Goal: Information Seeking & Learning: Learn about a topic

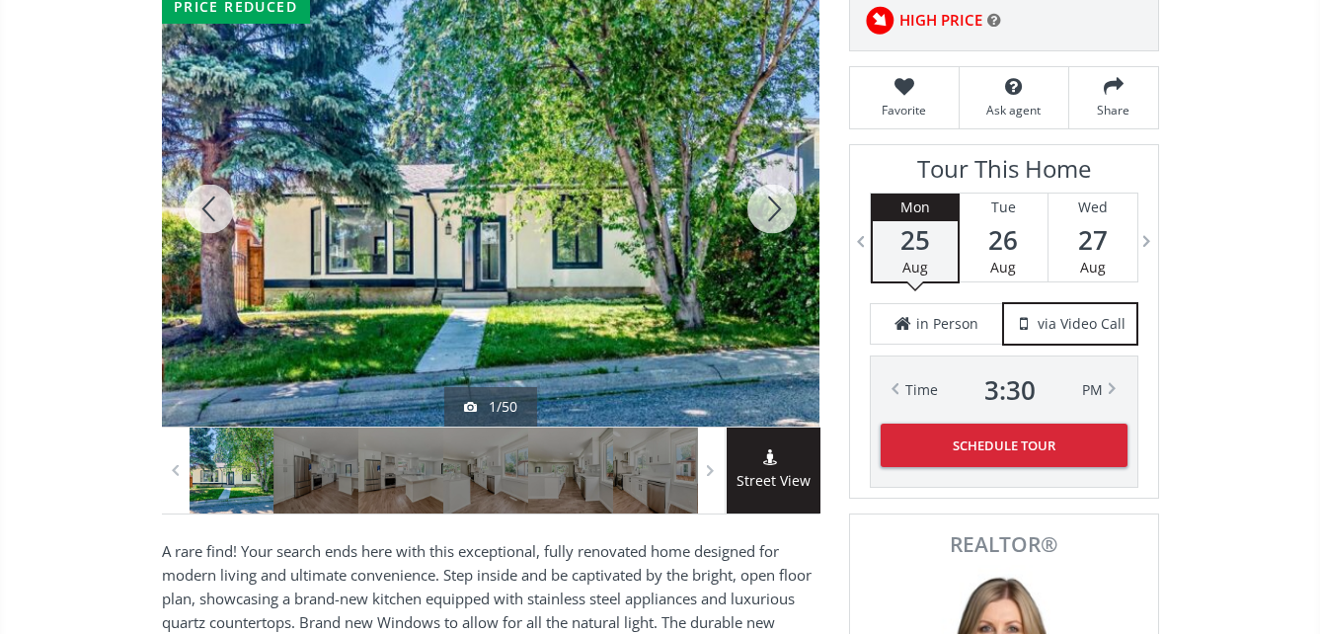
click at [578, 272] on div at bounding box center [491, 208] width 658 height 435
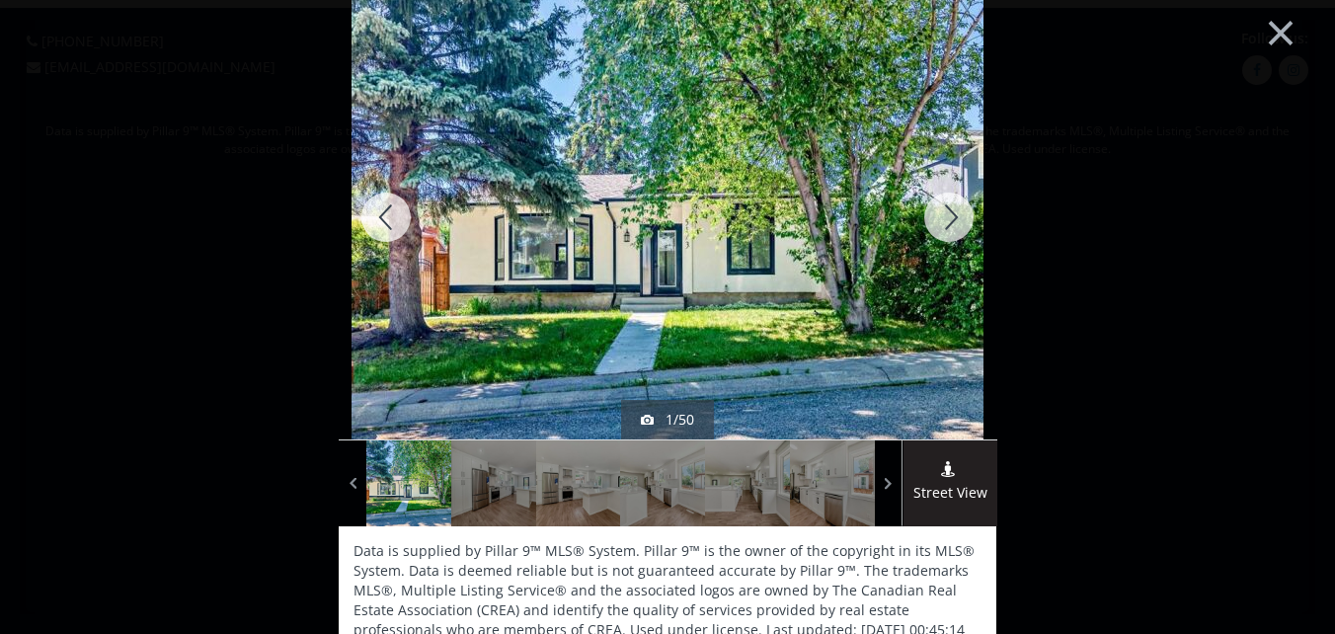
click at [949, 215] on div at bounding box center [948, 217] width 95 height 444
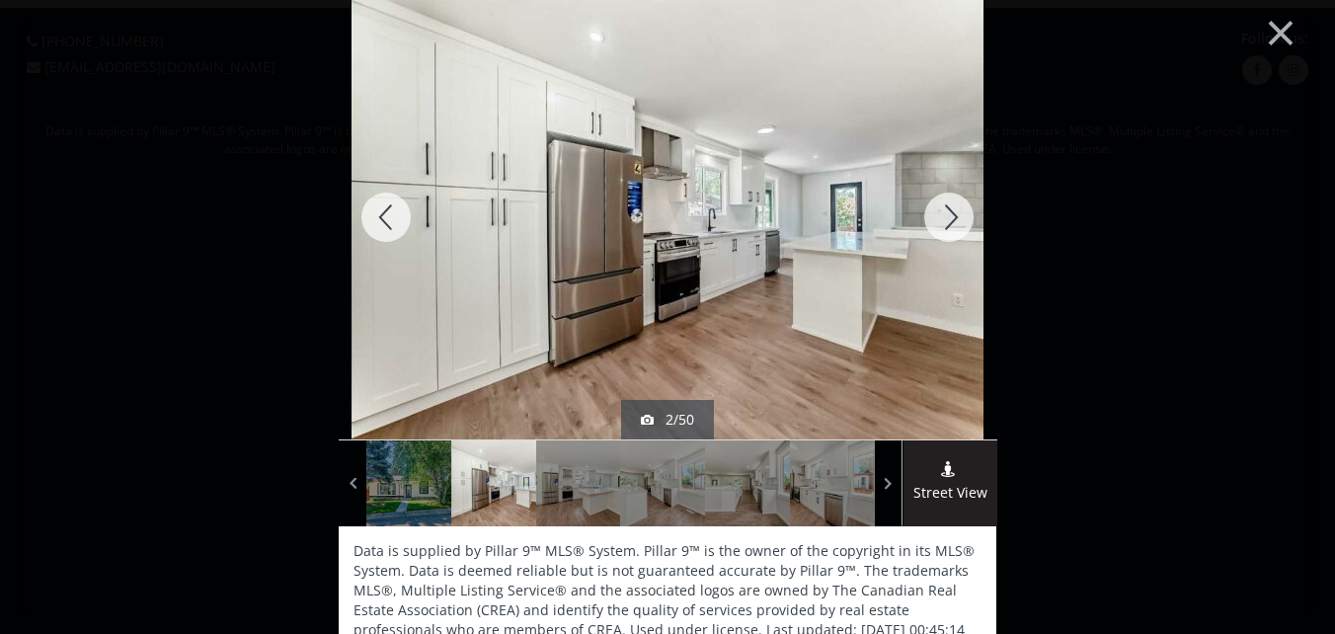
click at [949, 215] on div at bounding box center [948, 217] width 95 height 444
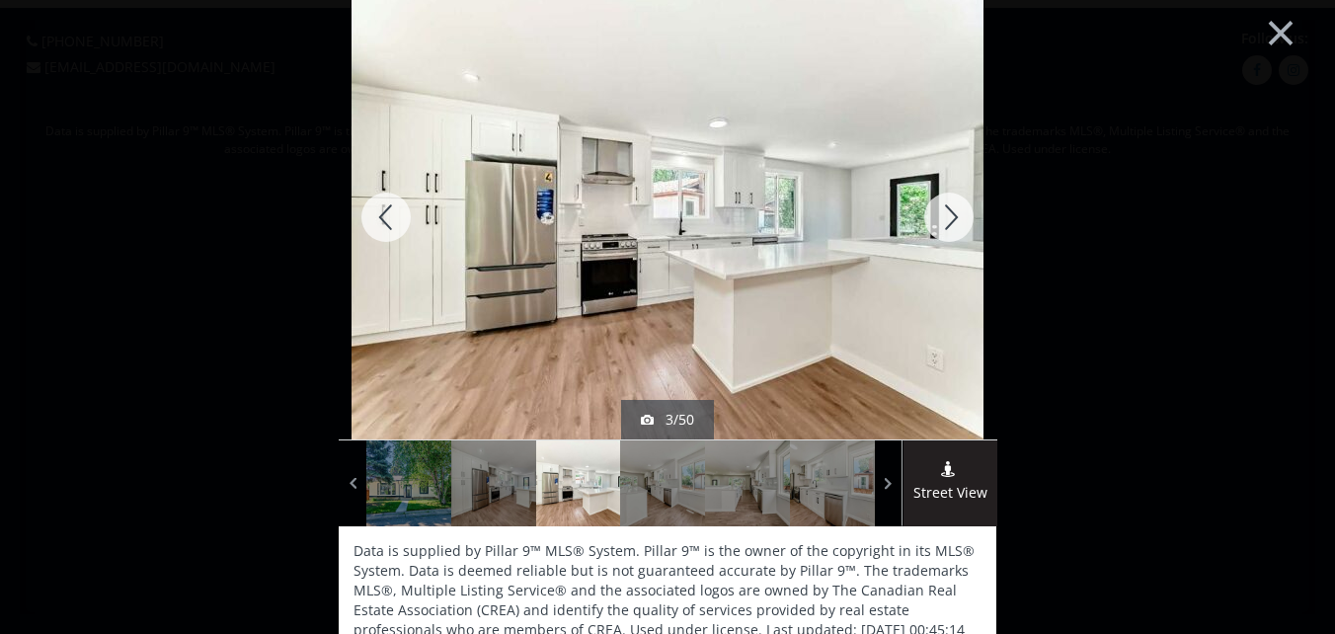
click at [949, 215] on div at bounding box center [948, 217] width 95 height 444
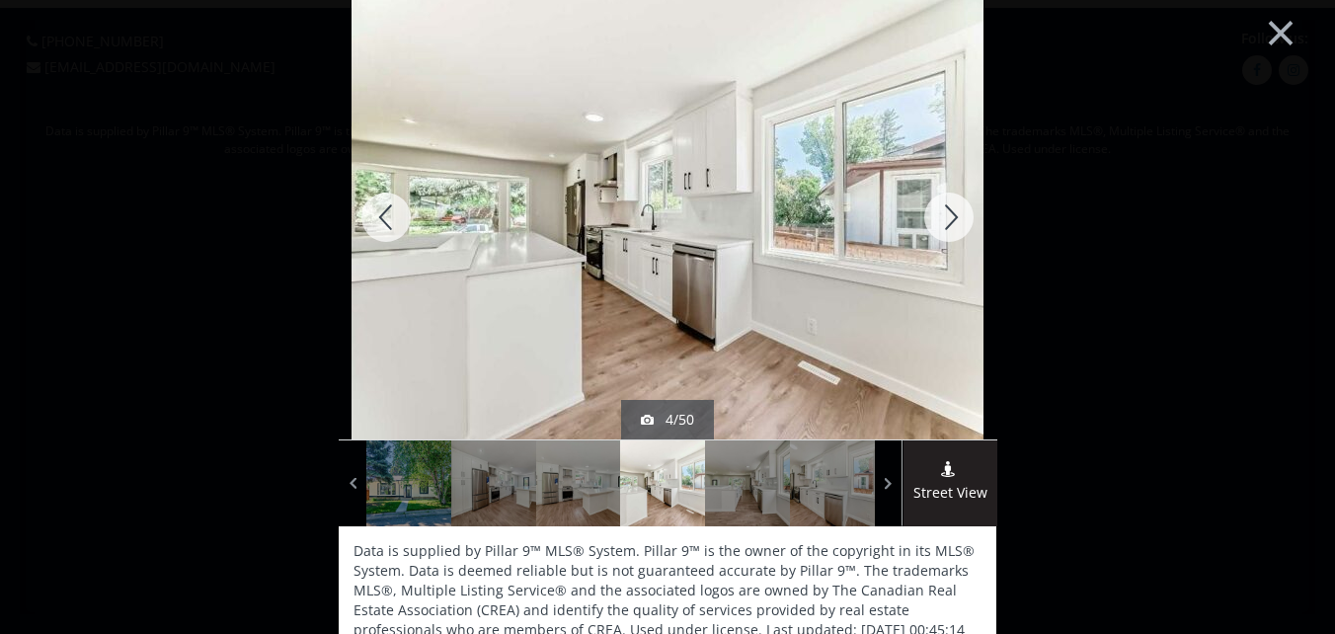
click at [949, 215] on div at bounding box center [948, 217] width 95 height 444
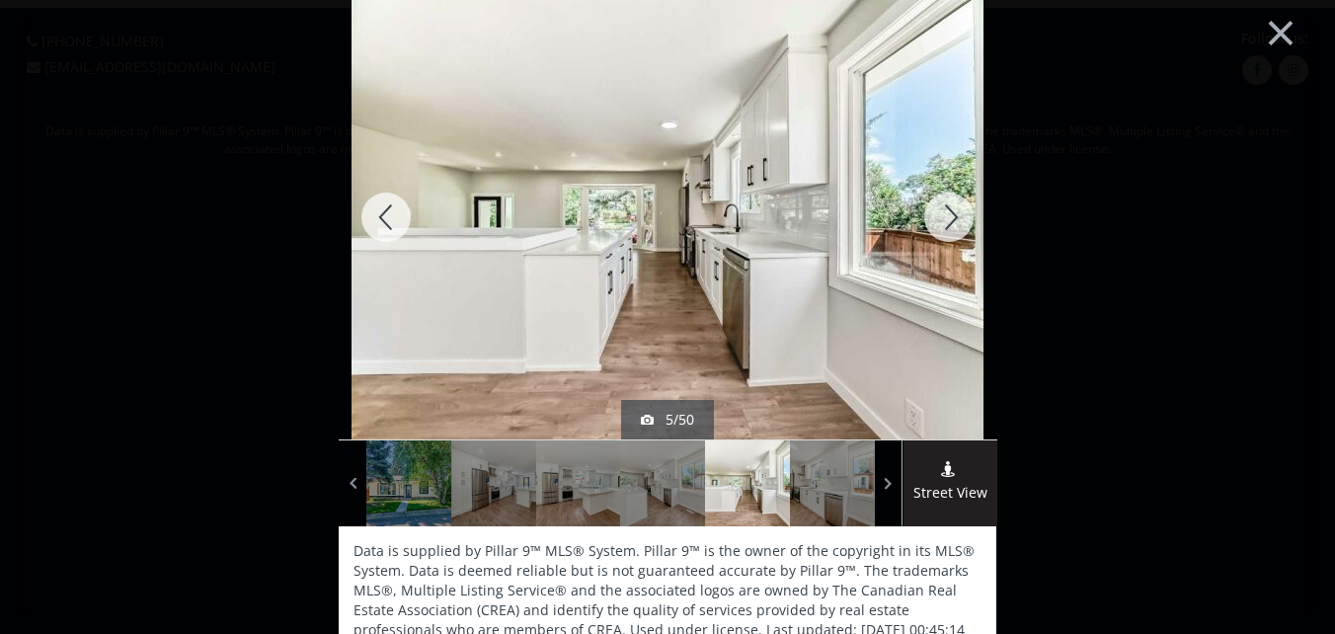
click at [949, 215] on div at bounding box center [948, 217] width 95 height 444
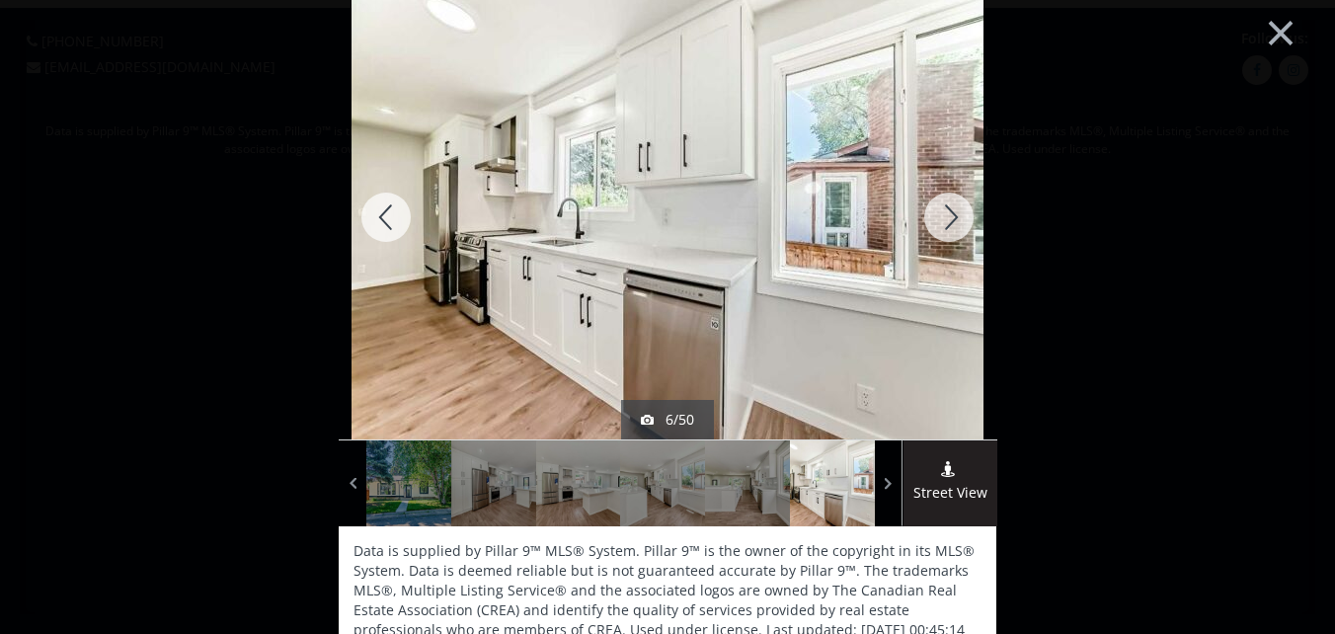
click at [949, 215] on div at bounding box center [948, 217] width 95 height 444
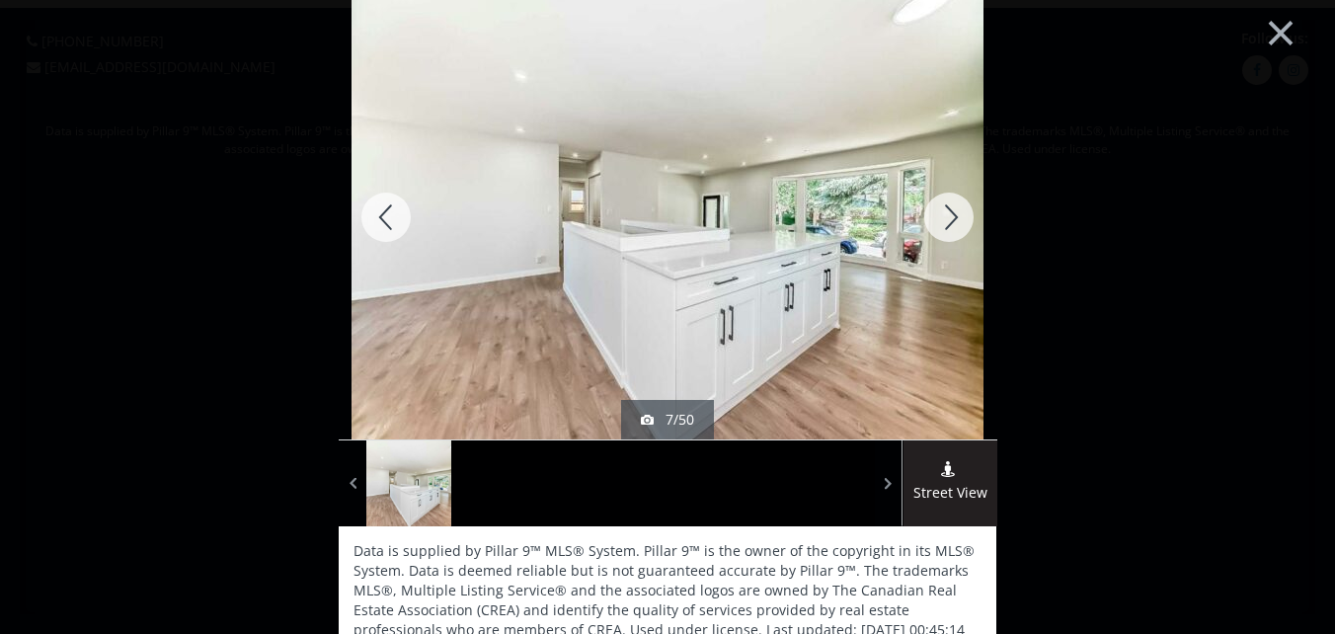
click at [949, 215] on div at bounding box center [948, 217] width 95 height 444
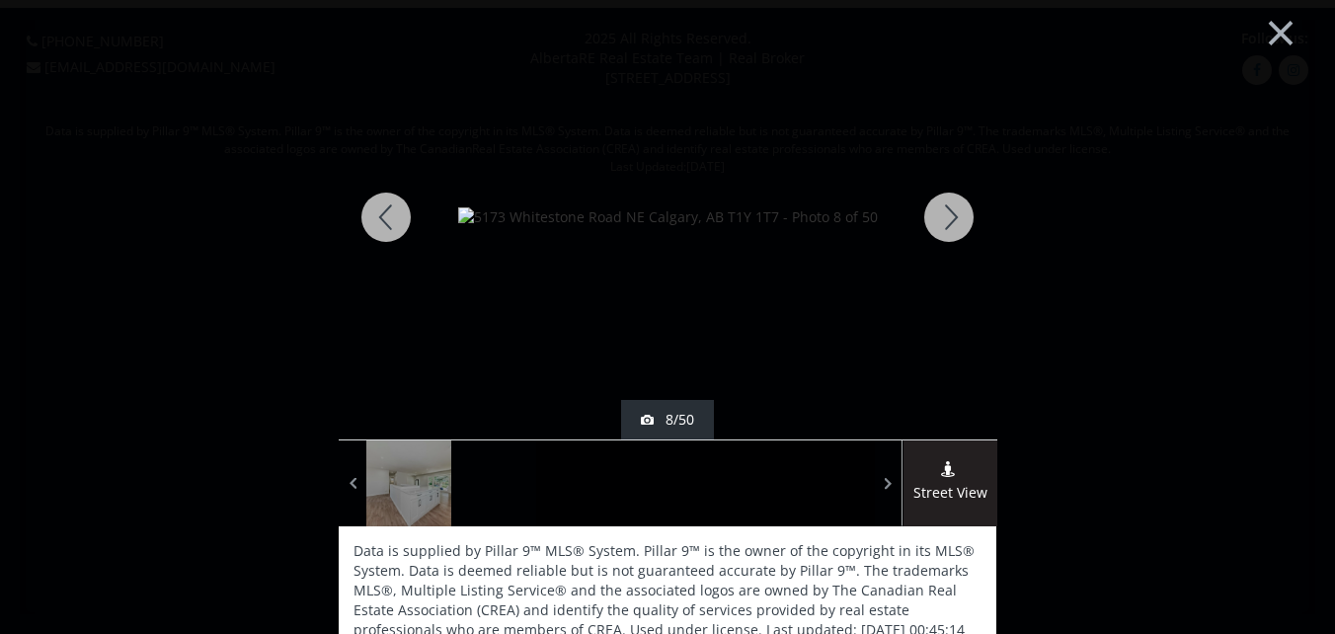
click at [949, 215] on div at bounding box center [948, 217] width 95 height 444
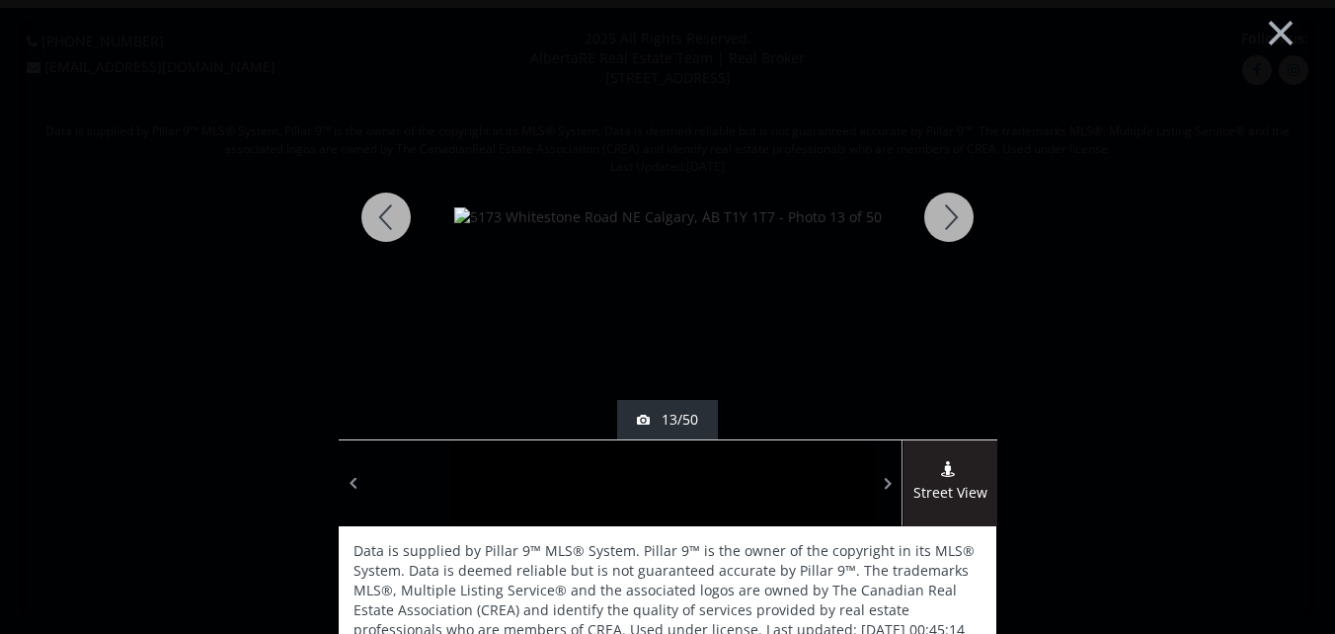
click at [946, 215] on div at bounding box center [948, 217] width 95 height 444
click at [385, 210] on div at bounding box center [386, 217] width 95 height 444
click at [942, 213] on div at bounding box center [948, 217] width 95 height 444
click at [946, 210] on div at bounding box center [948, 217] width 95 height 444
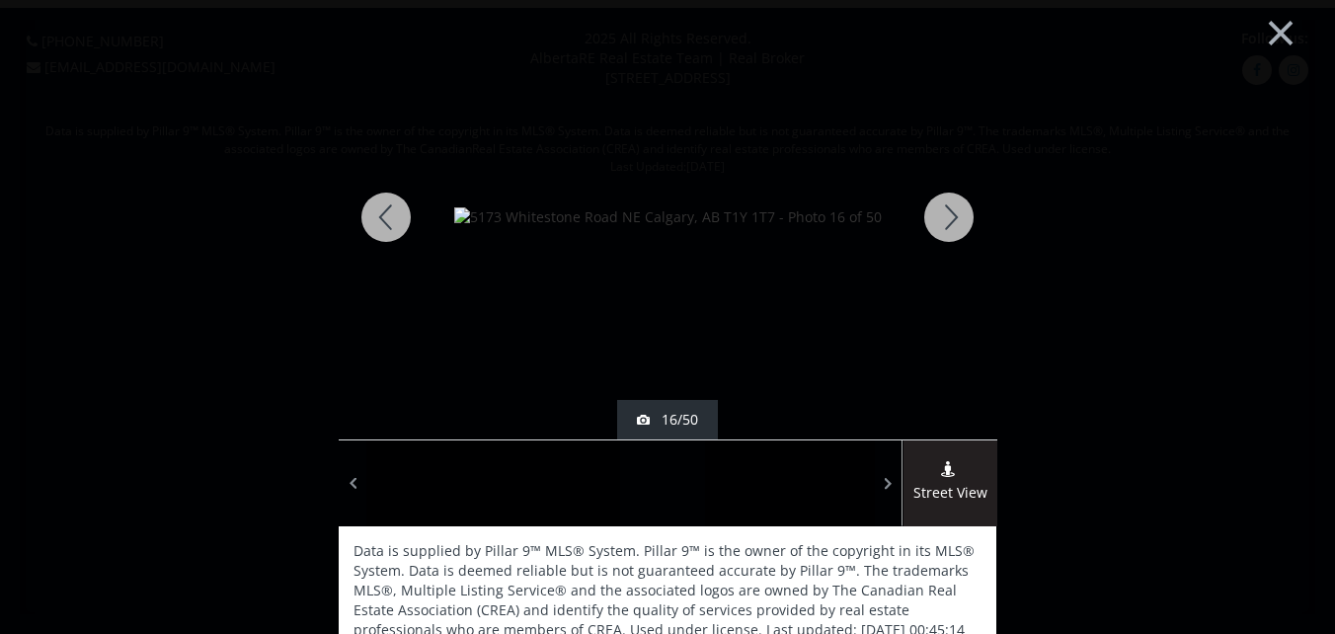
click at [946, 210] on div at bounding box center [948, 217] width 95 height 444
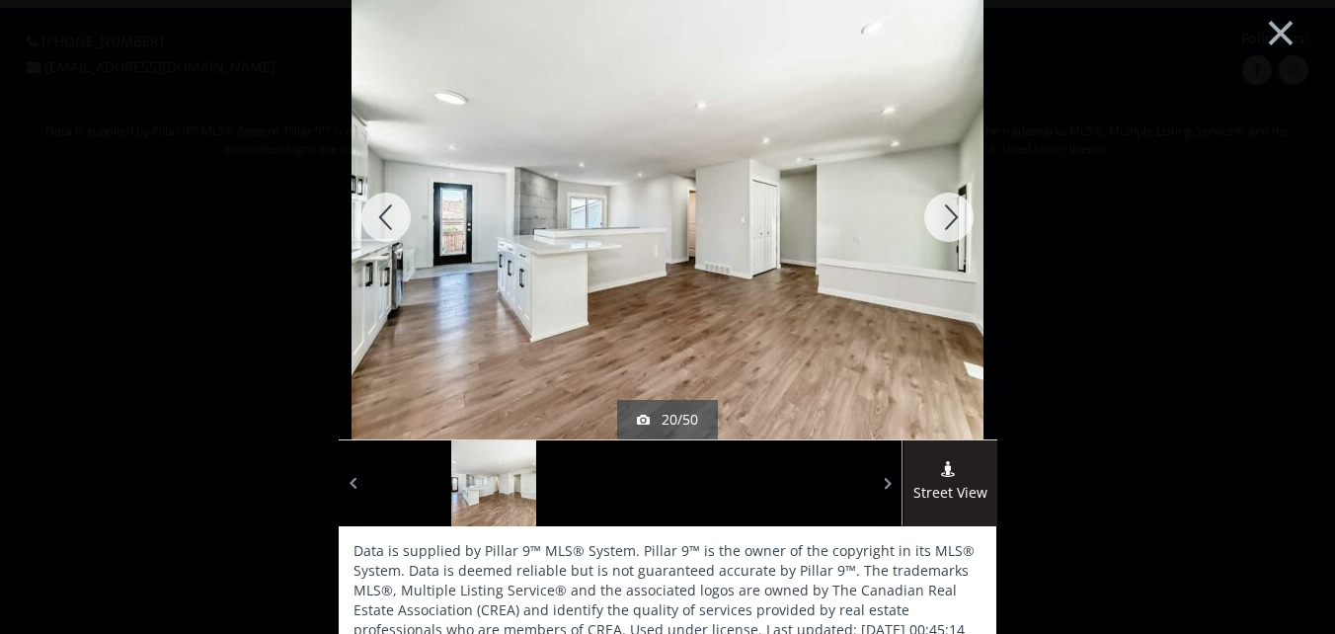
click at [946, 210] on div at bounding box center [948, 217] width 95 height 444
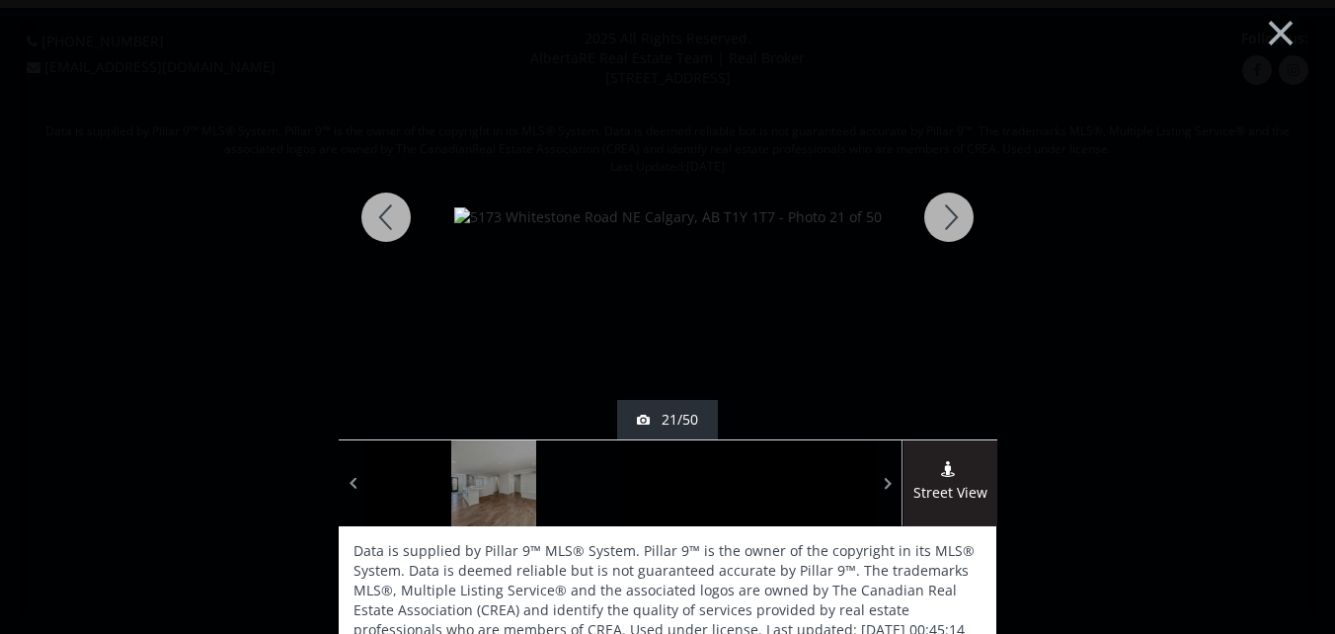
click at [946, 210] on div at bounding box center [948, 217] width 95 height 444
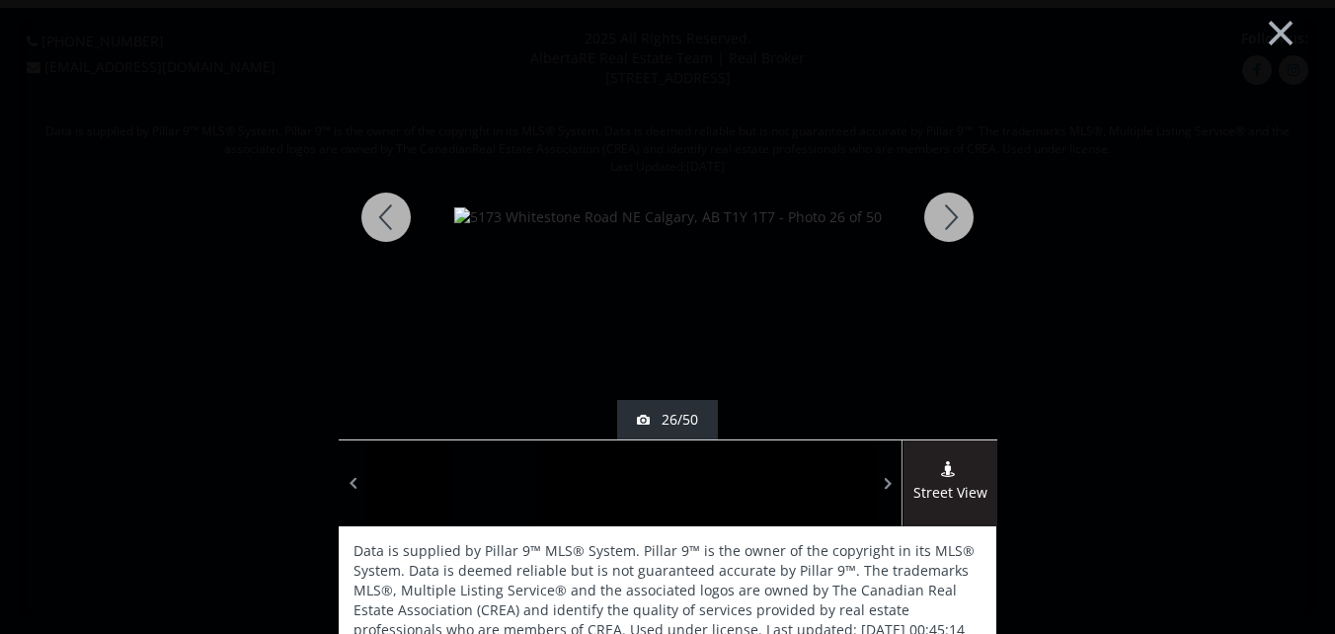
click at [946, 210] on div at bounding box center [948, 217] width 95 height 444
click at [937, 211] on div at bounding box center [948, 217] width 95 height 444
click at [939, 212] on div at bounding box center [948, 217] width 95 height 444
click at [939, 216] on div at bounding box center [948, 217] width 95 height 444
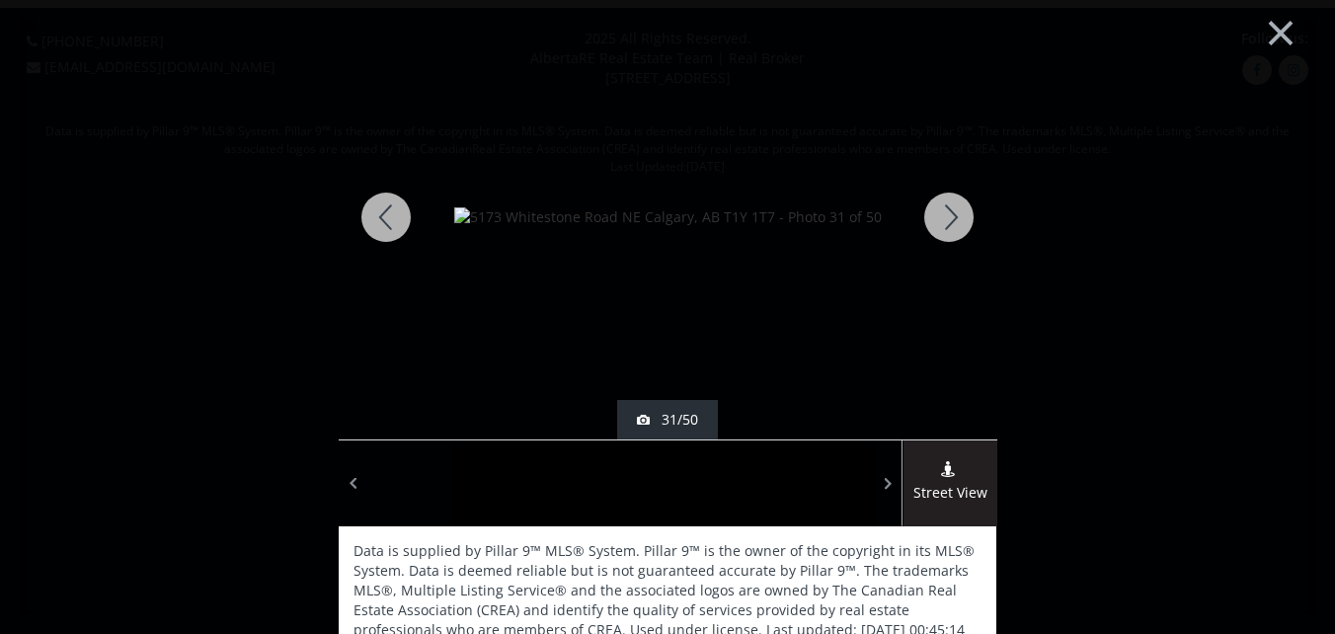
click at [948, 219] on div at bounding box center [948, 217] width 95 height 444
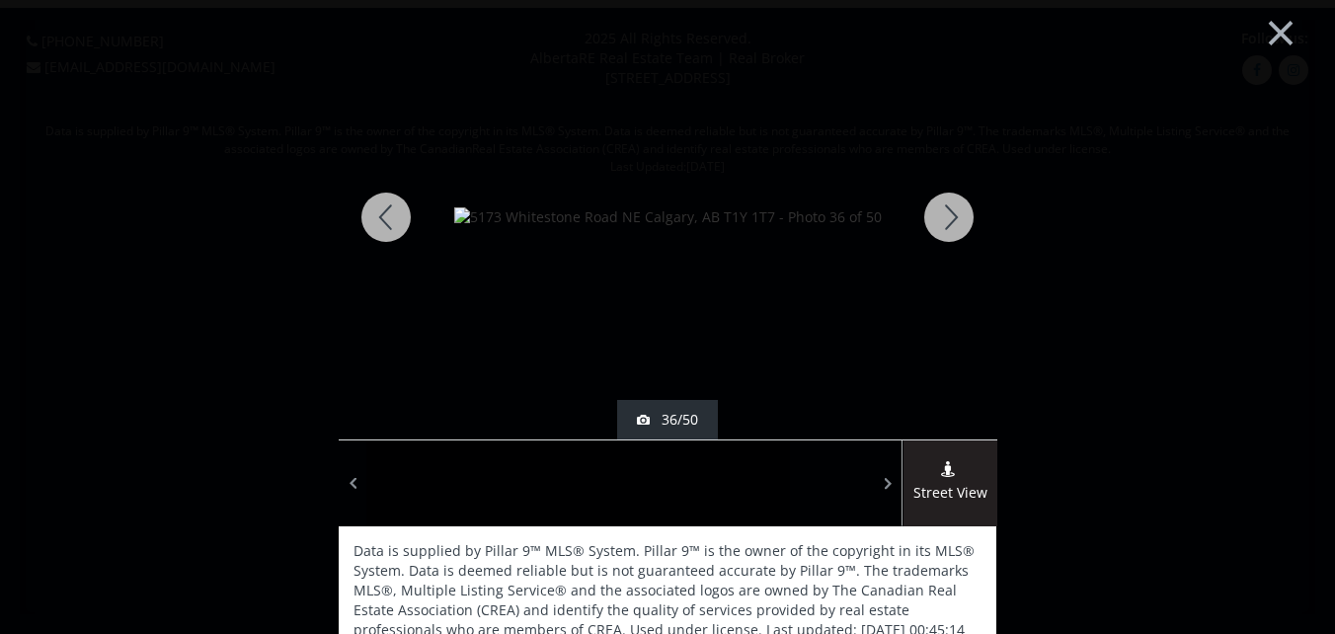
click at [948, 219] on div at bounding box center [948, 217] width 95 height 444
click at [951, 217] on div at bounding box center [948, 217] width 95 height 444
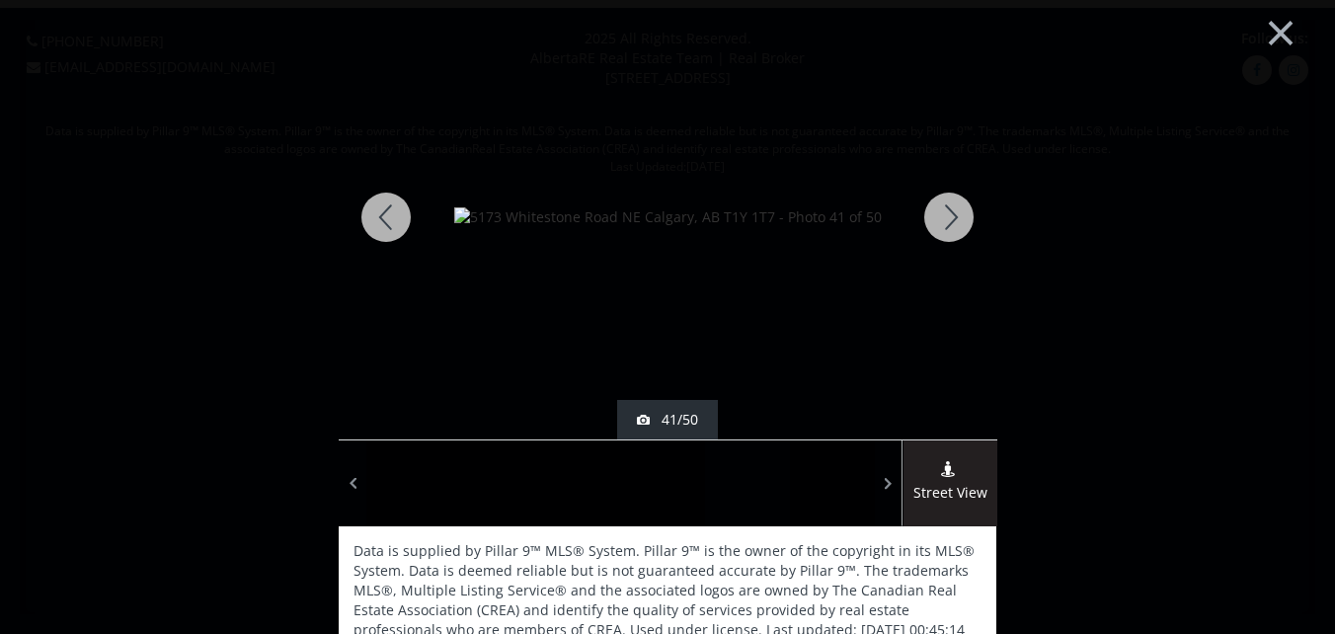
click at [383, 214] on div at bounding box center [386, 217] width 95 height 444
click at [947, 212] on div at bounding box center [948, 217] width 95 height 444
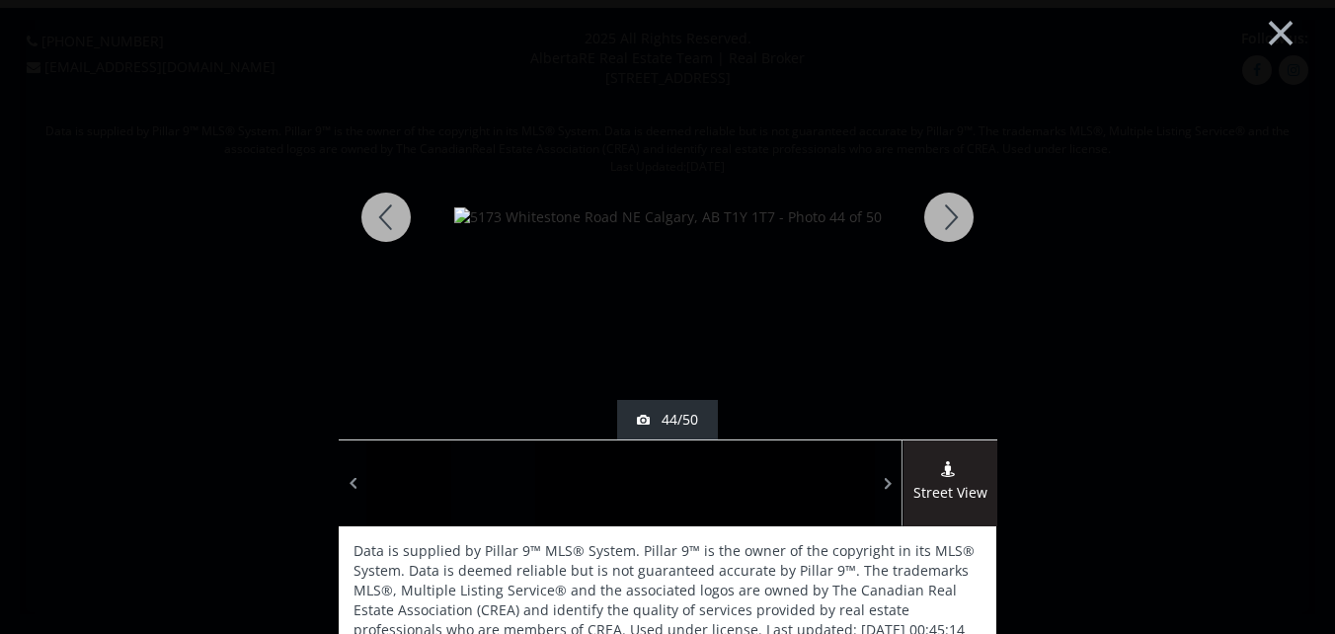
click at [946, 212] on div at bounding box center [948, 217] width 95 height 444
click at [946, 218] on div at bounding box center [948, 217] width 95 height 444
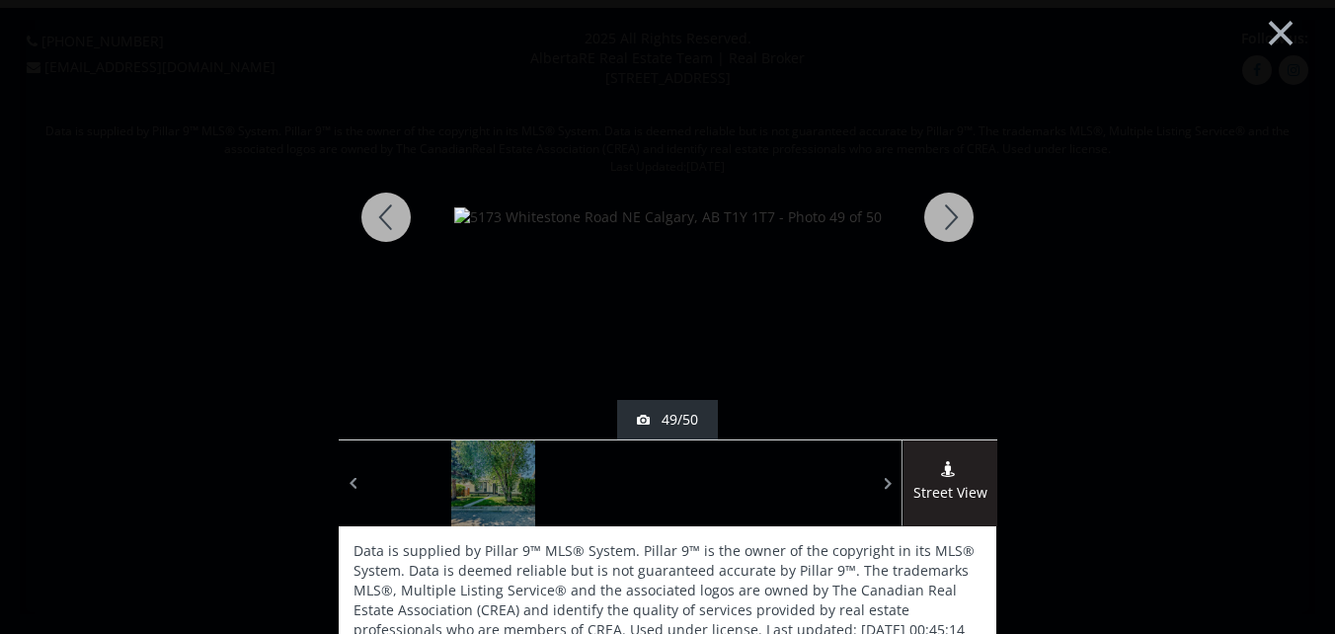
click at [946, 218] on div at bounding box center [948, 217] width 95 height 444
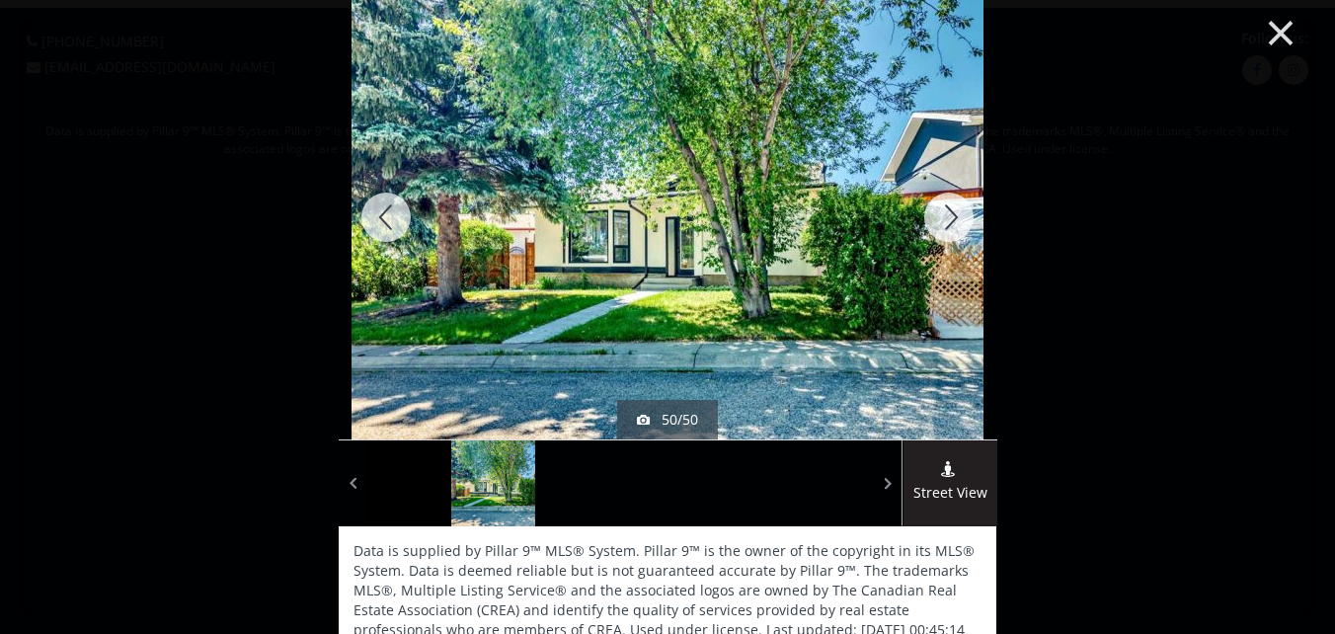
click at [1270, 31] on button "×" at bounding box center [1280, 30] width 109 height 81
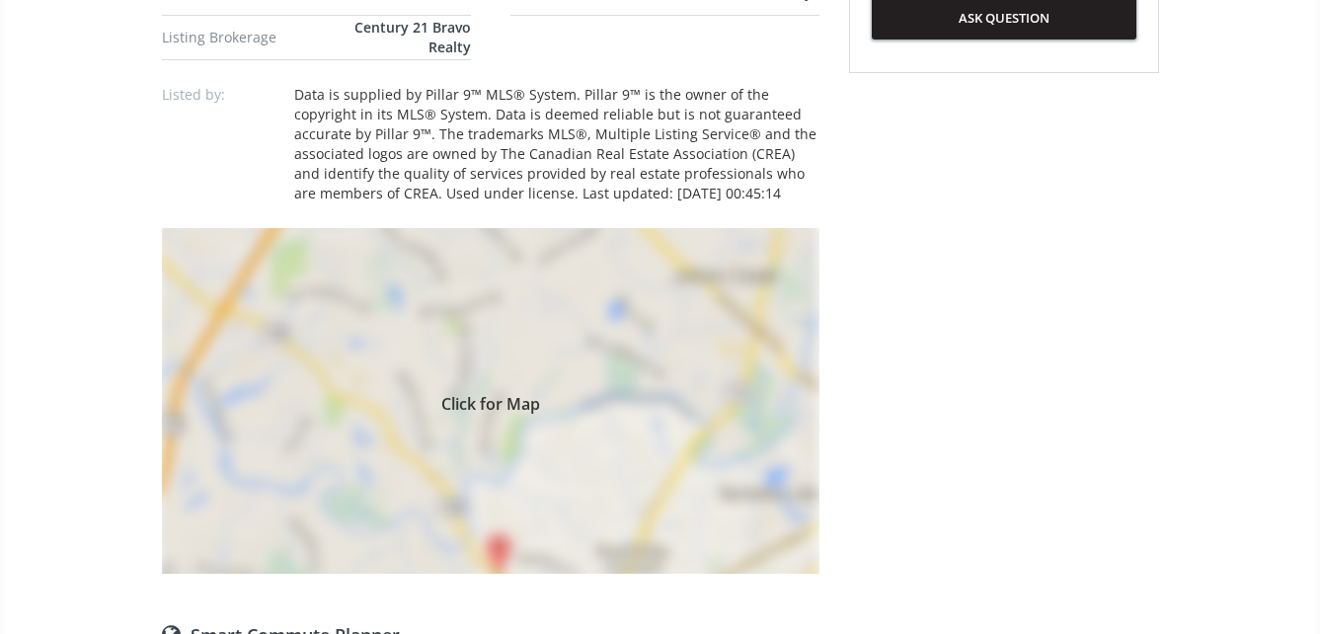
scroll to position [1382, 0]
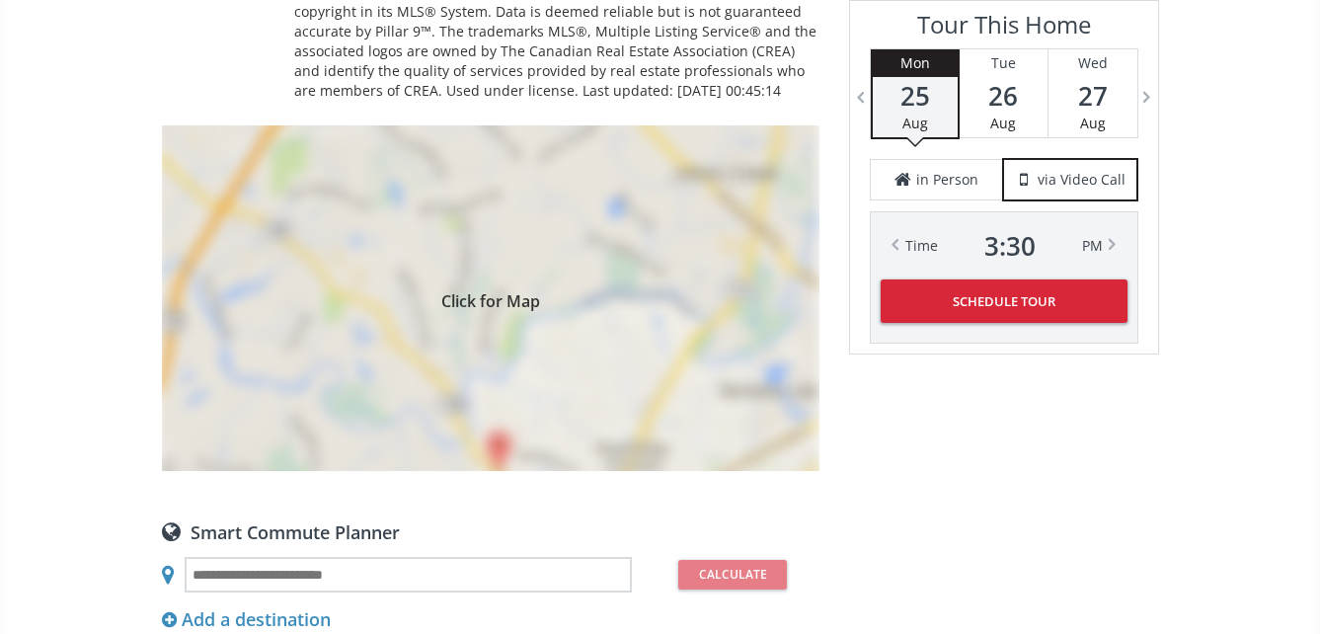
click at [486, 373] on div "Click for Map" at bounding box center [491, 298] width 658 height 346
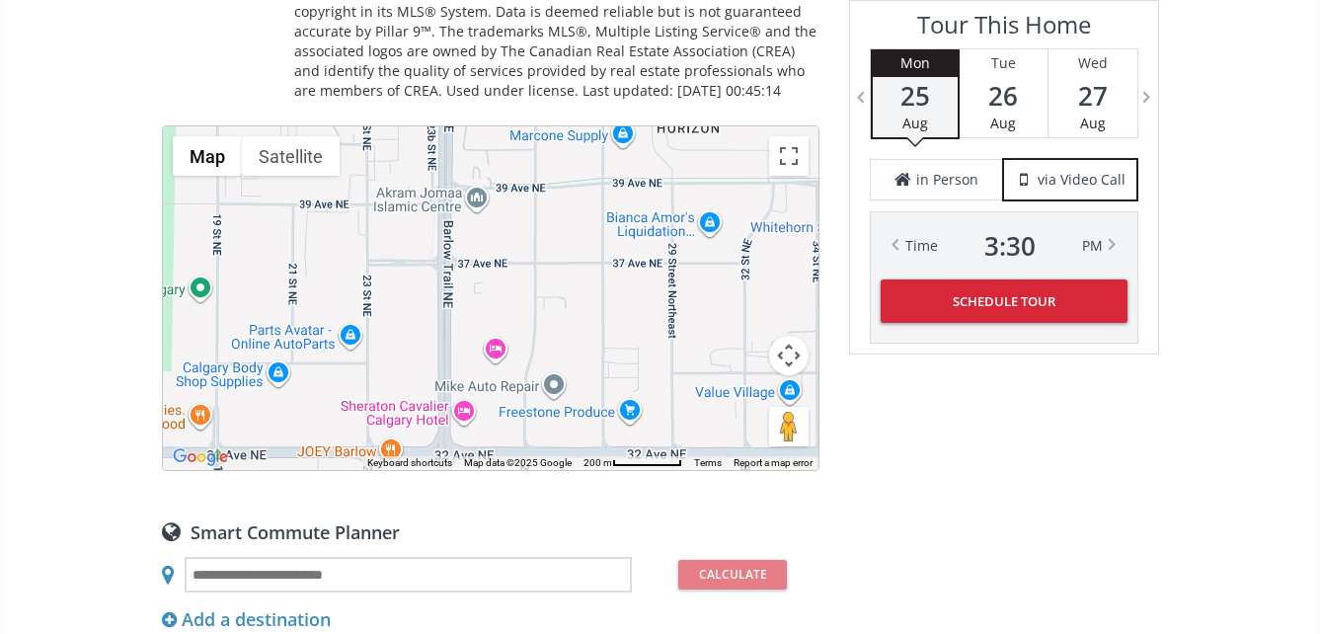
drag, startPoint x: 273, startPoint y: 376, endPoint x: 1177, endPoint y: 405, distance: 904.9
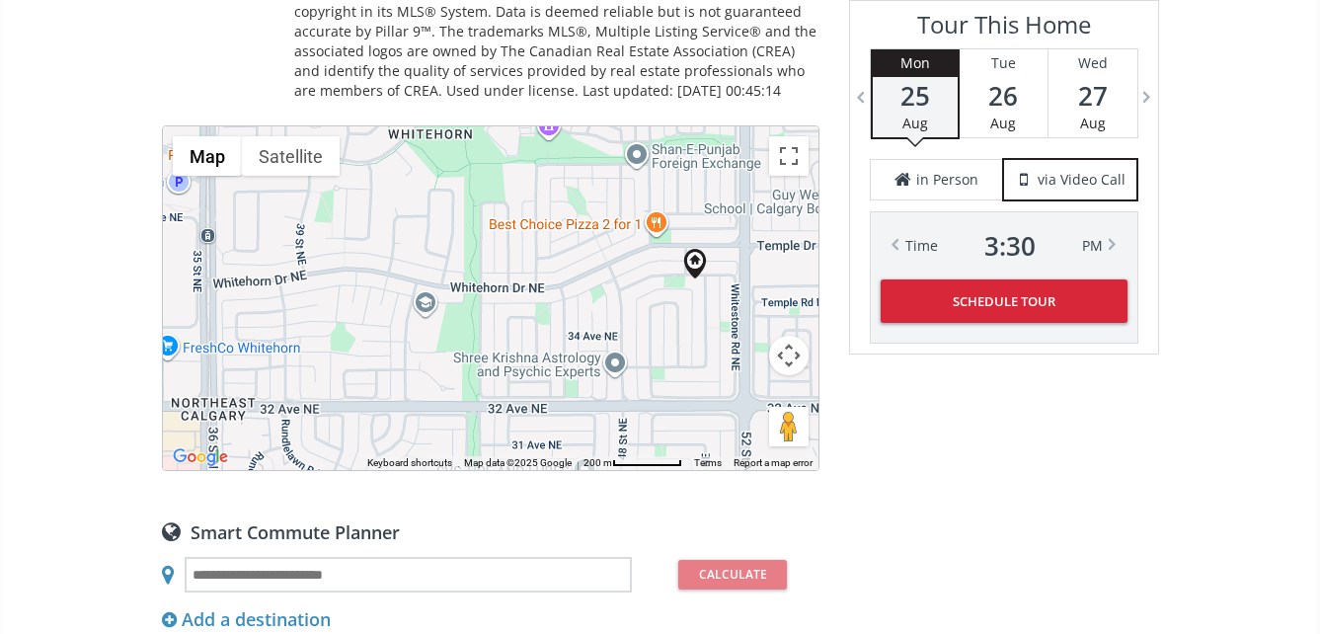
drag, startPoint x: 720, startPoint y: 380, endPoint x: 14, endPoint y: 335, distance: 707.4
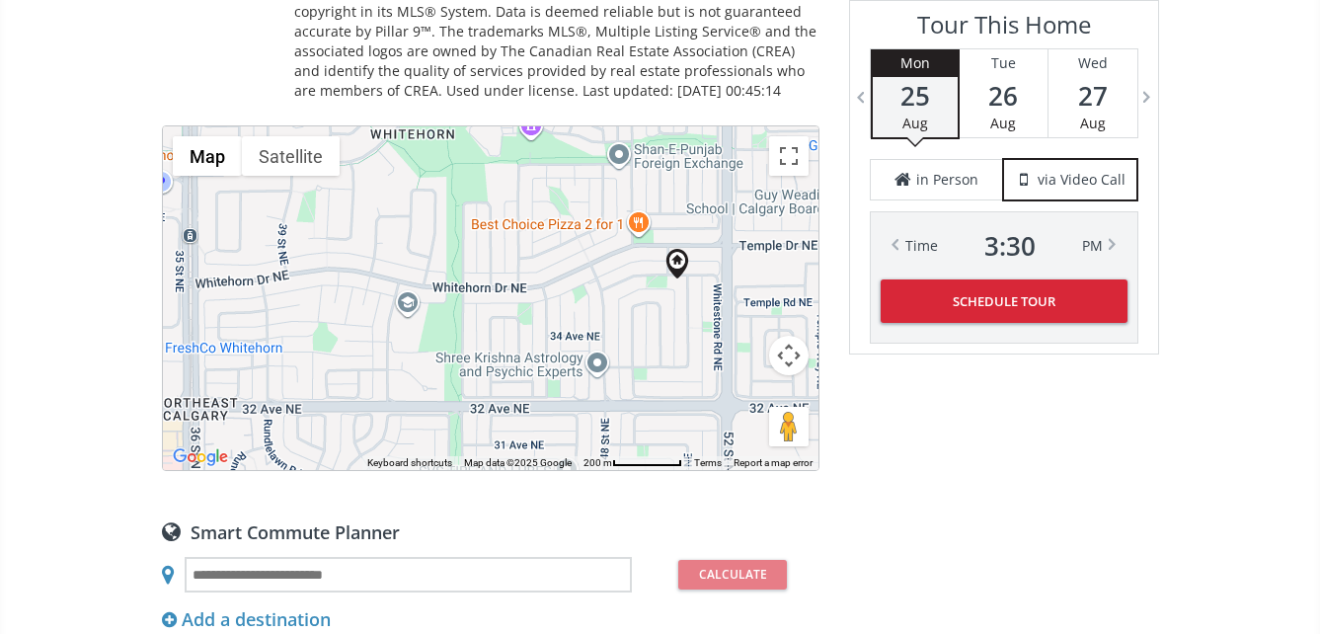
click at [681, 313] on div at bounding box center [491, 298] width 656 height 344
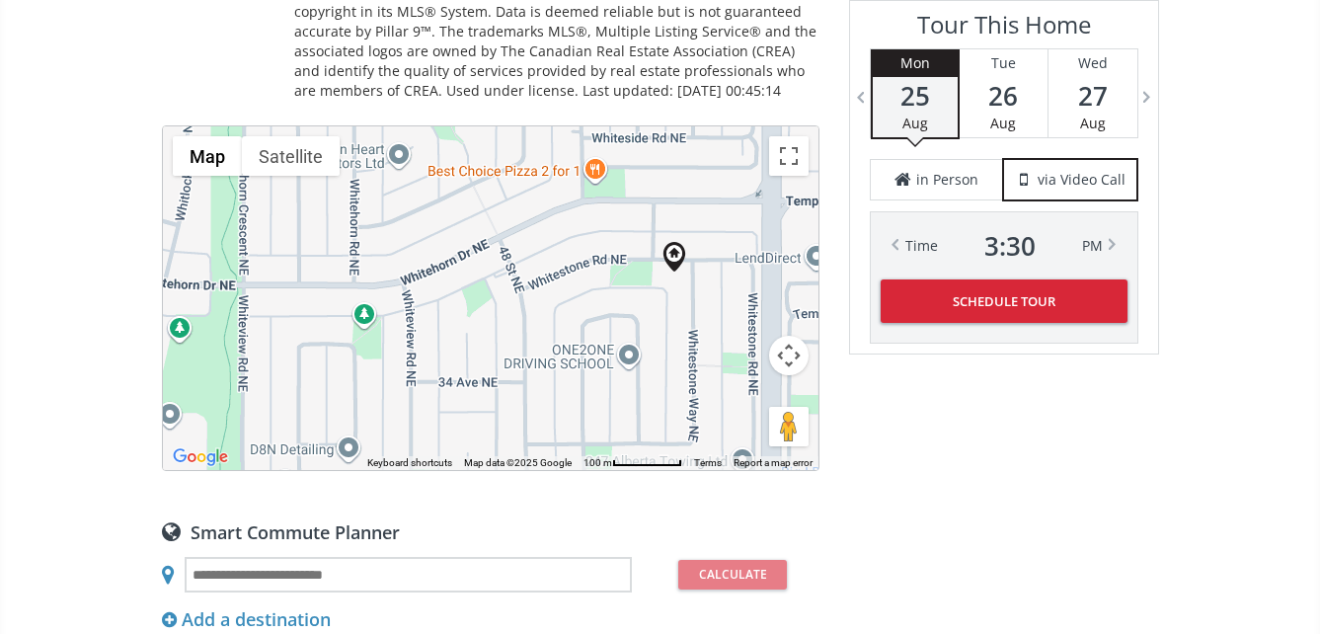
click at [681, 313] on div at bounding box center [491, 298] width 656 height 344
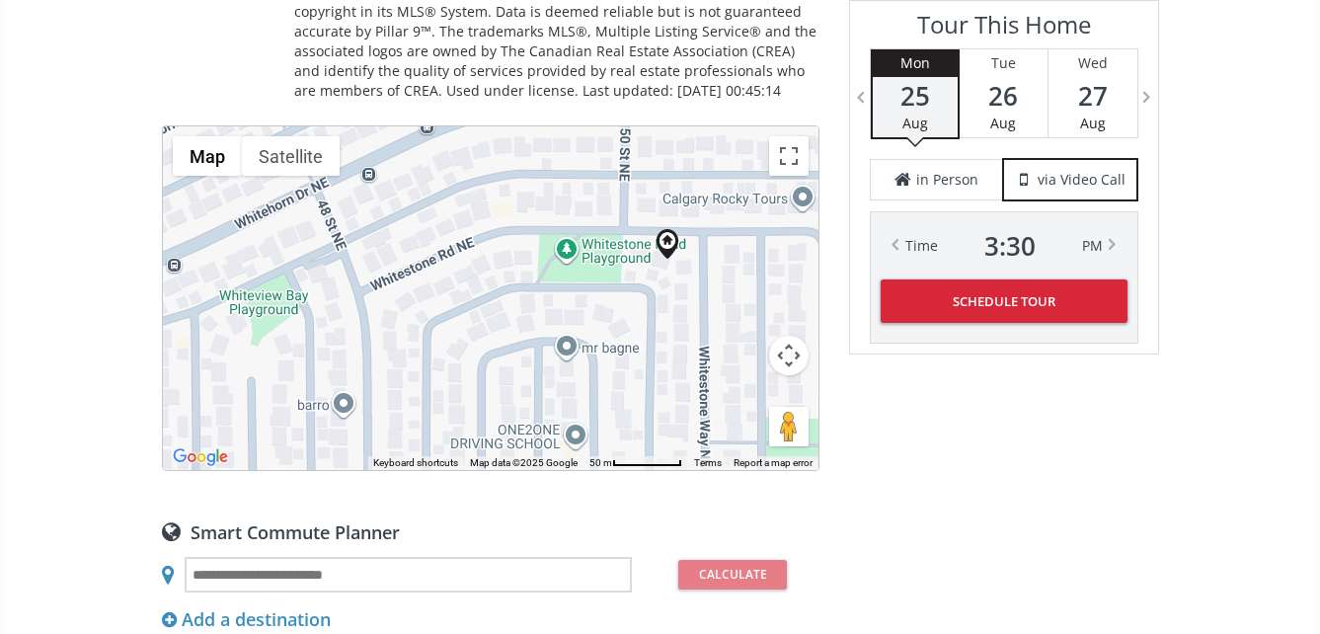
click at [680, 312] on div at bounding box center [491, 298] width 656 height 344
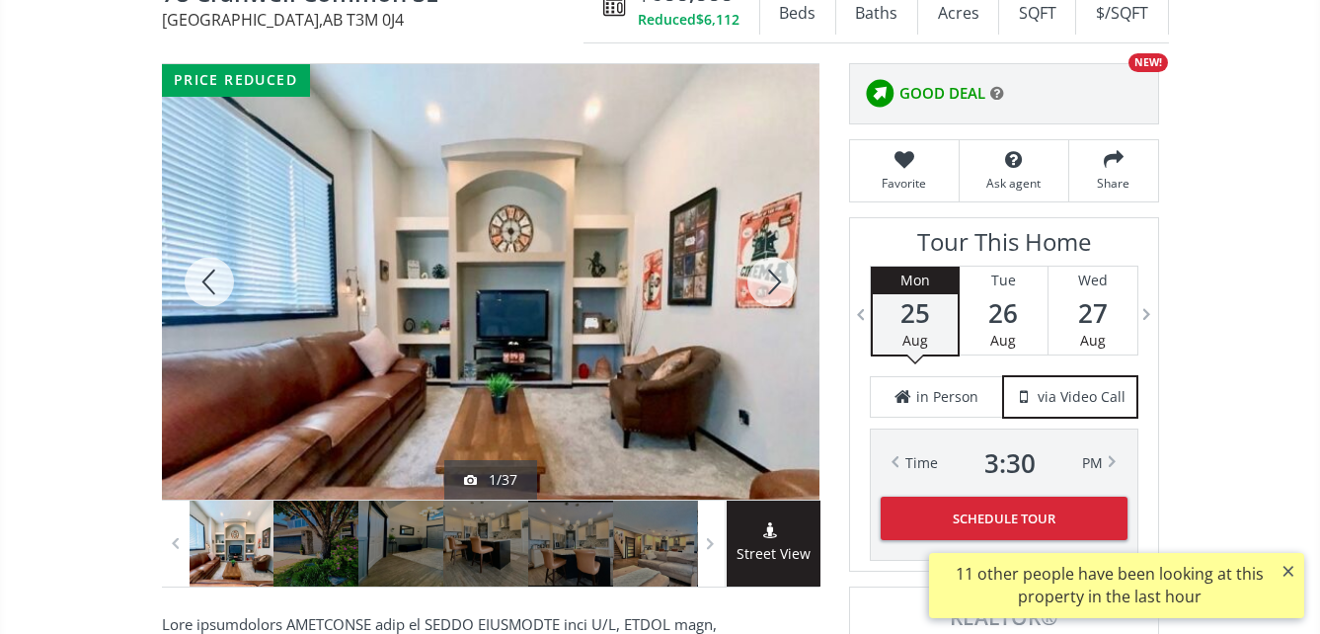
scroll to position [197, 0]
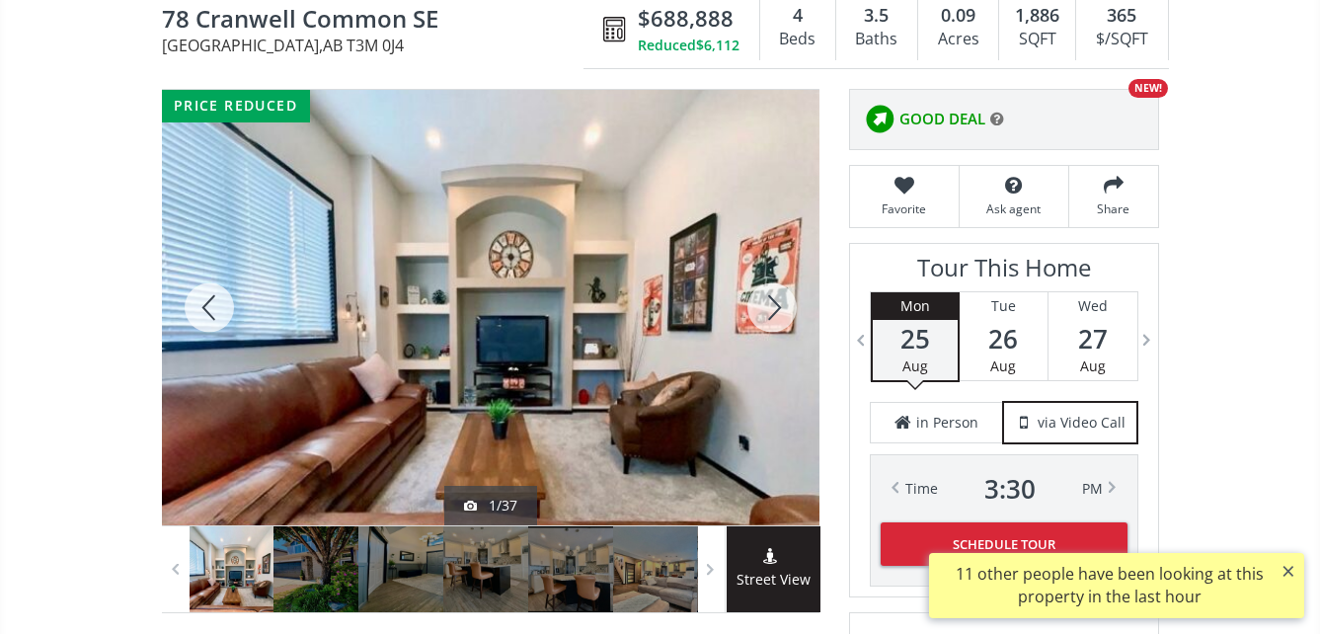
click at [600, 320] on div at bounding box center [491, 307] width 658 height 435
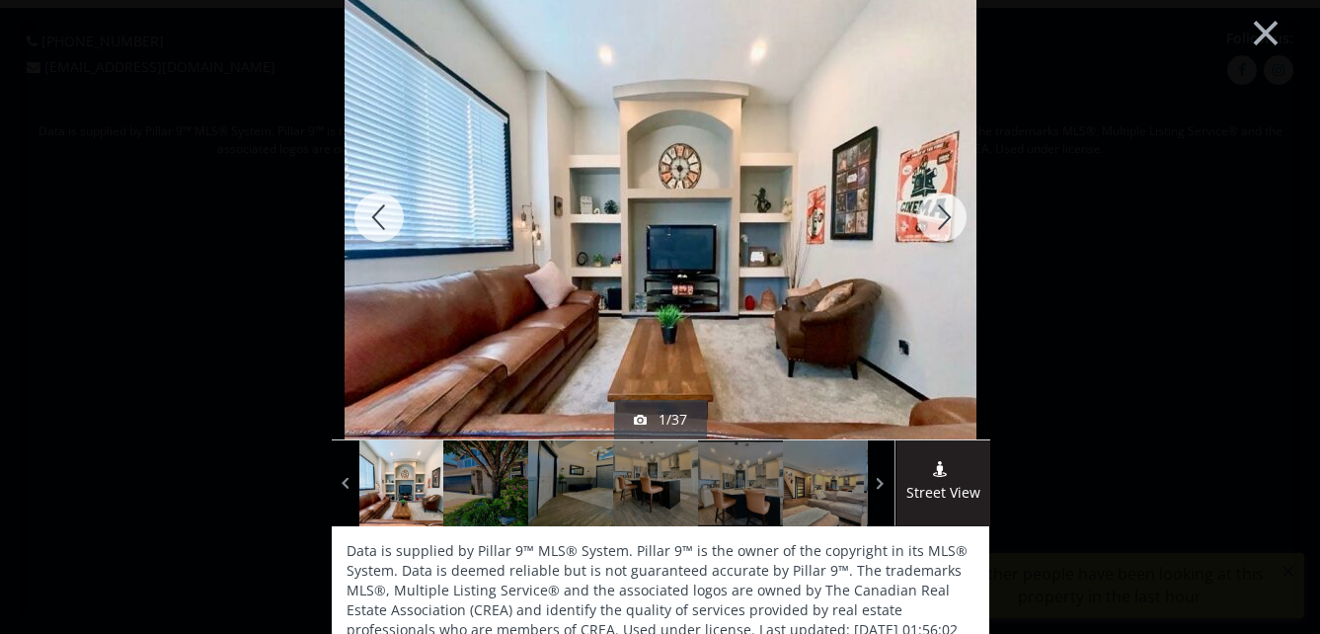
scroll to position [0, 0]
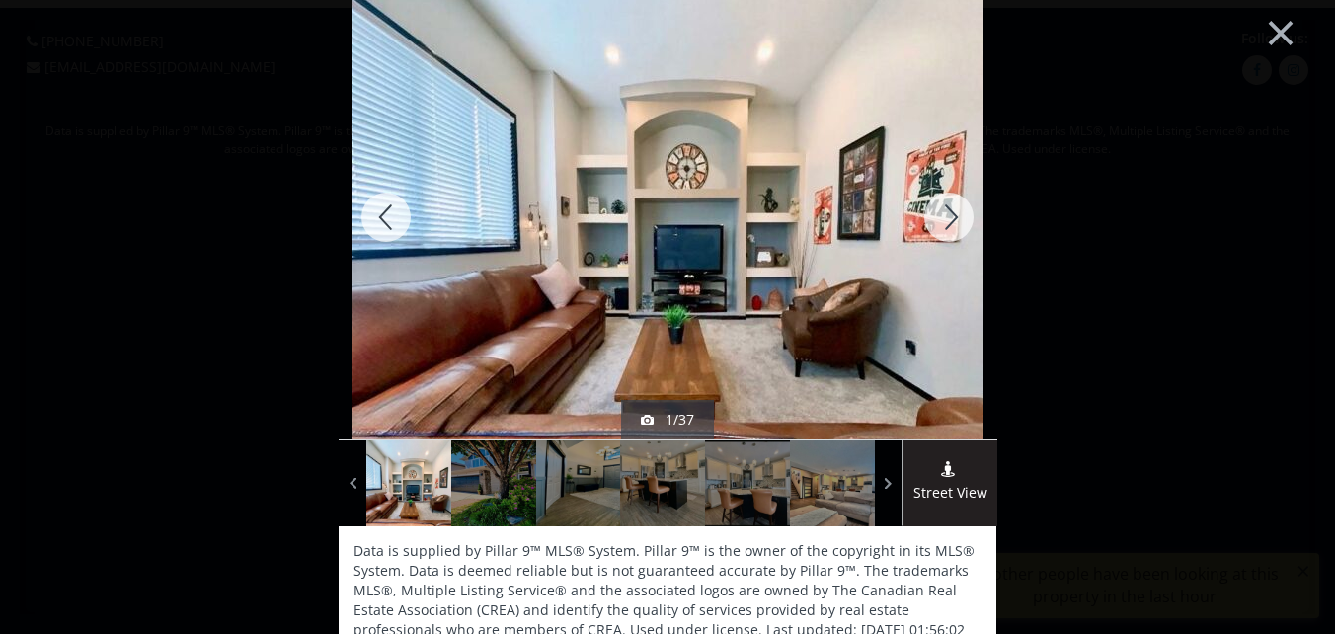
click at [945, 213] on div at bounding box center [948, 217] width 95 height 444
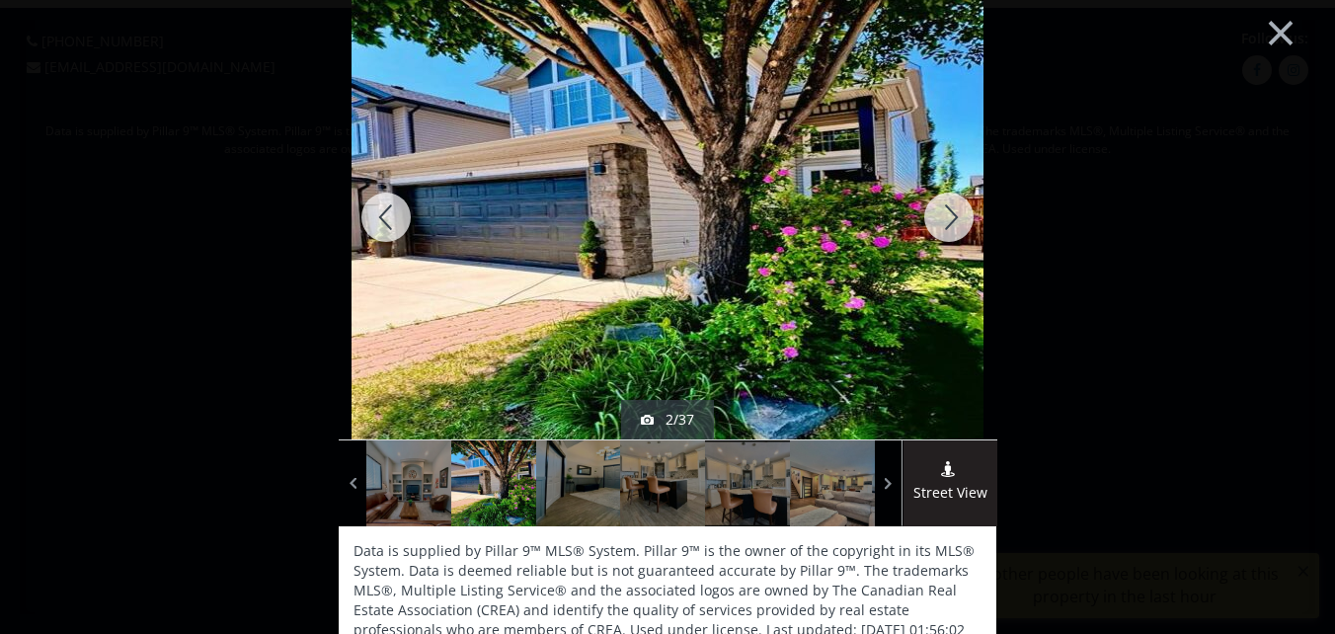
click at [945, 213] on div at bounding box center [948, 217] width 95 height 444
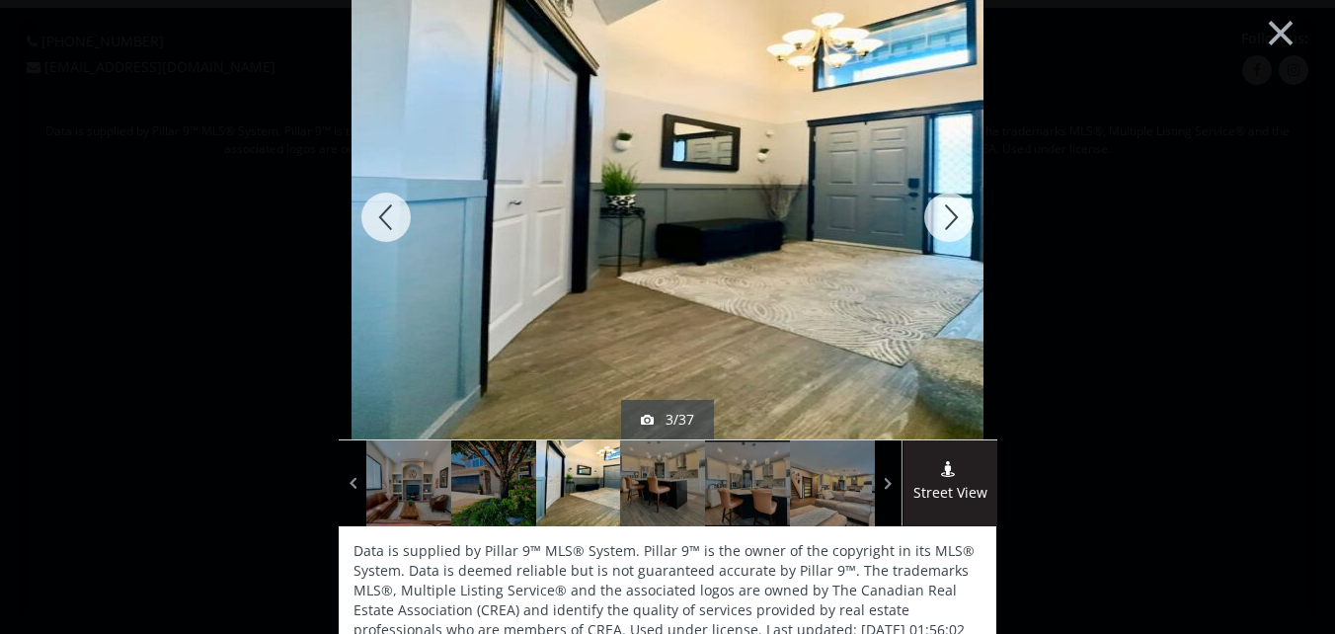
click at [945, 213] on div at bounding box center [948, 217] width 95 height 444
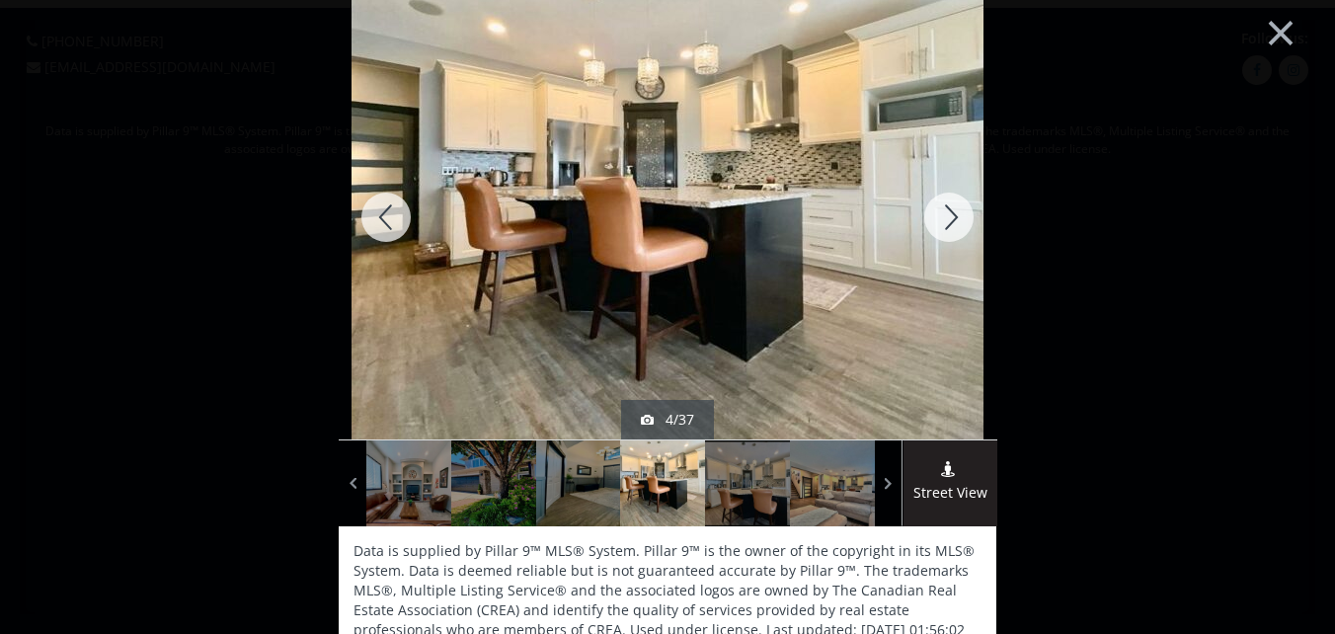
click at [945, 213] on div at bounding box center [948, 217] width 95 height 444
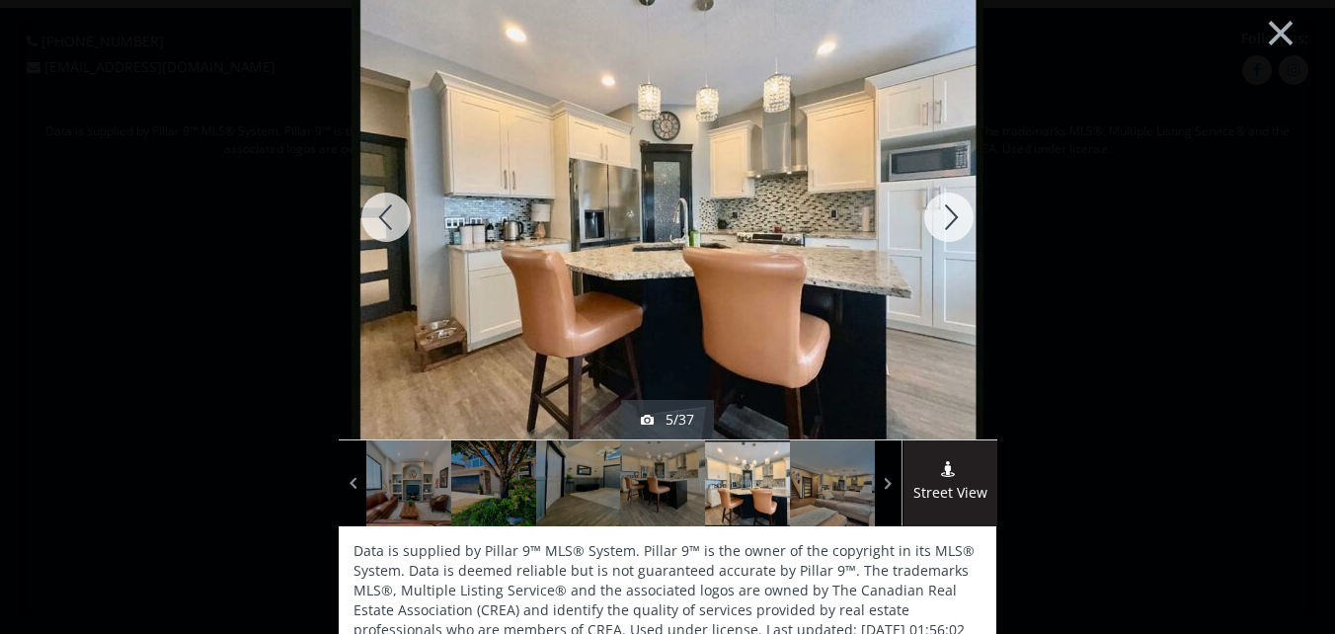
click at [945, 213] on div at bounding box center [948, 217] width 95 height 444
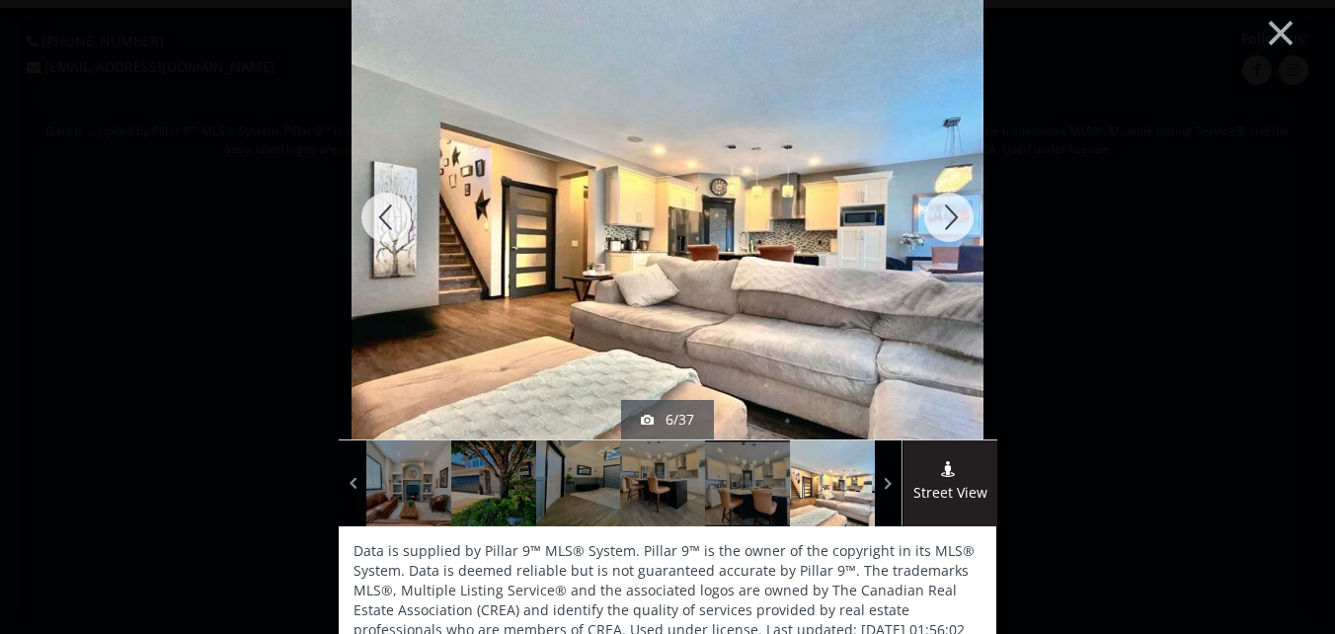
click at [946, 213] on div at bounding box center [948, 217] width 95 height 444
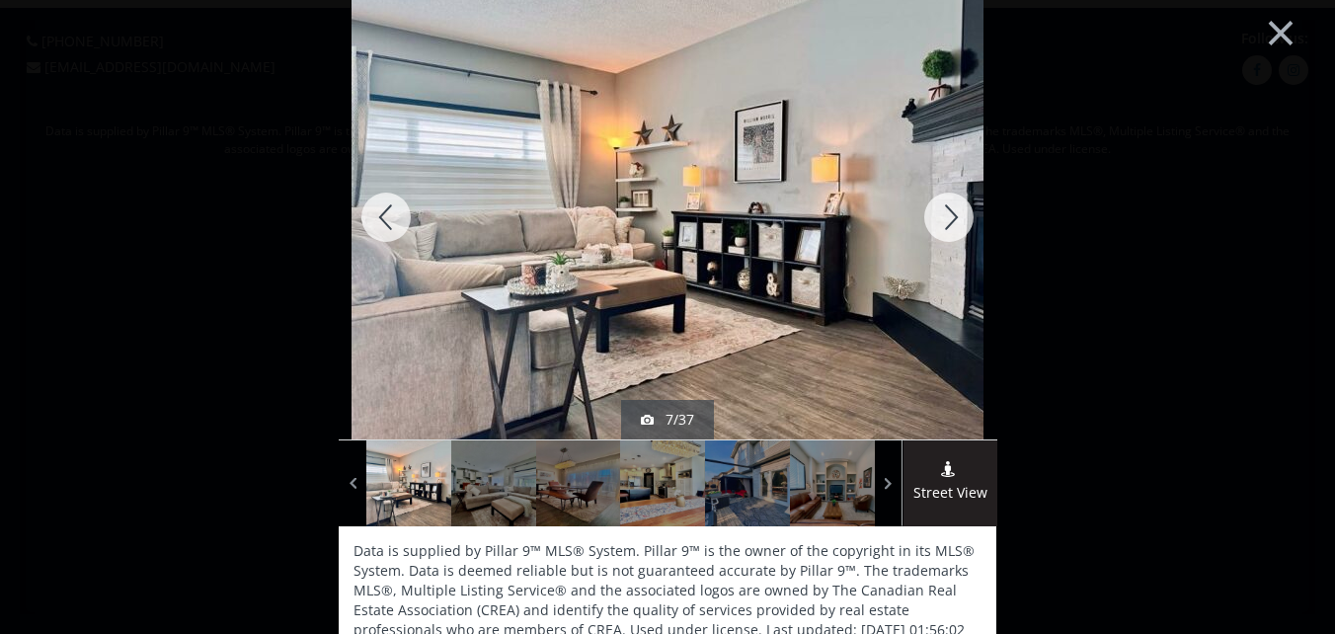
click at [946, 213] on div at bounding box center [948, 217] width 95 height 444
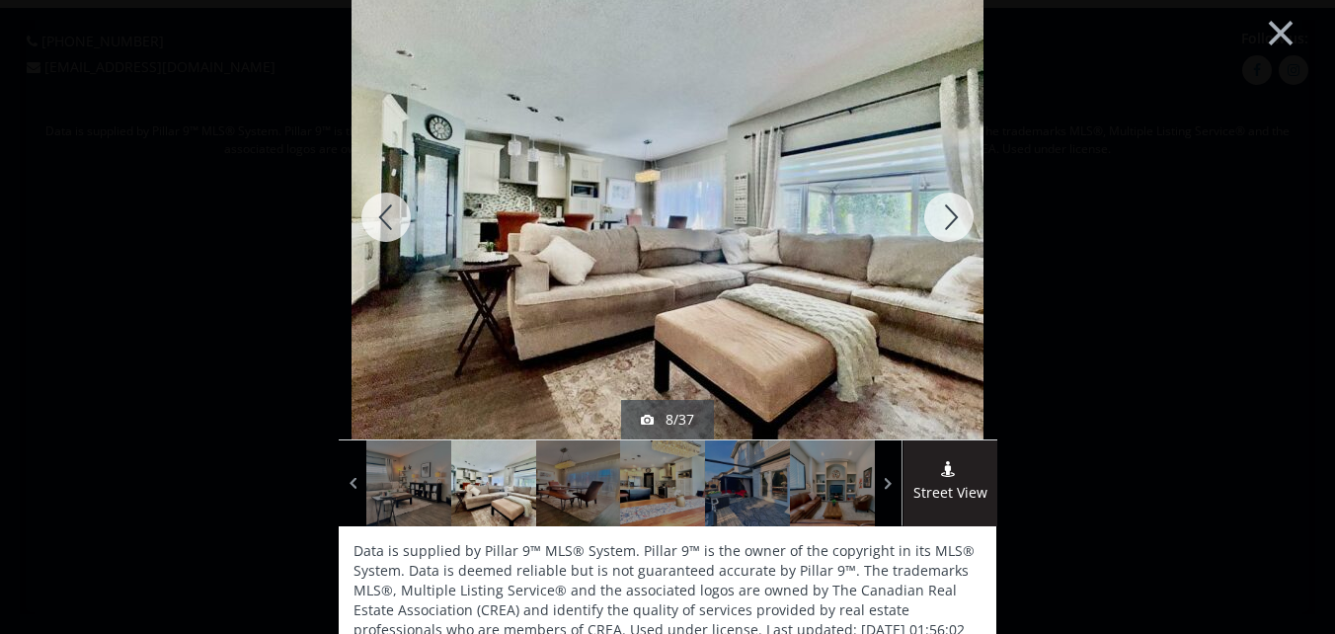
click at [947, 213] on div at bounding box center [948, 217] width 95 height 444
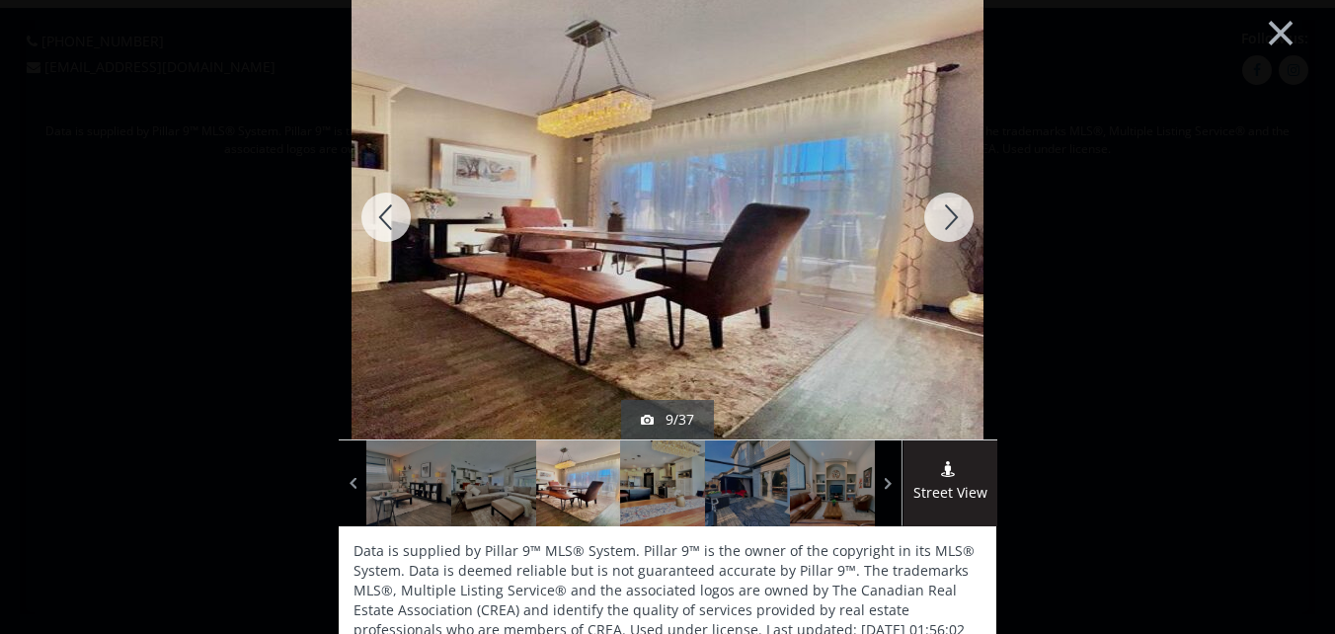
click at [950, 213] on div at bounding box center [948, 217] width 95 height 444
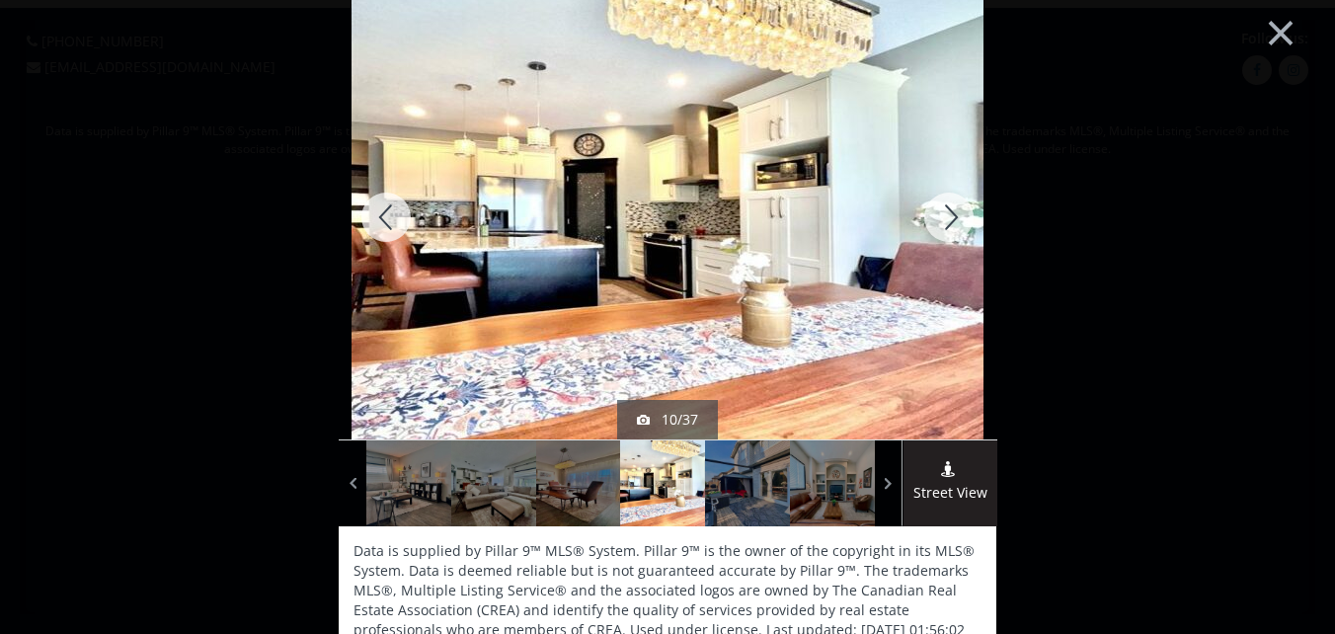
click at [945, 218] on div at bounding box center [948, 217] width 95 height 444
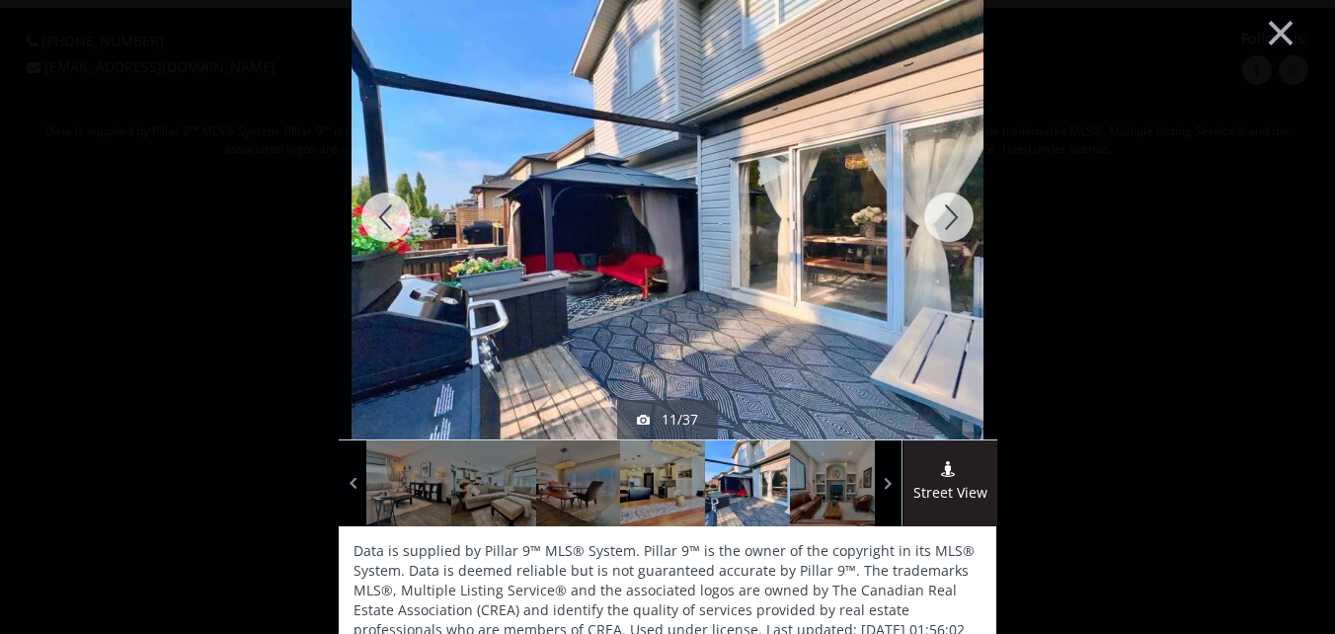
click at [948, 214] on div at bounding box center [948, 217] width 95 height 444
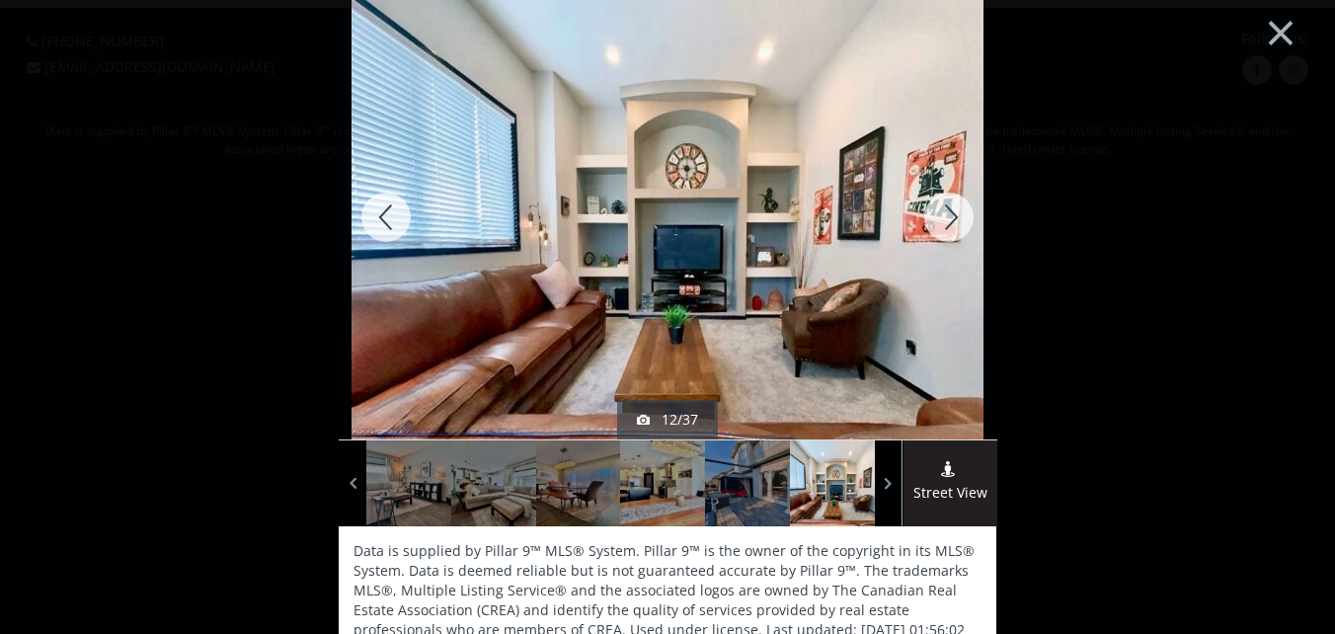
click at [948, 214] on div at bounding box center [948, 217] width 95 height 444
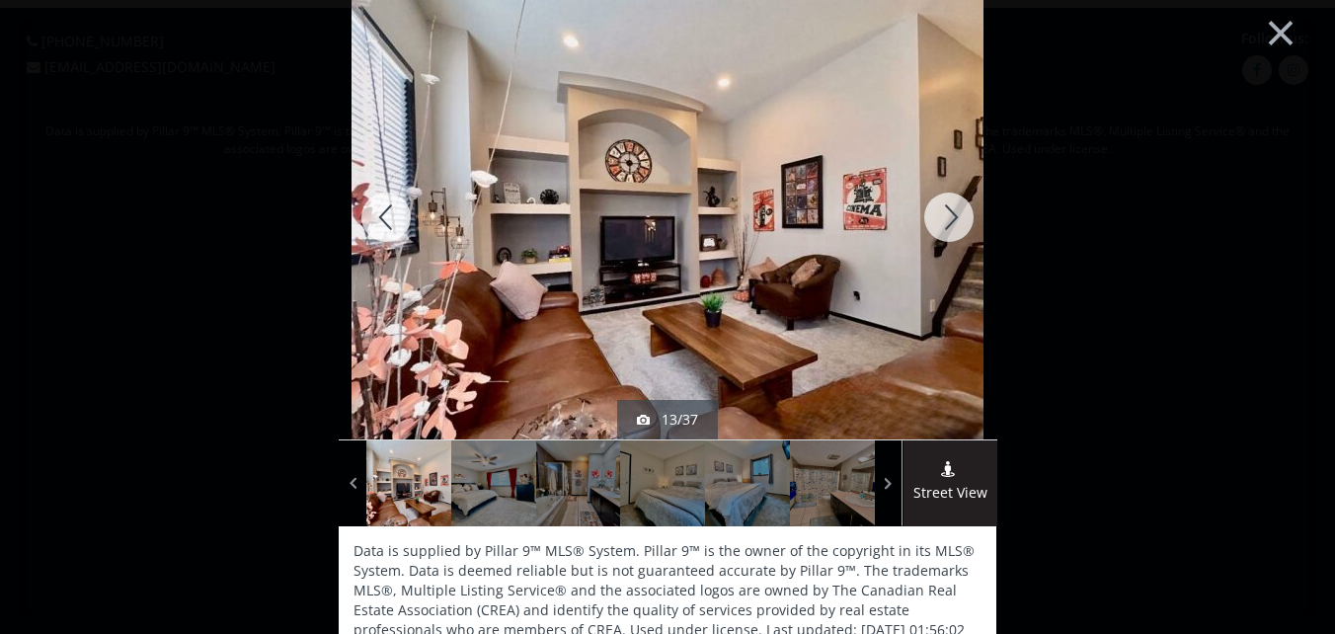
click at [948, 214] on div at bounding box center [948, 217] width 95 height 444
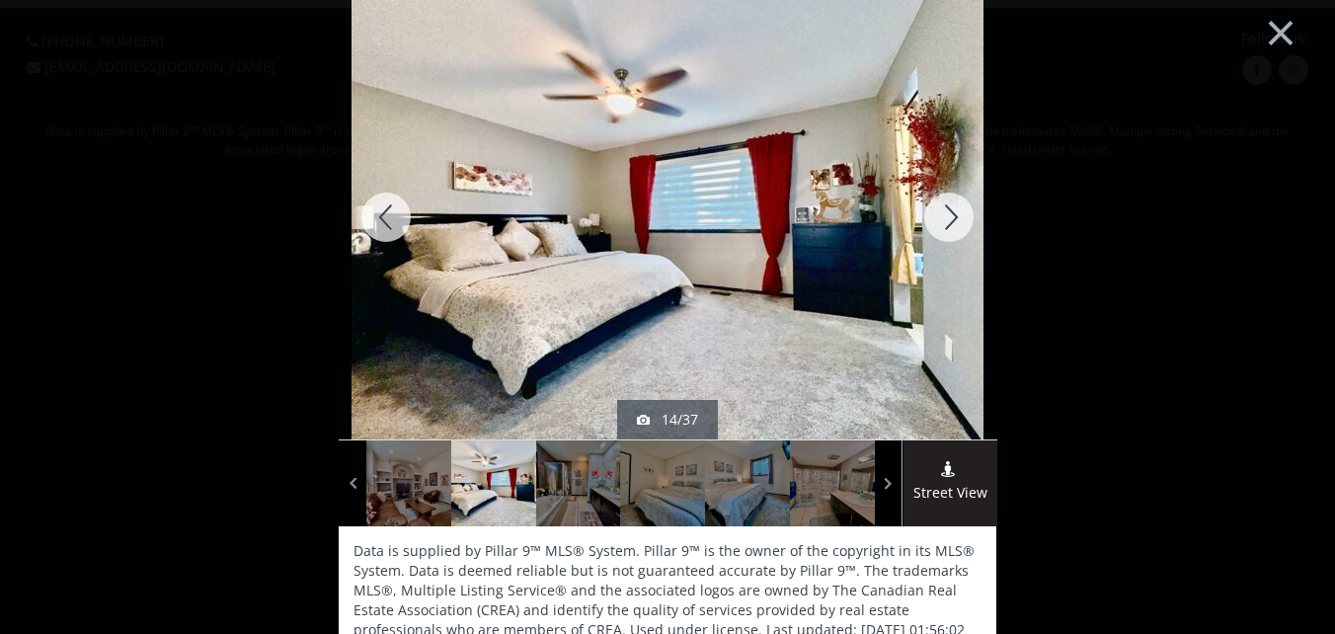
click at [949, 214] on div at bounding box center [948, 217] width 95 height 444
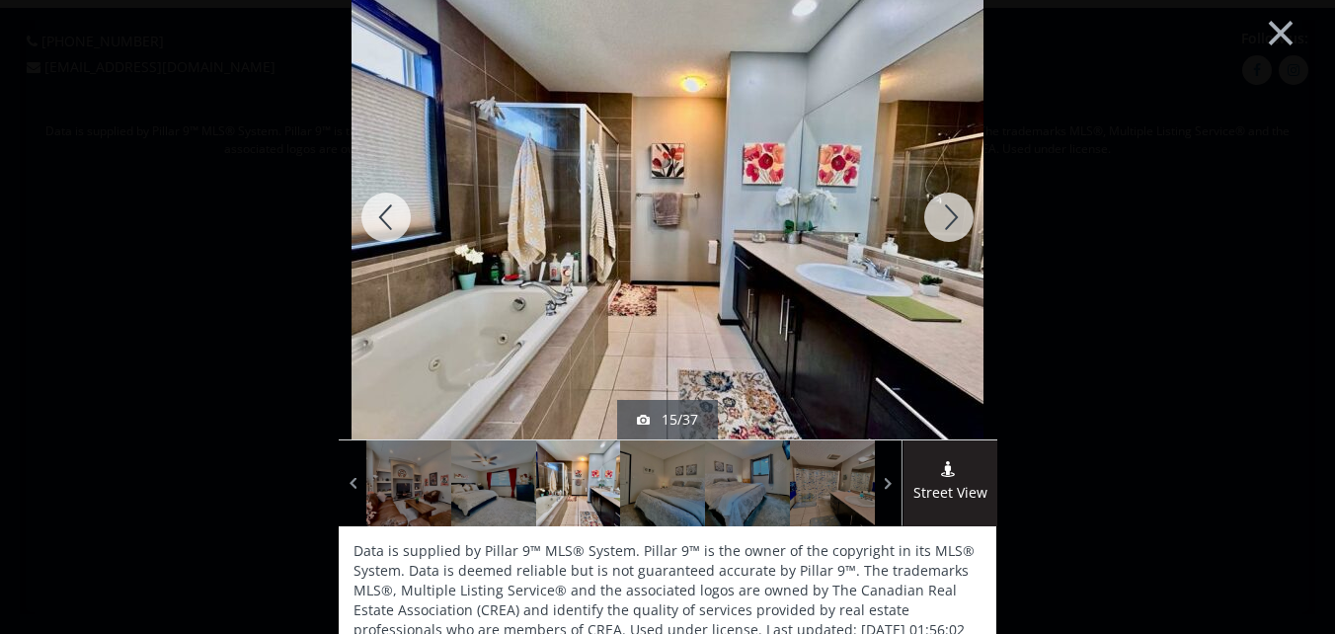
click at [949, 214] on div at bounding box center [948, 217] width 95 height 444
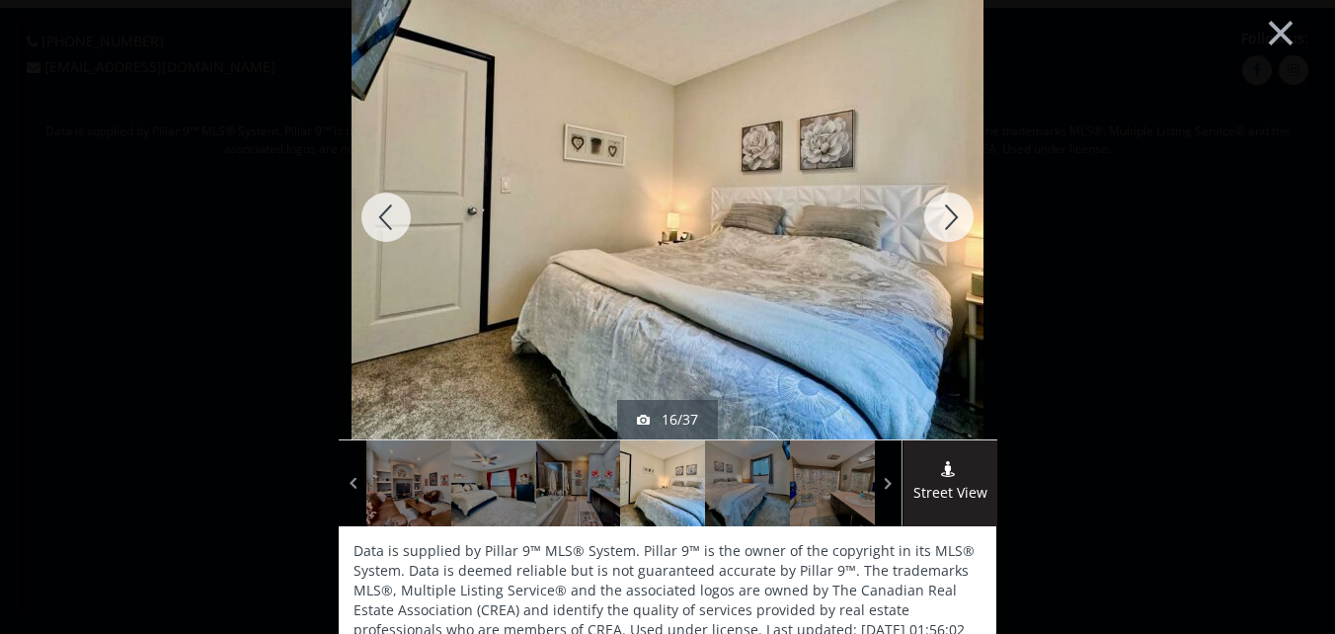
click at [950, 214] on div at bounding box center [948, 217] width 95 height 444
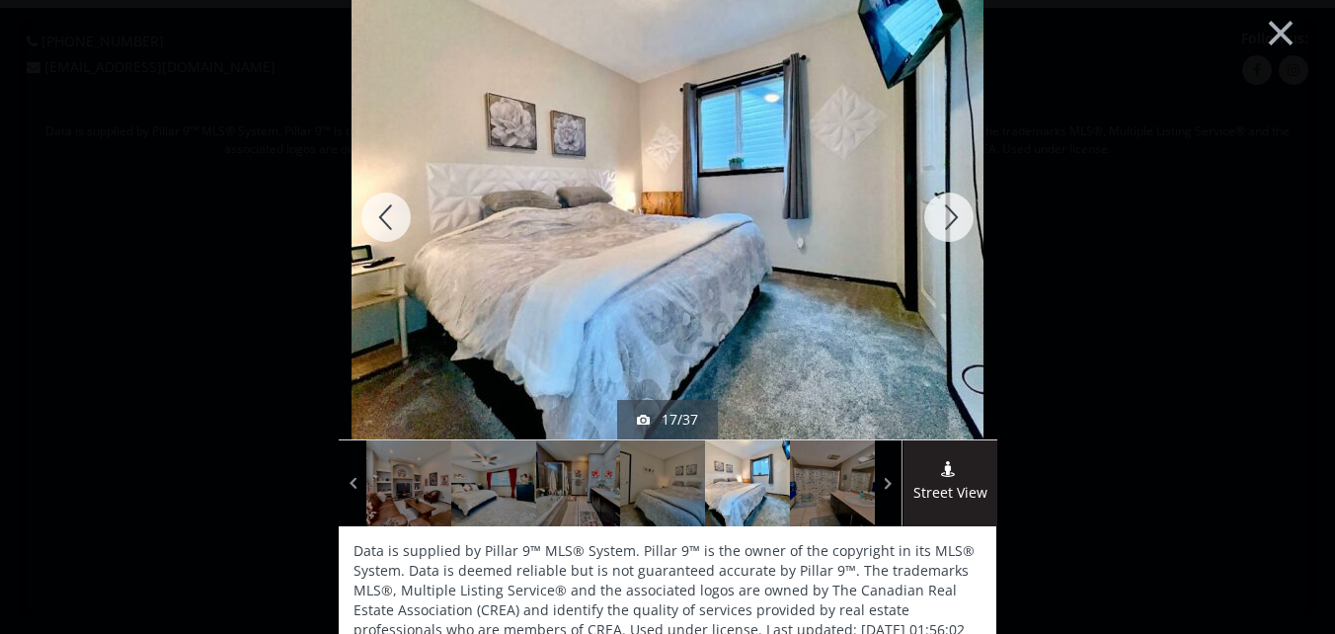
click at [951, 214] on div at bounding box center [948, 217] width 95 height 444
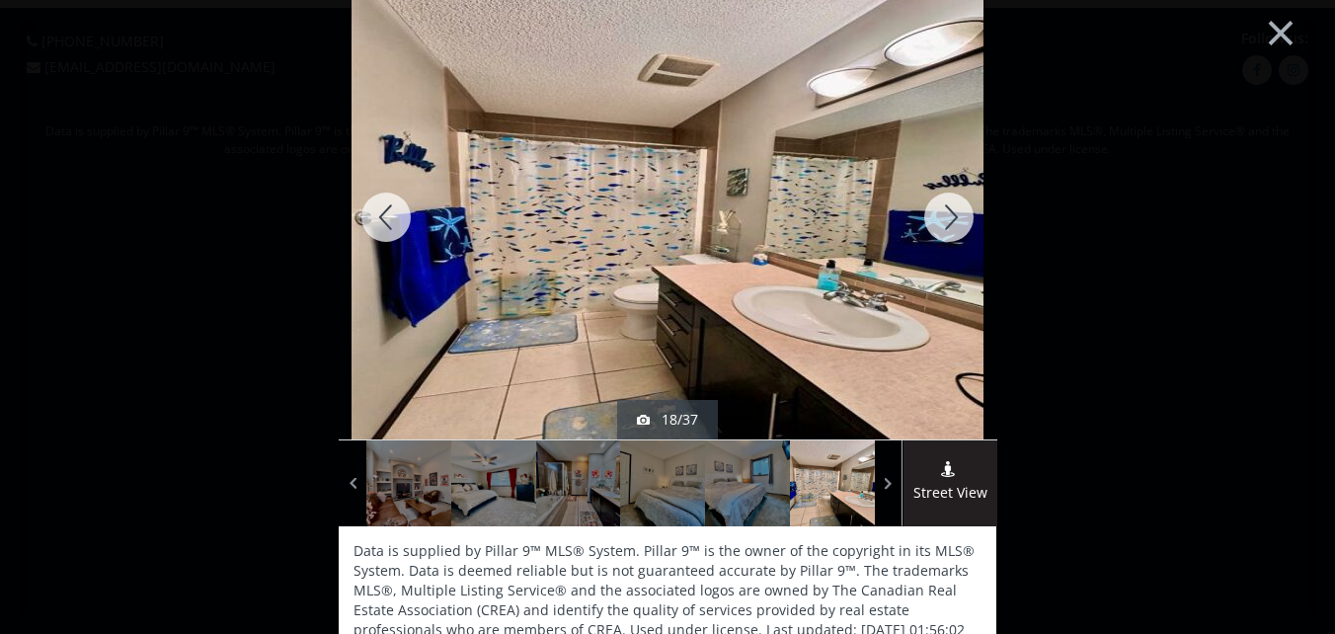
click at [950, 211] on div at bounding box center [948, 217] width 95 height 444
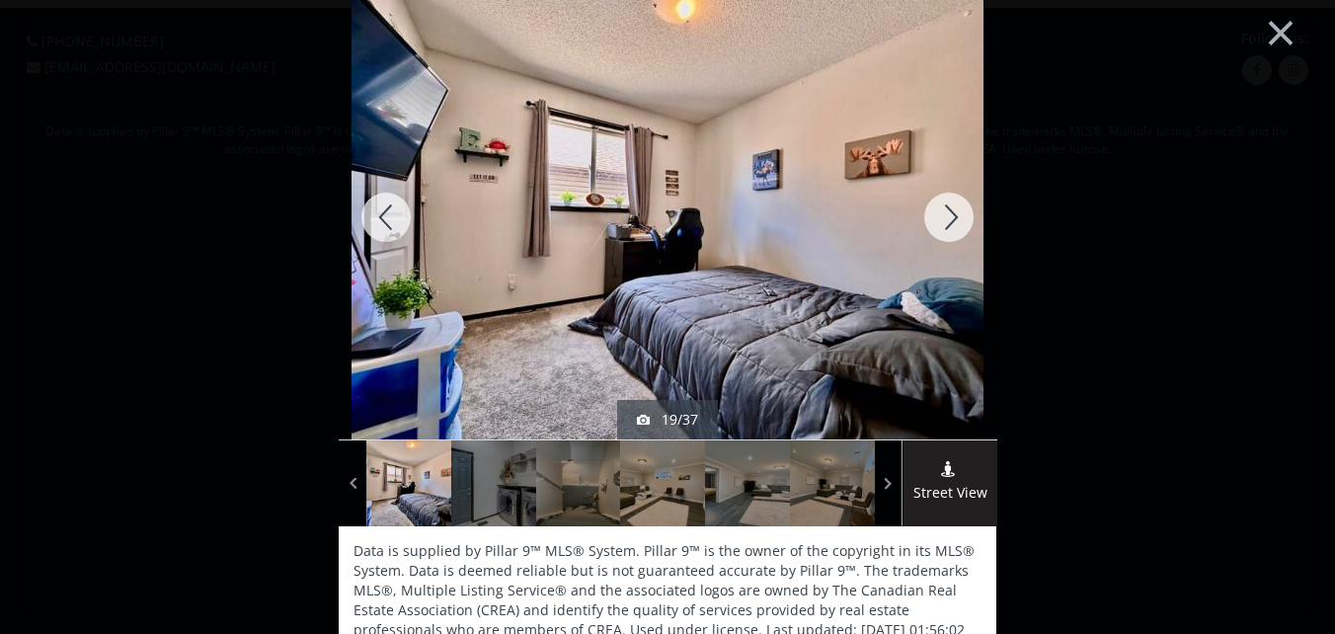
click at [948, 212] on div at bounding box center [948, 217] width 95 height 444
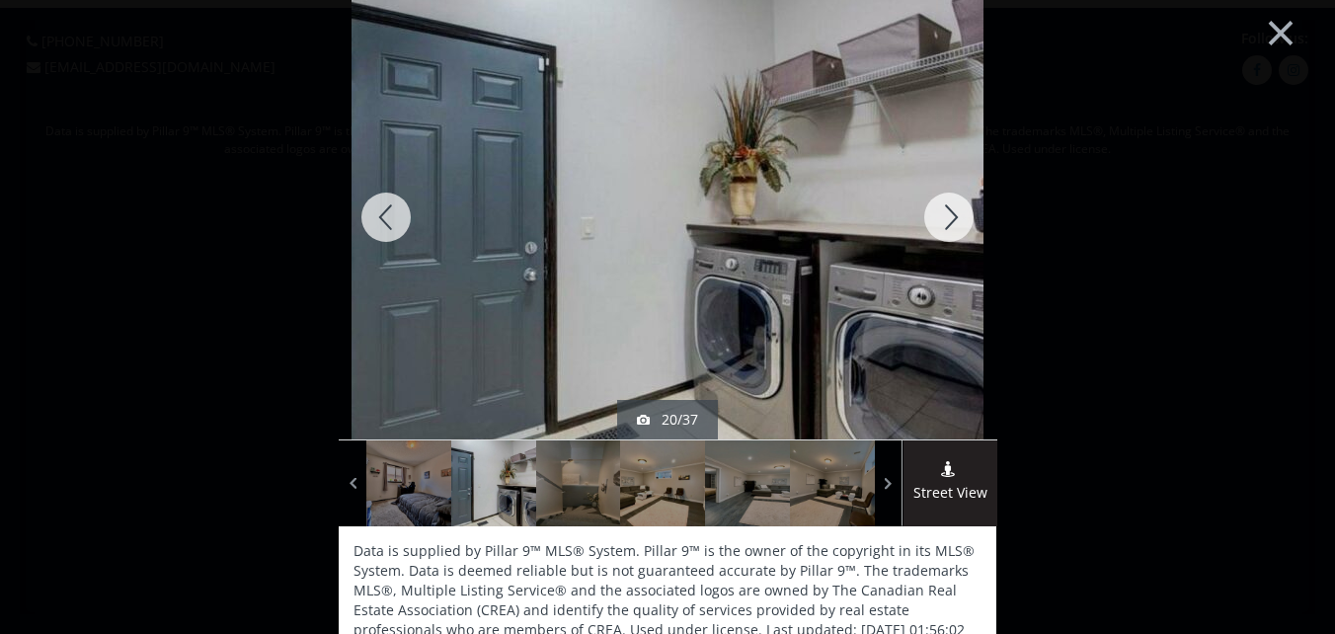
click at [947, 214] on div at bounding box center [948, 217] width 95 height 444
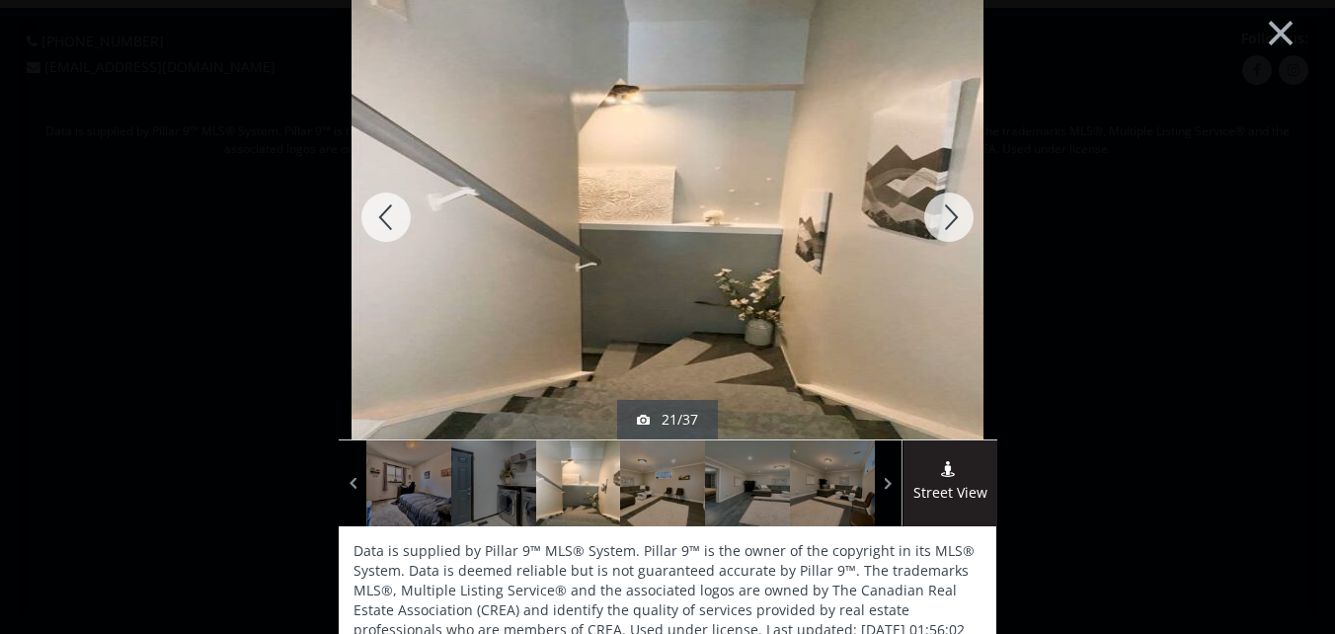
click at [947, 214] on div at bounding box center [948, 217] width 95 height 444
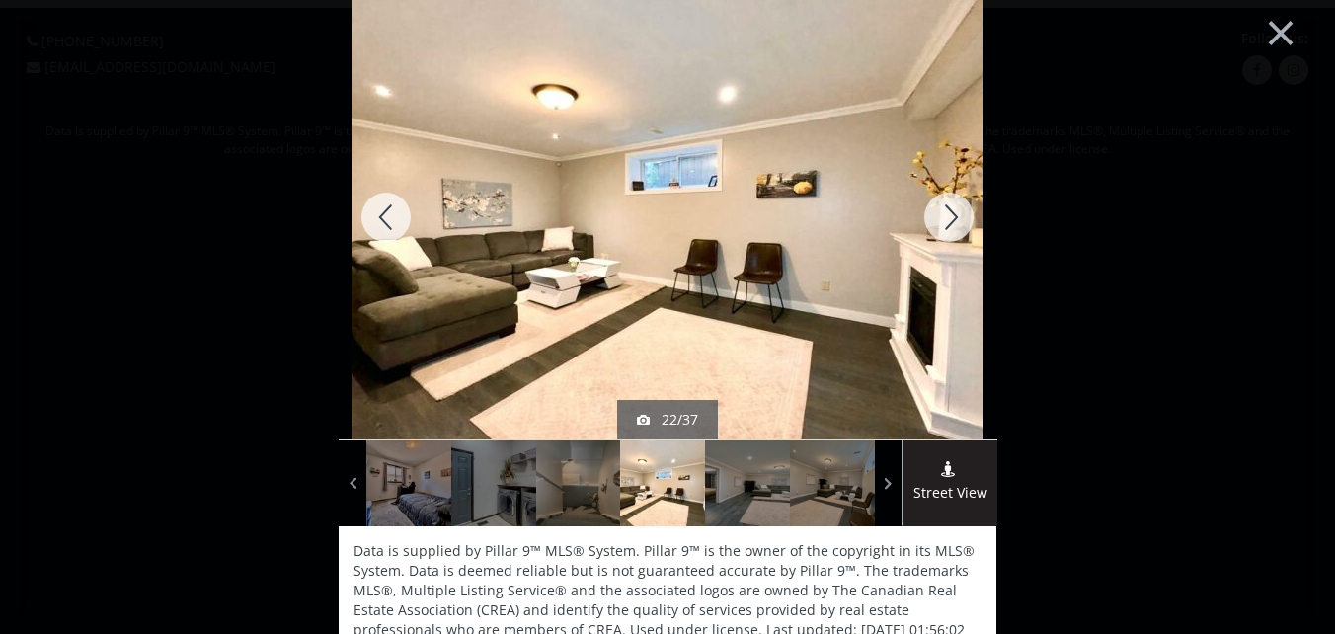
click at [947, 214] on div at bounding box center [948, 217] width 95 height 444
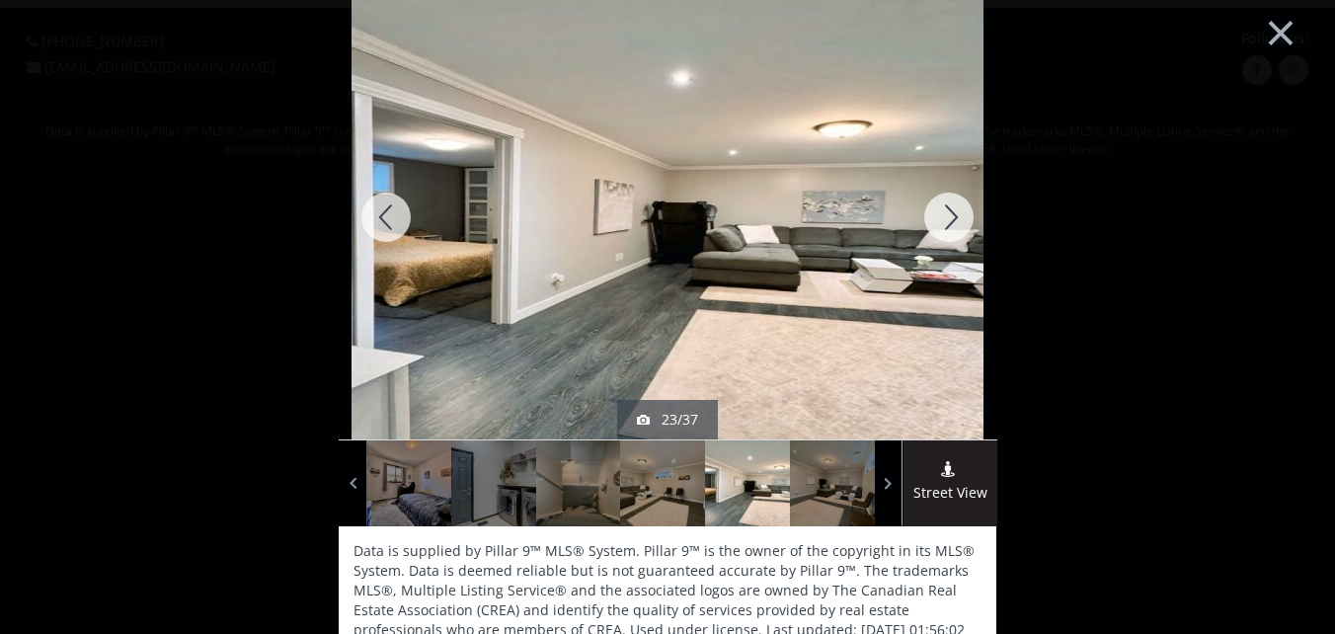
click at [947, 214] on div at bounding box center [948, 217] width 95 height 444
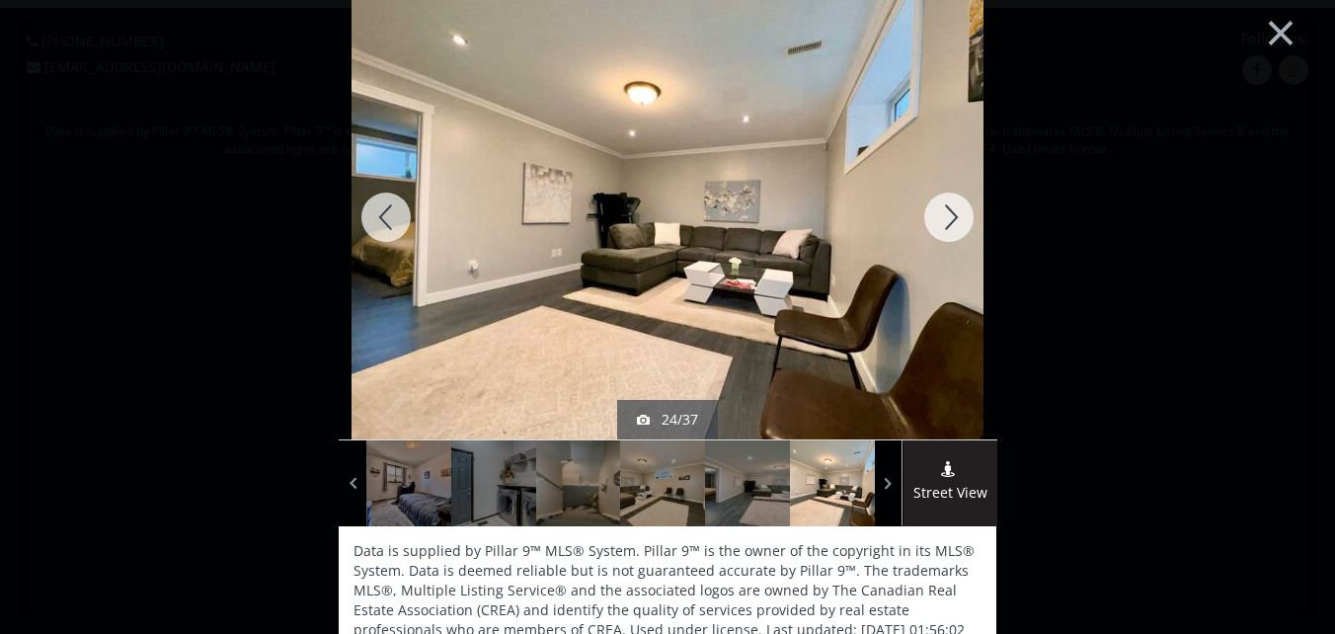
click at [947, 214] on div at bounding box center [948, 217] width 95 height 444
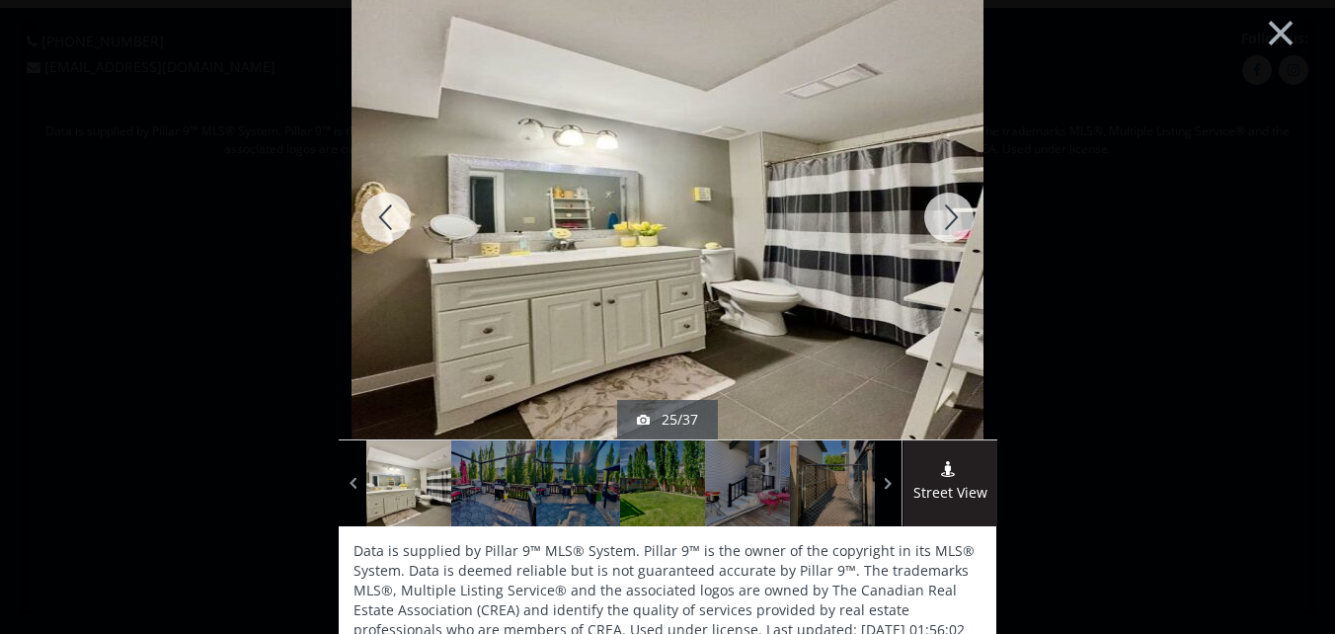
click at [947, 214] on div at bounding box center [948, 217] width 95 height 444
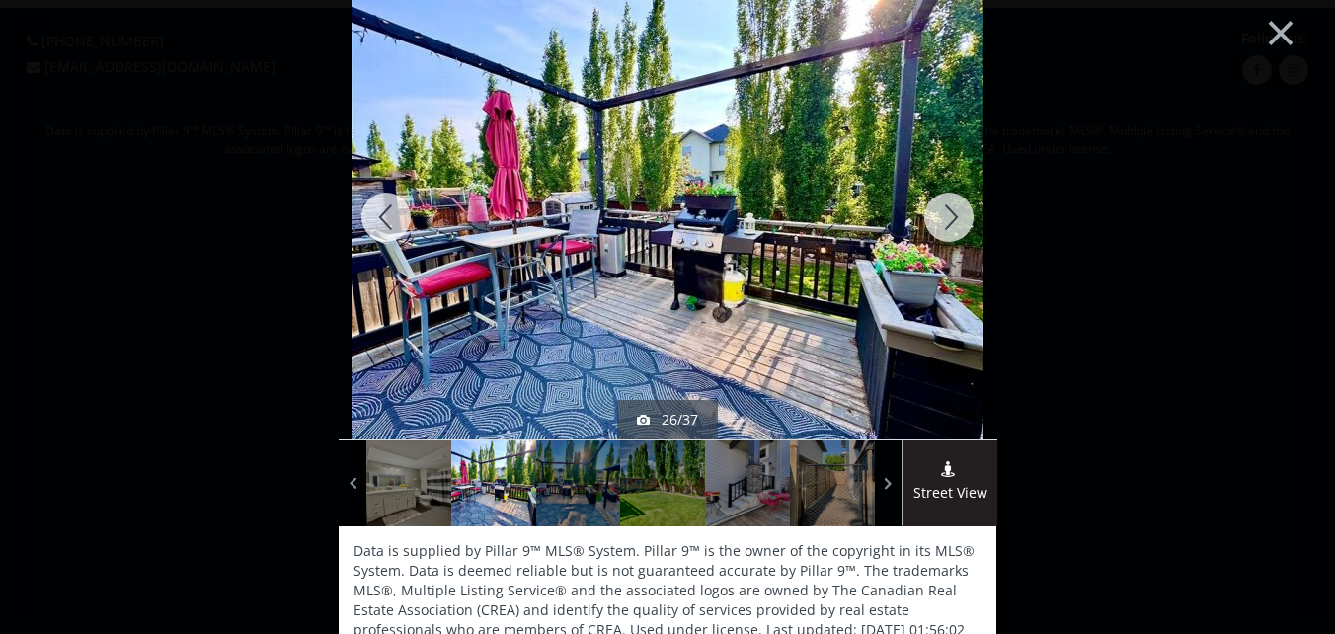
click at [379, 210] on div at bounding box center [386, 217] width 95 height 444
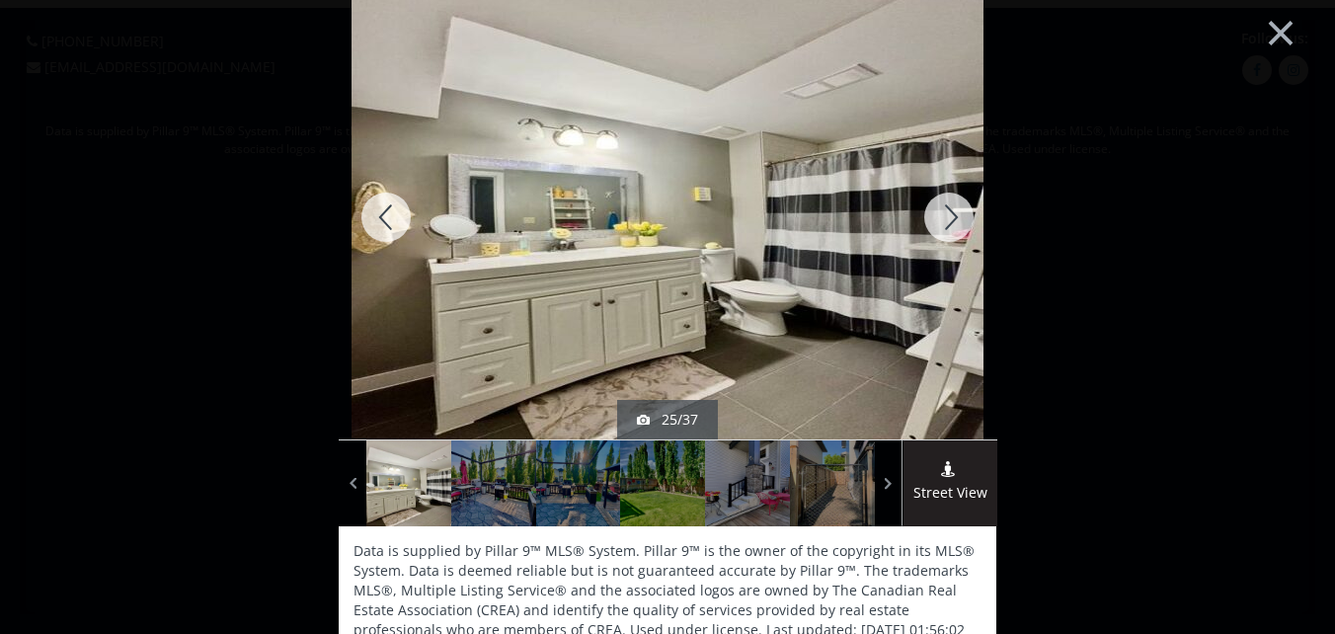
click at [946, 212] on div at bounding box center [948, 217] width 95 height 444
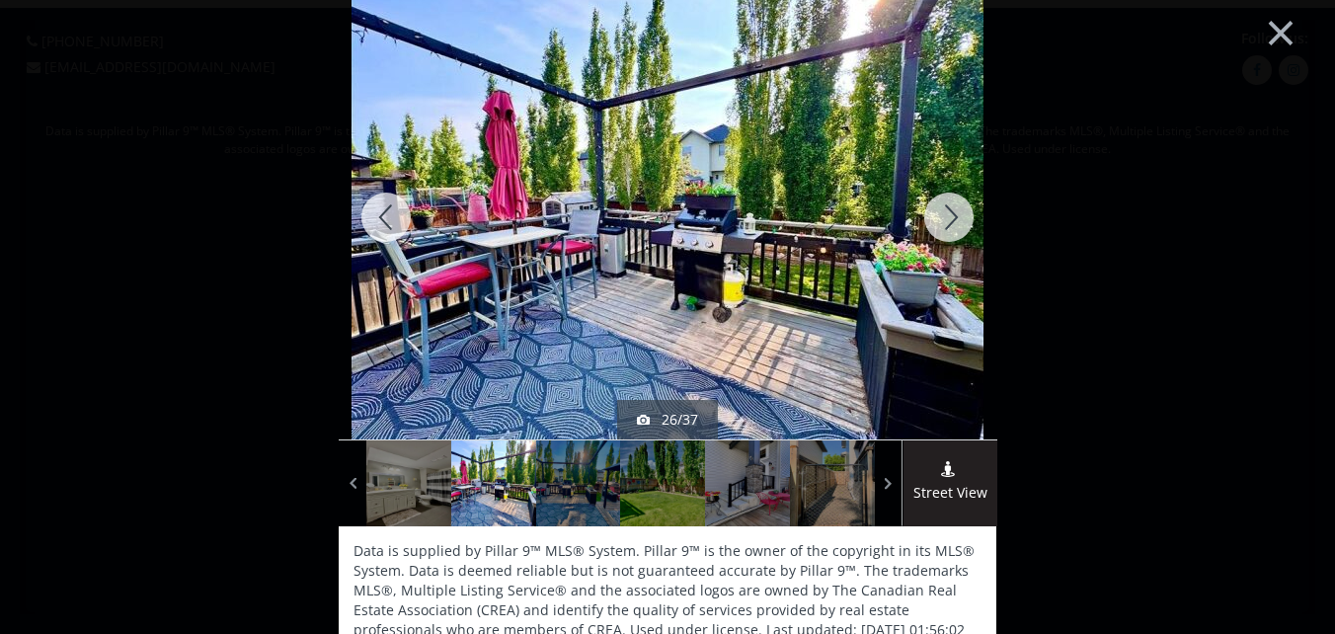
click at [946, 212] on div at bounding box center [948, 217] width 95 height 444
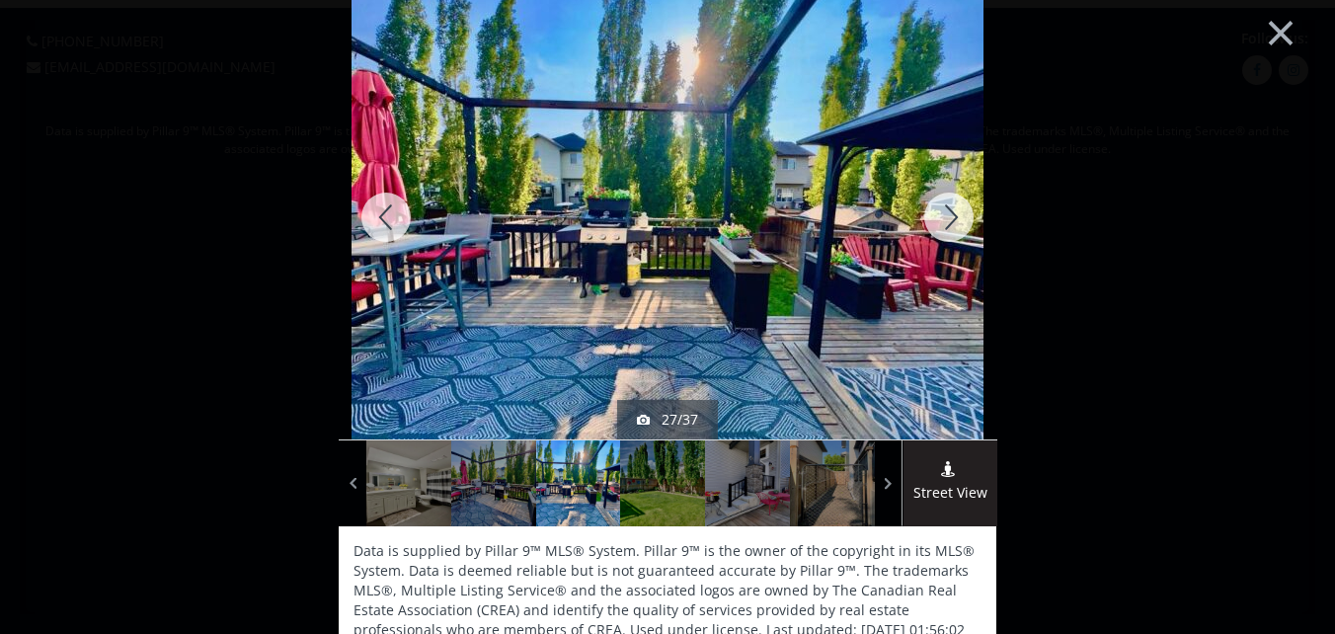
click at [946, 212] on div at bounding box center [948, 217] width 95 height 444
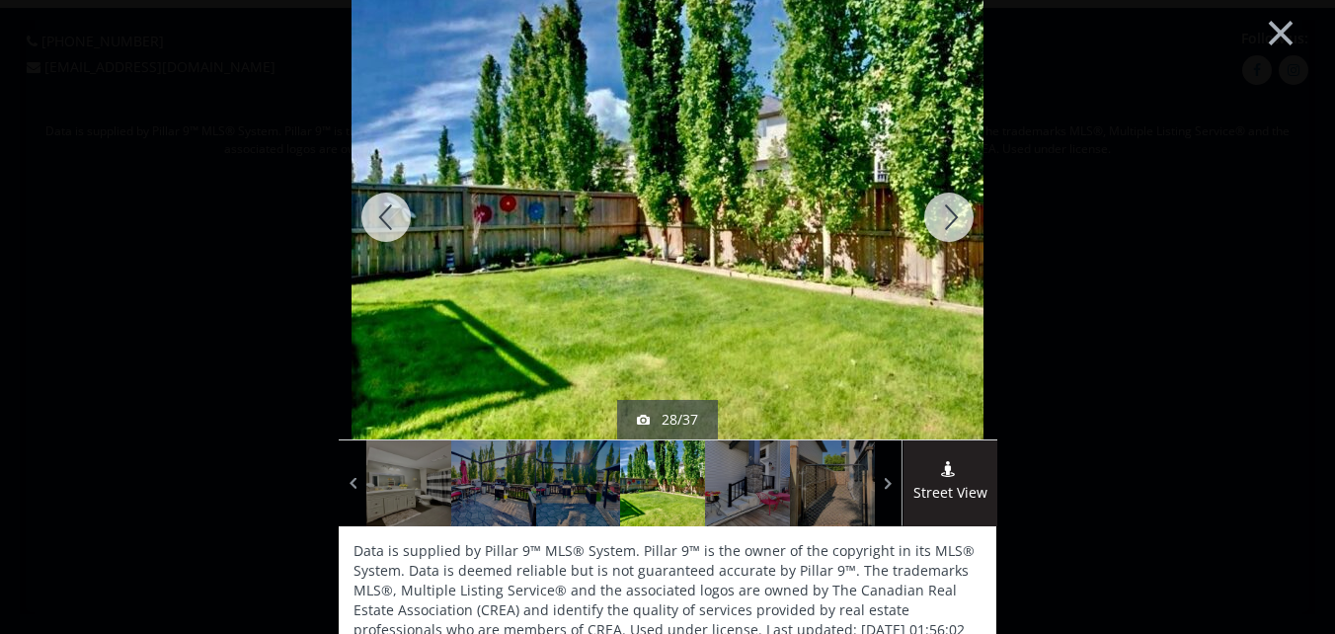
click at [946, 212] on div at bounding box center [948, 217] width 95 height 444
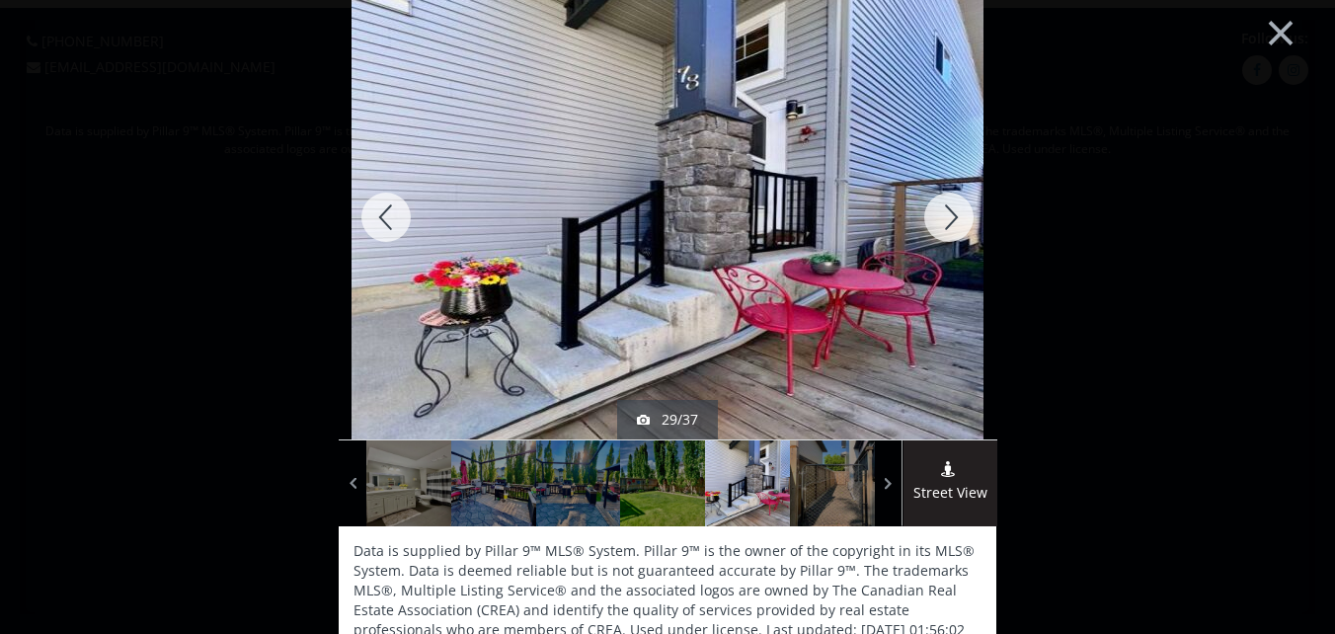
click at [947, 212] on div at bounding box center [948, 217] width 95 height 444
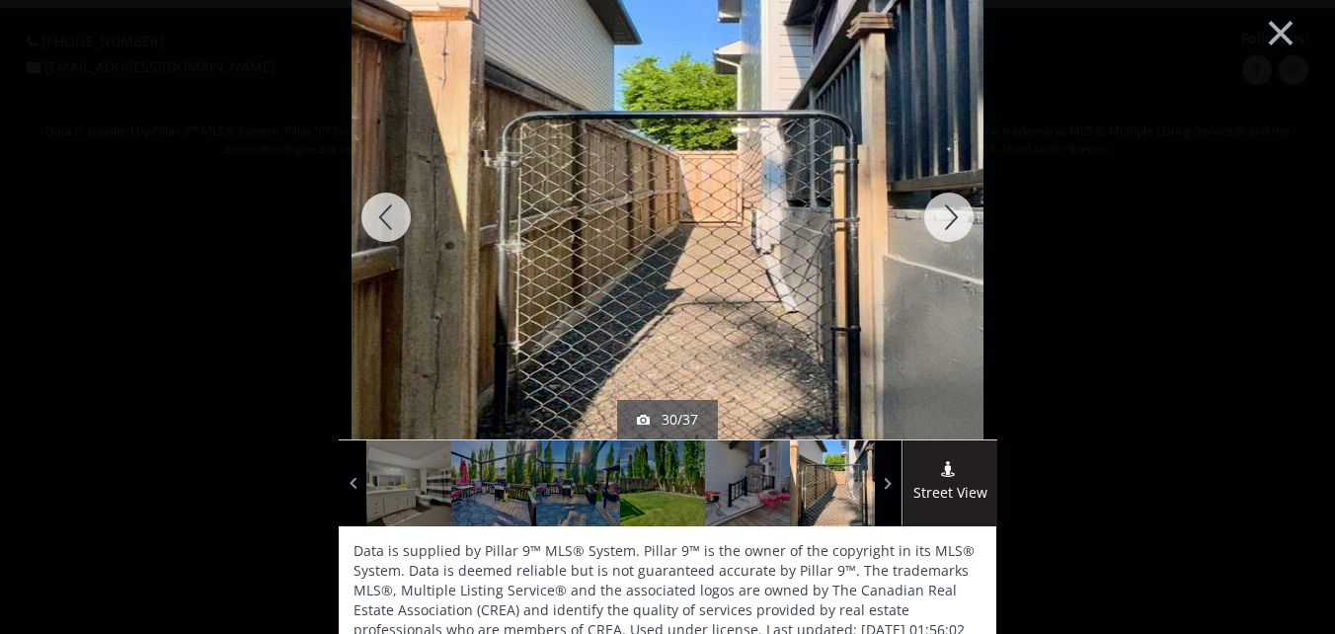
click at [945, 214] on div at bounding box center [948, 217] width 95 height 444
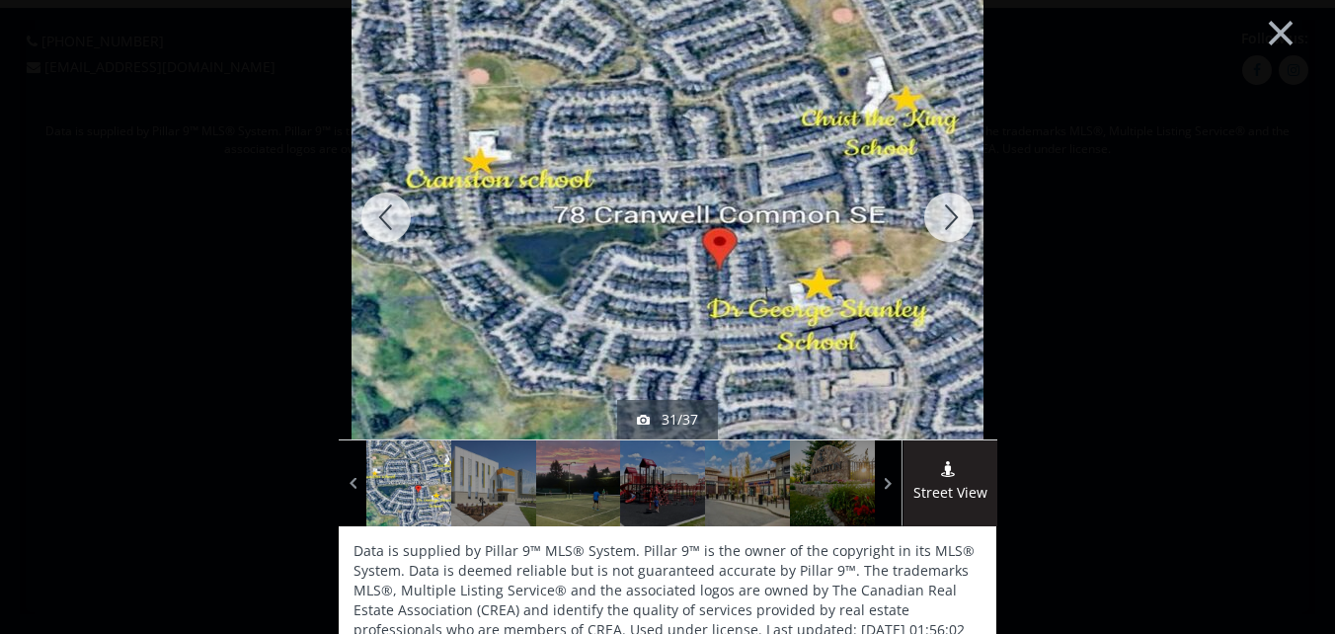
click at [943, 211] on div at bounding box center [948, 217] width 95 height 444
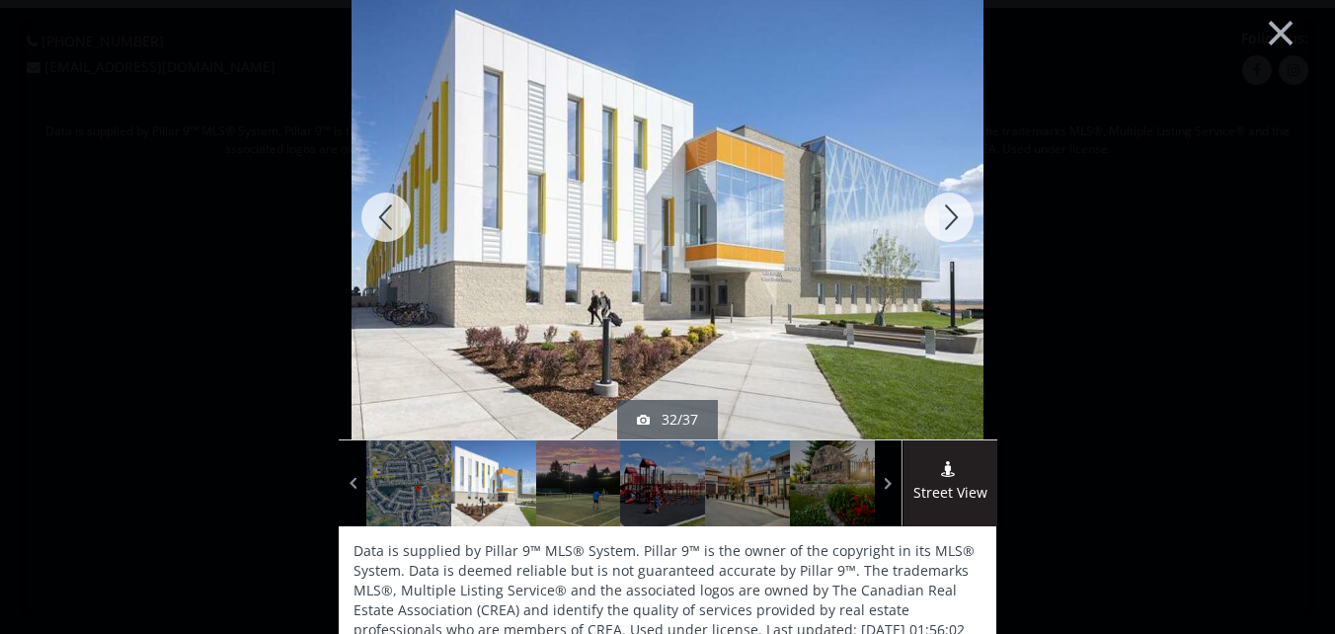
click at [943, 211] on div at bounding box center [948, 217] width 95 height 444
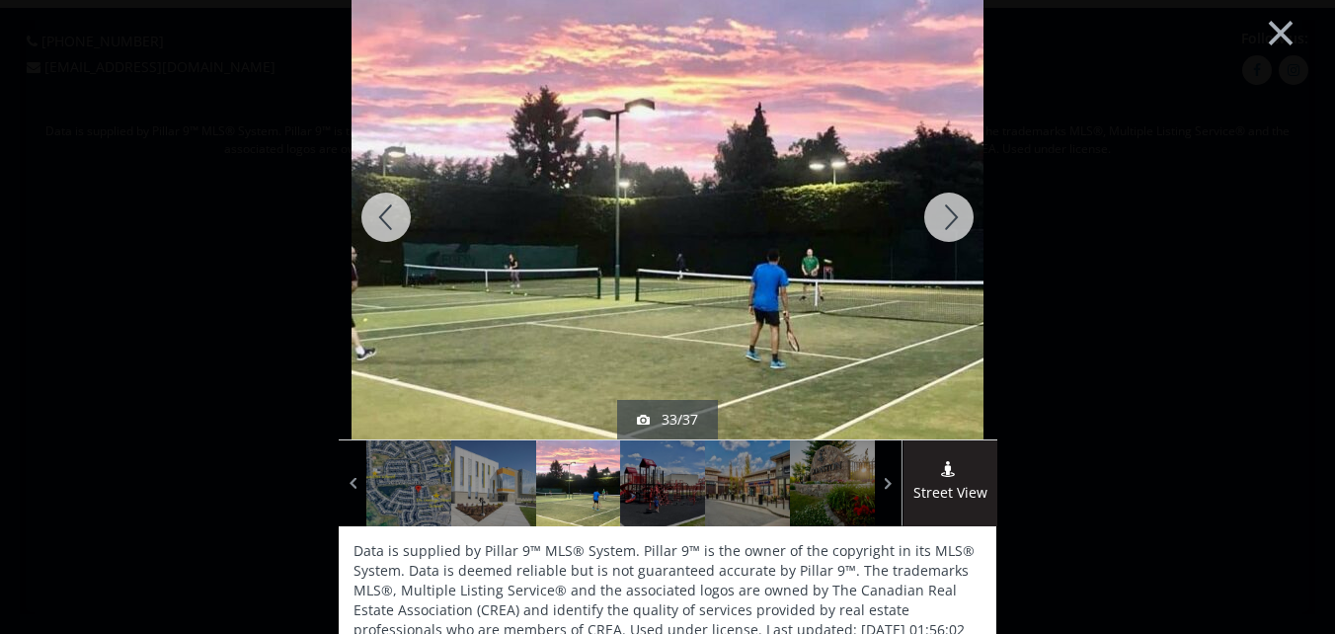
click at [943, 211] on div at bounding box center [948, 217] width 95 height 444
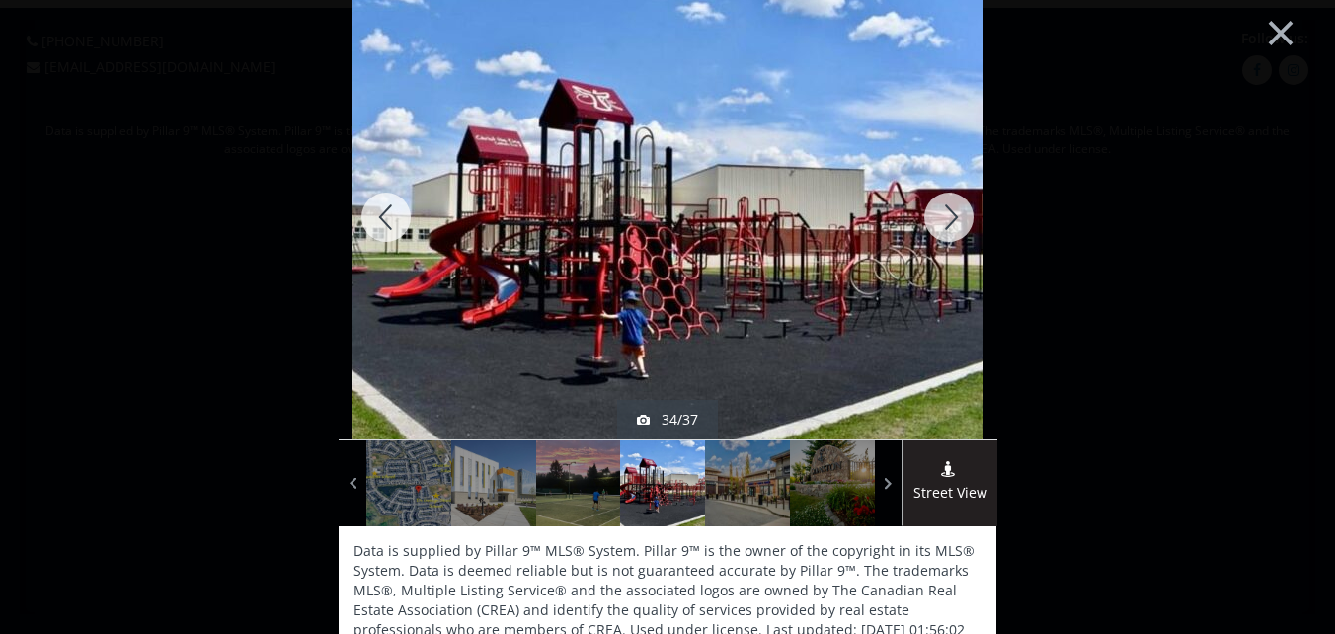
click at [943, 211] on div at bounding box center [948, 217] width 95 height 444
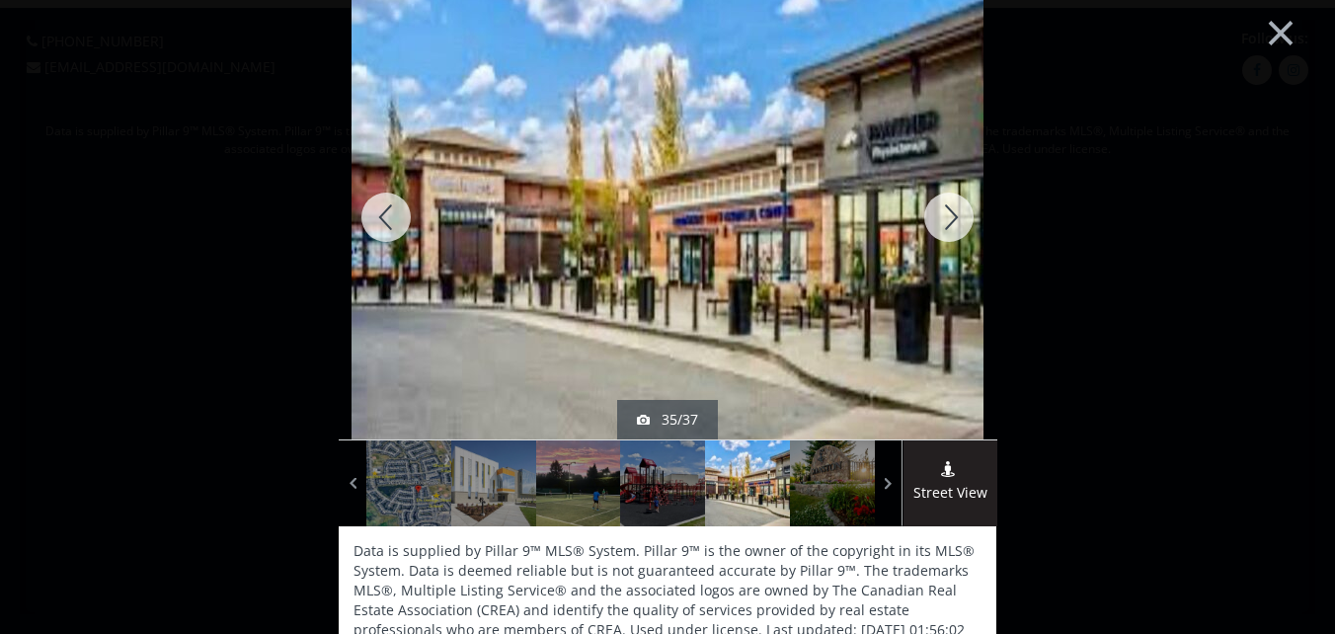
click at [943, 211] on div at bounding box center [948, 217] width 95 height 444
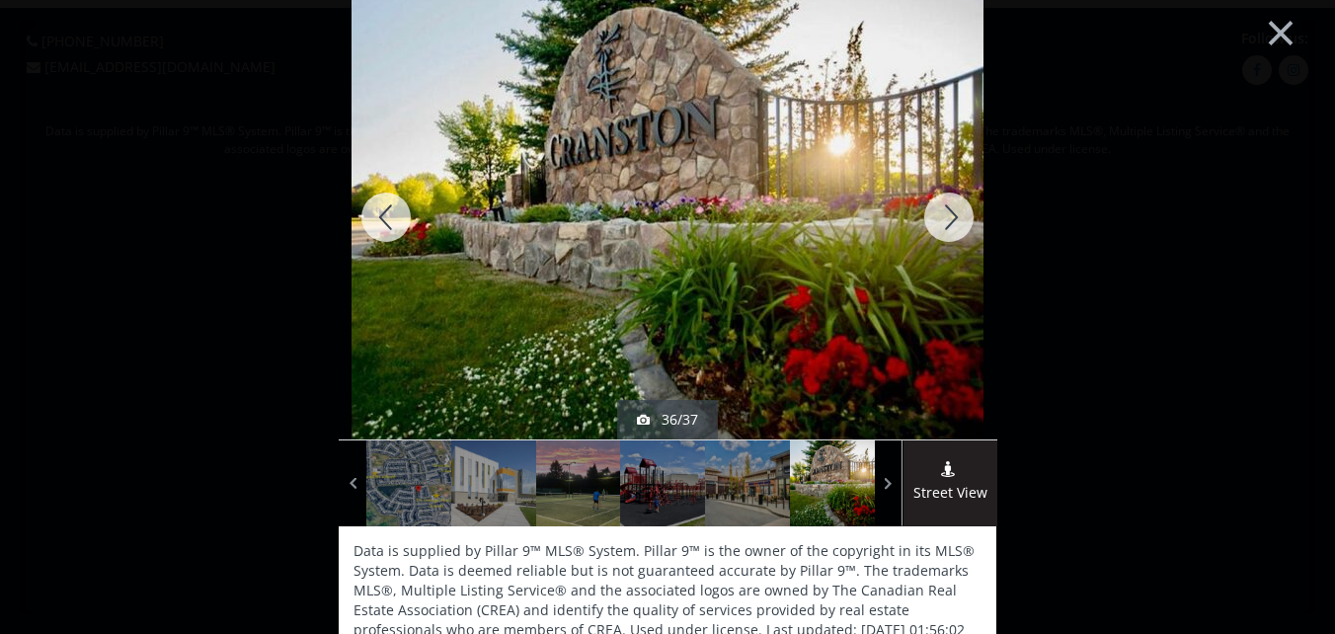
click at [943, 211] on div at bounding box center [948, 217] width 95 height 444
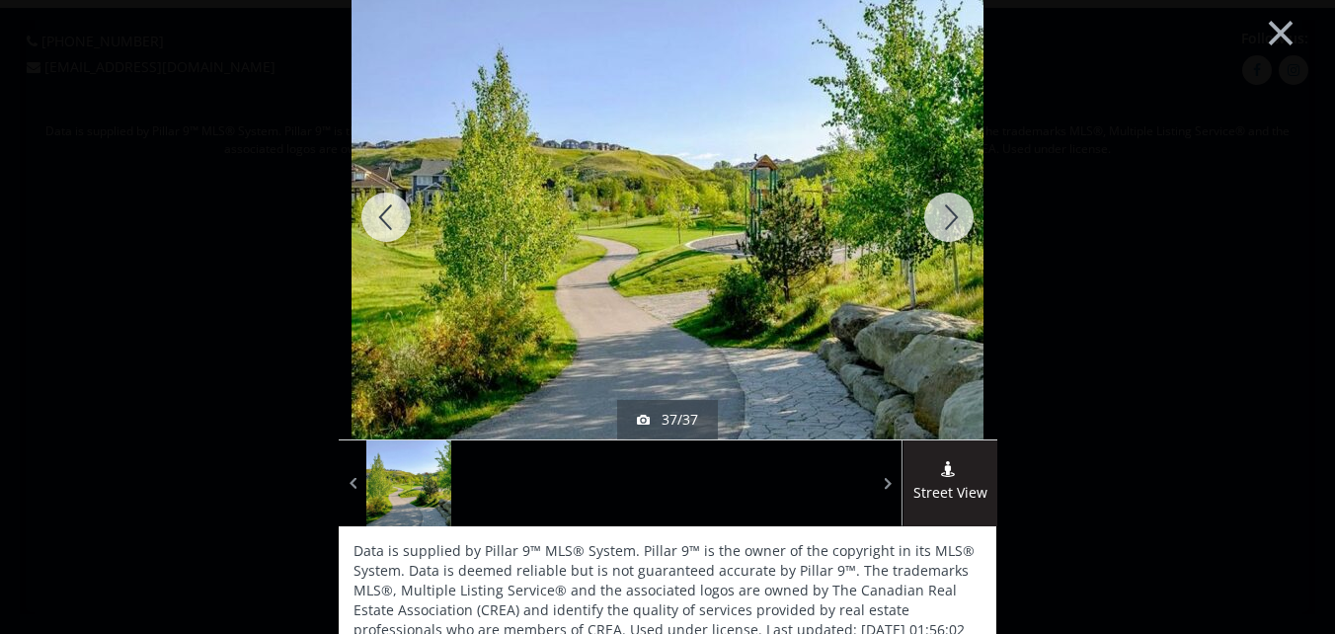
click at [942, 214] on div at bounding box center [948, 217] width 95 height 444
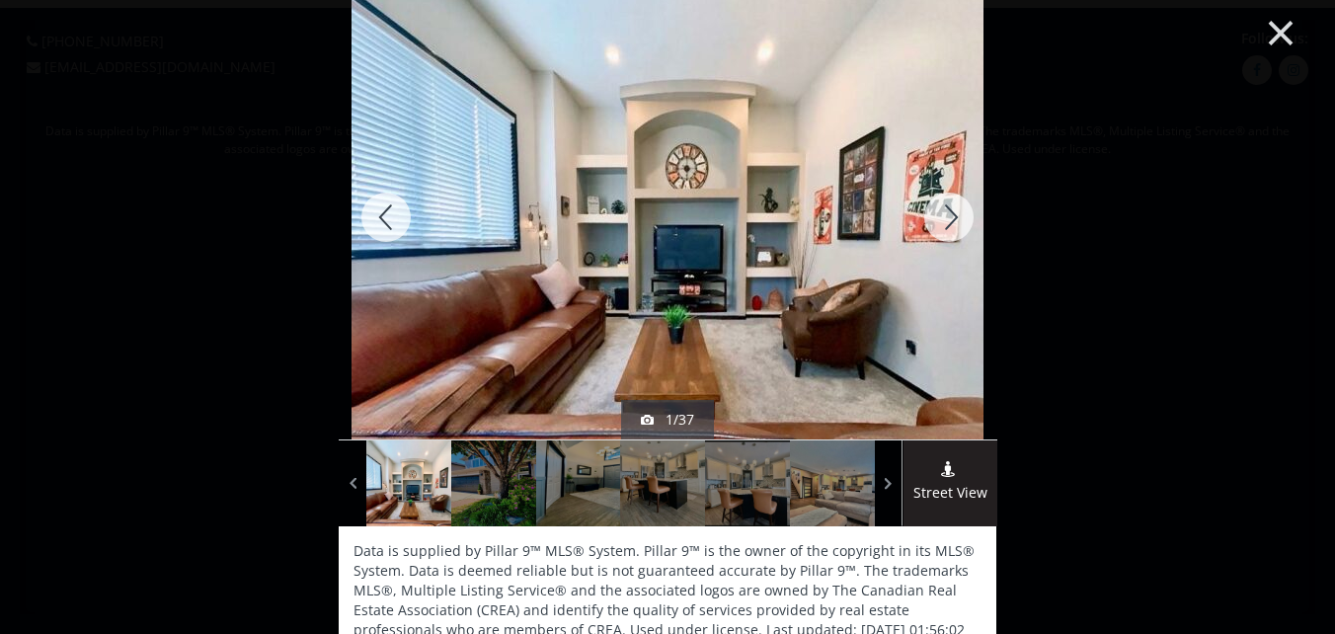
click at [1263, 29] on button "×" at bounding box center [1280, 30] width 109 height 81
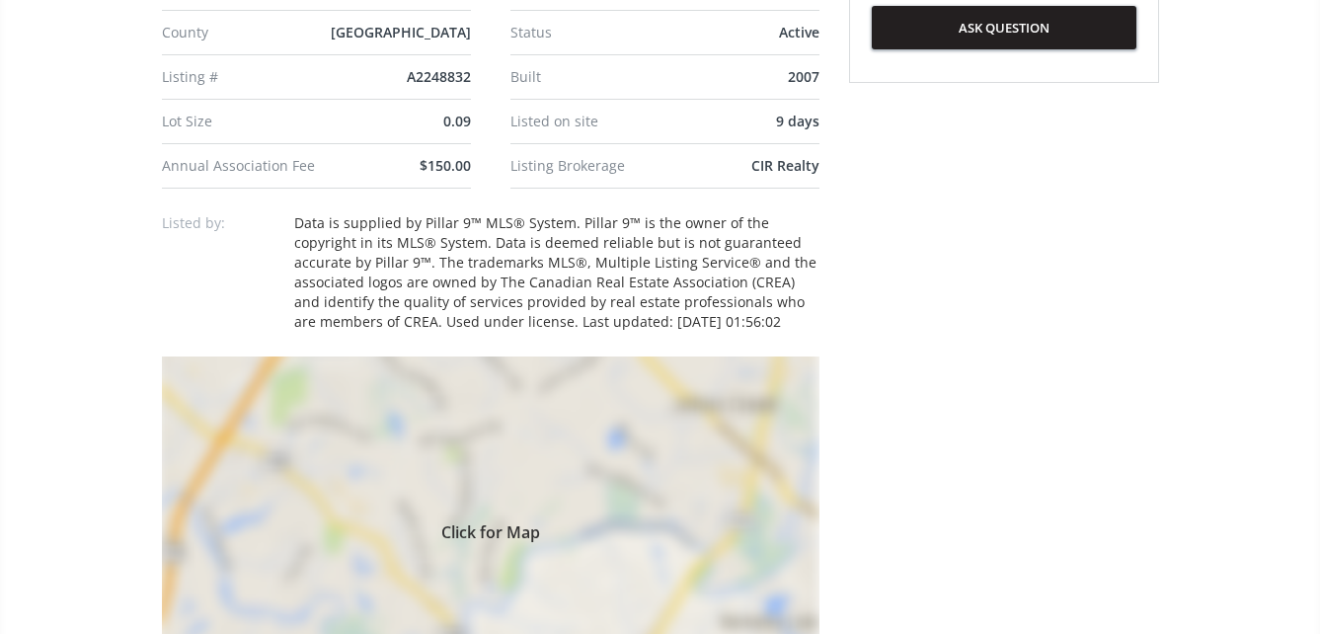
scroll to position [1284, 0]
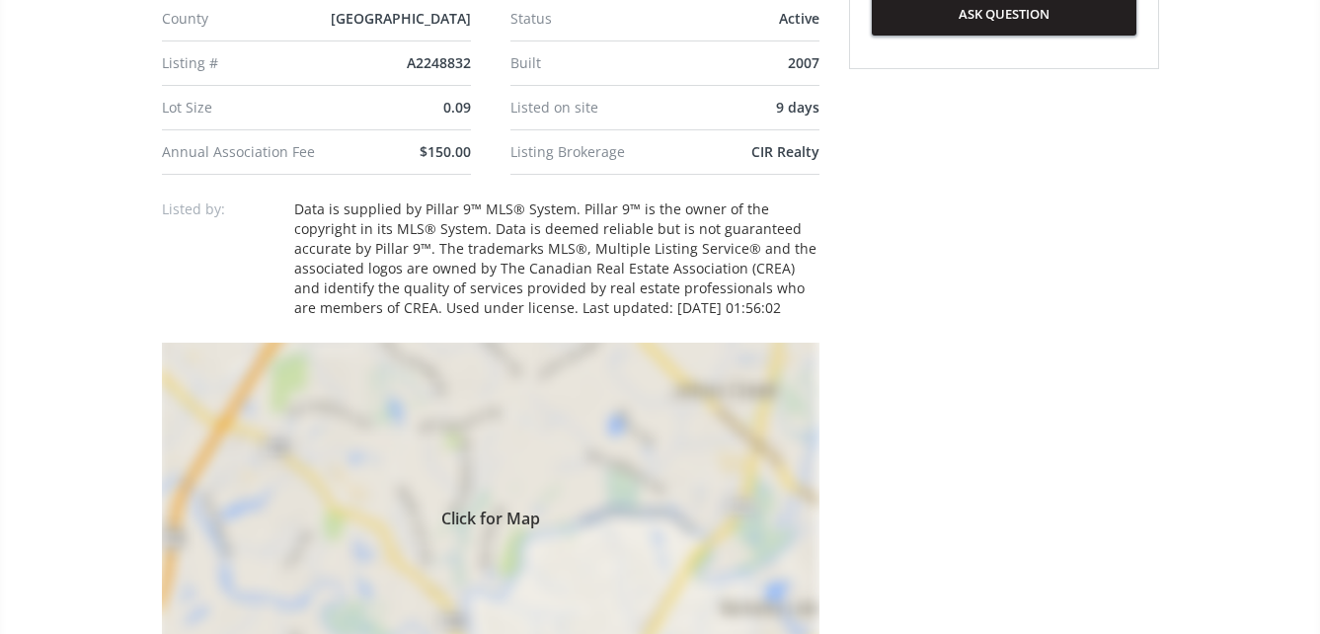
click at [475, 445] on div "Click for Map" at bounding box center [491, 516] width 658 height 346
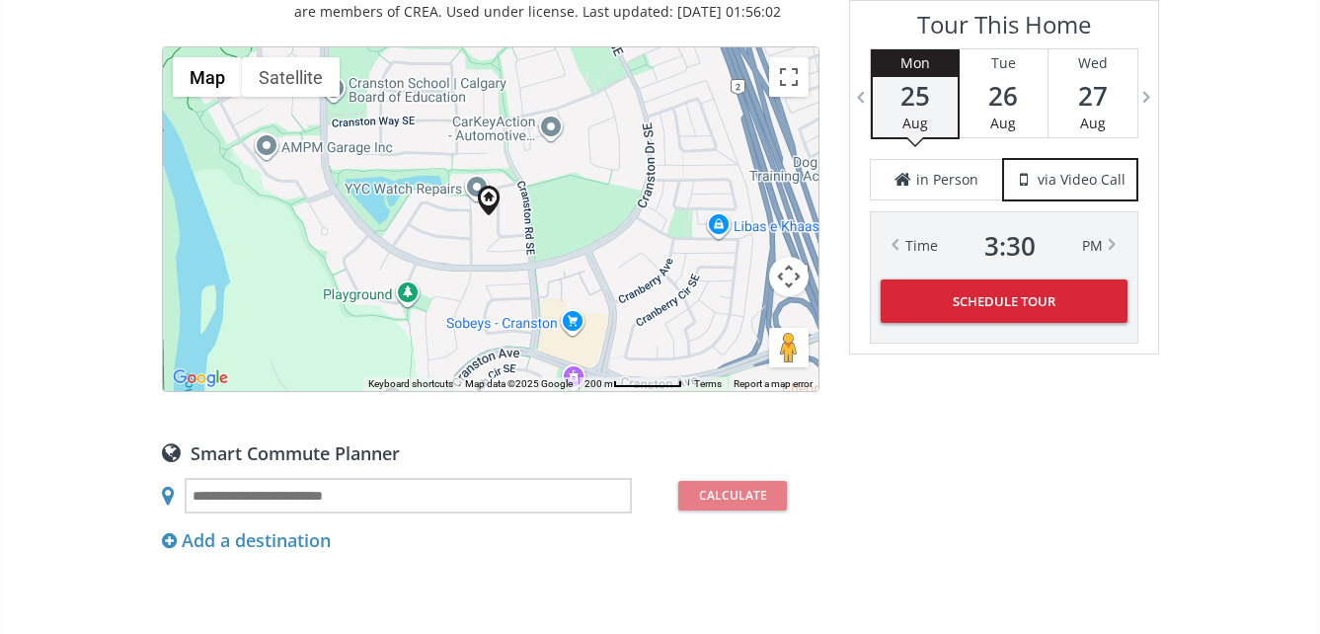
scroll to position [1481, 0]
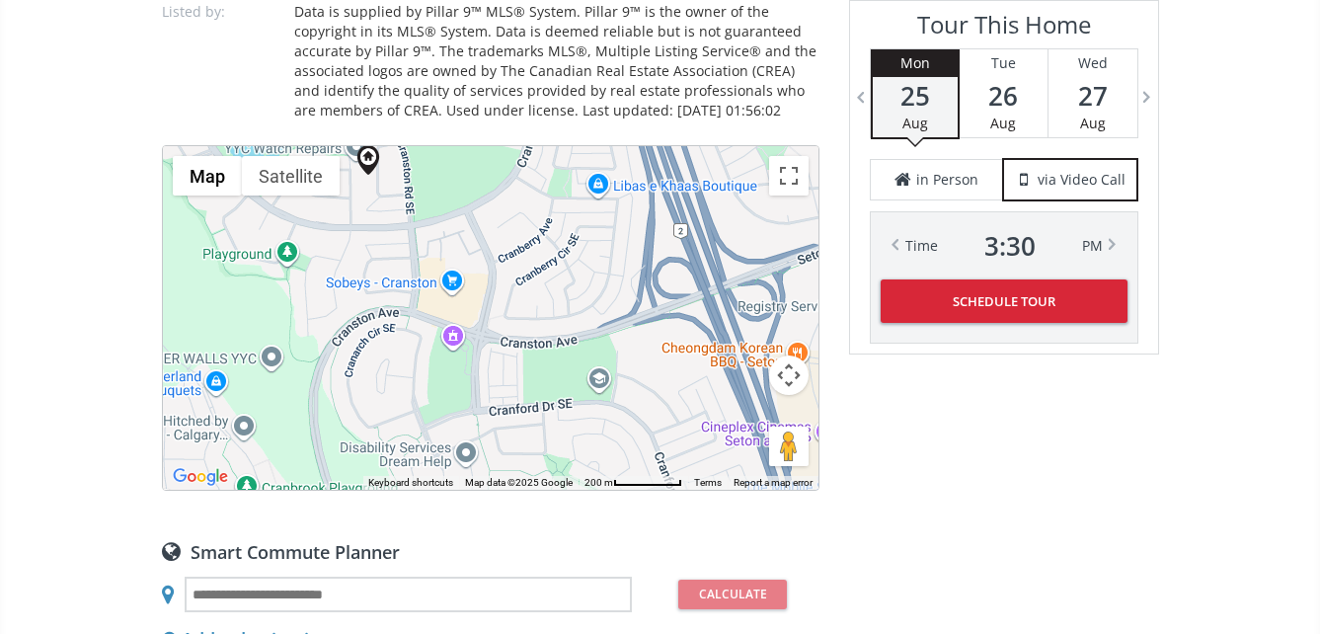
drag, startPoint x: 623, startPoint y: 355, endPoint x: 504, endPoint y: 214, distance: 185.0
click at [504, 214] on div at bounding box center [491, 318] width 656 height 344
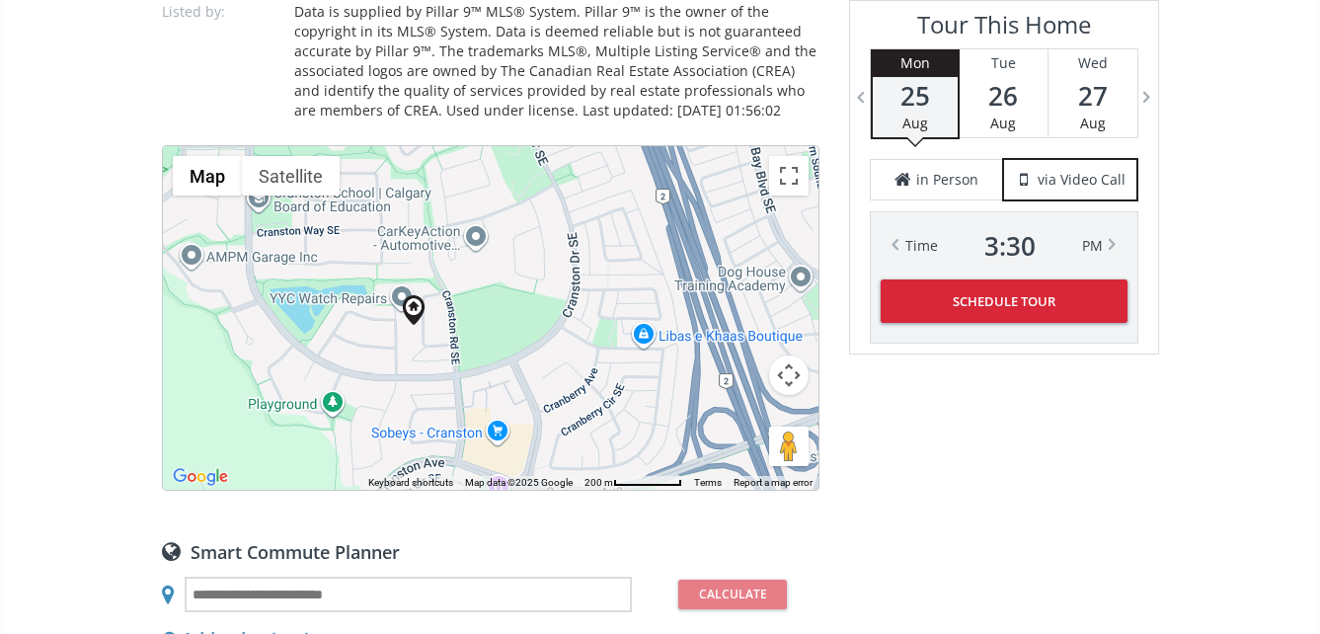
drag, startPoint x: 432, startPoint y: 212, endPoint x: 476, endPoint y: 369, distance: 162.9
click at [476, 369] on div at bounding box center [491, 318] width 656 height 344
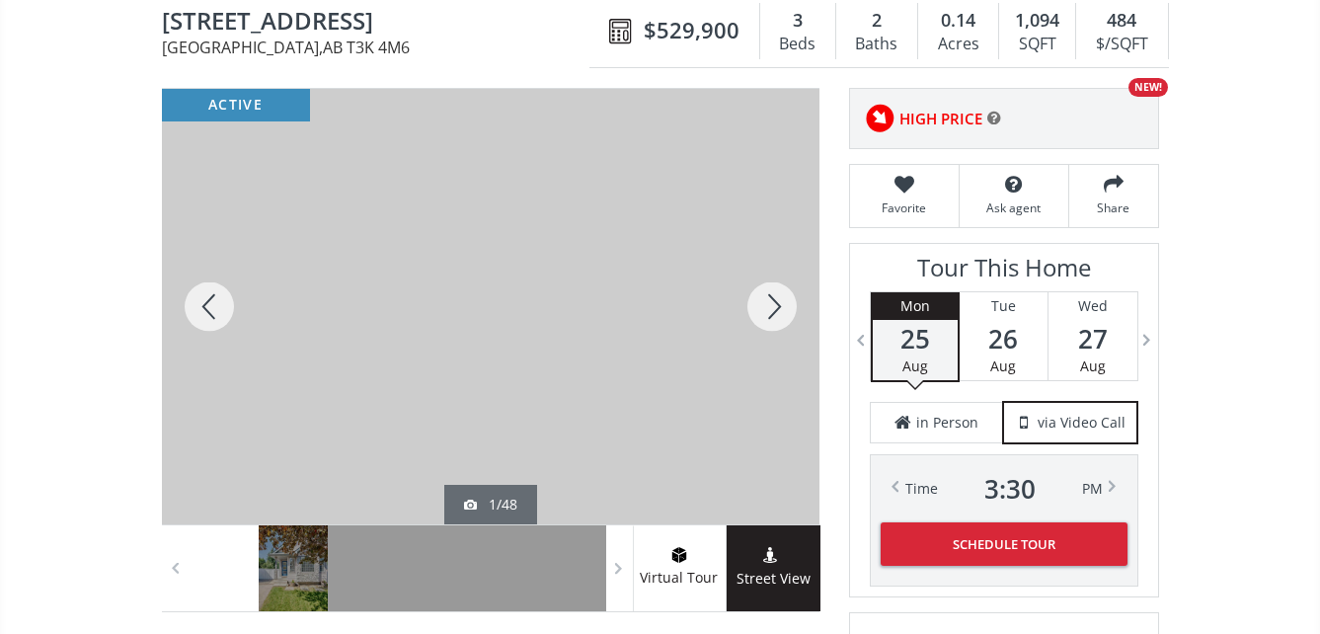
scroll to position [197, 0]
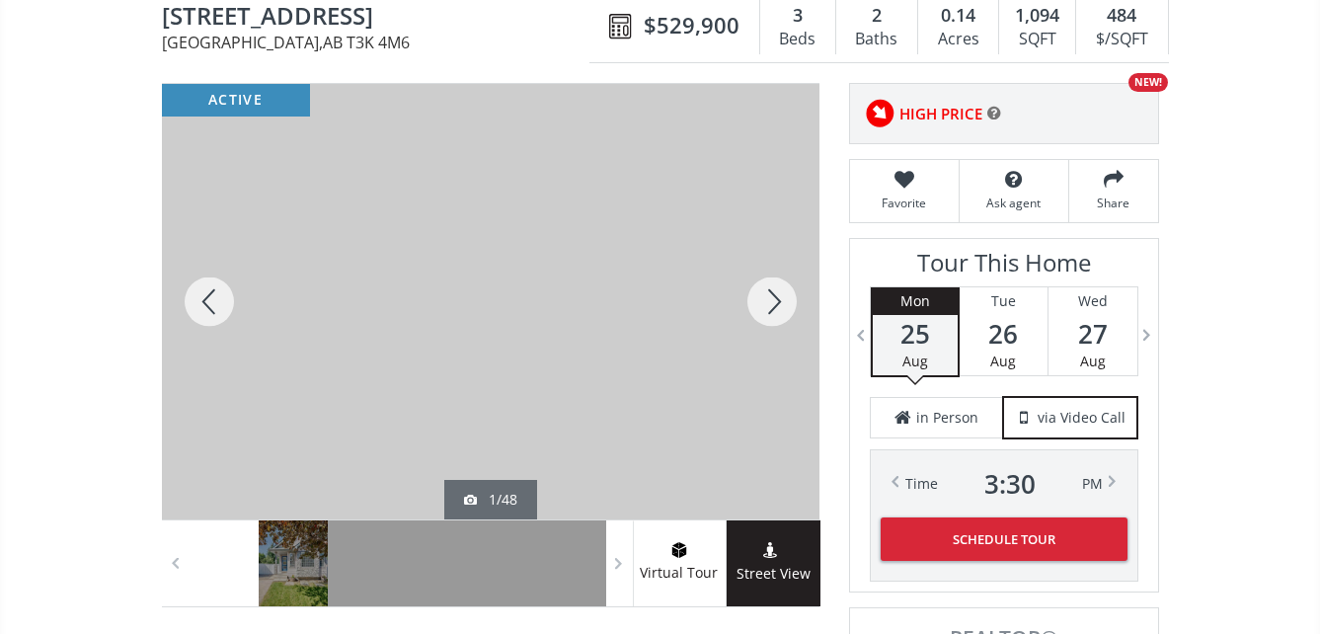
click at [616, 317] on div at bounding box center [491, 301] width 658 height 435
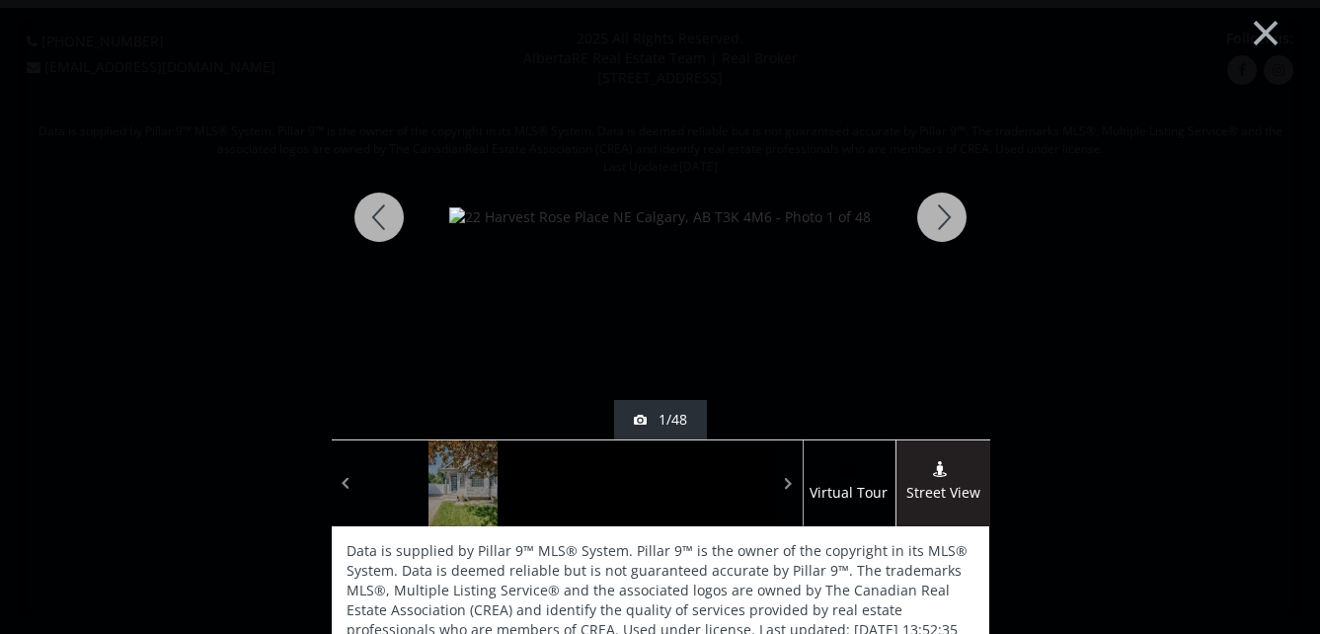
scroll to position [0, 0]
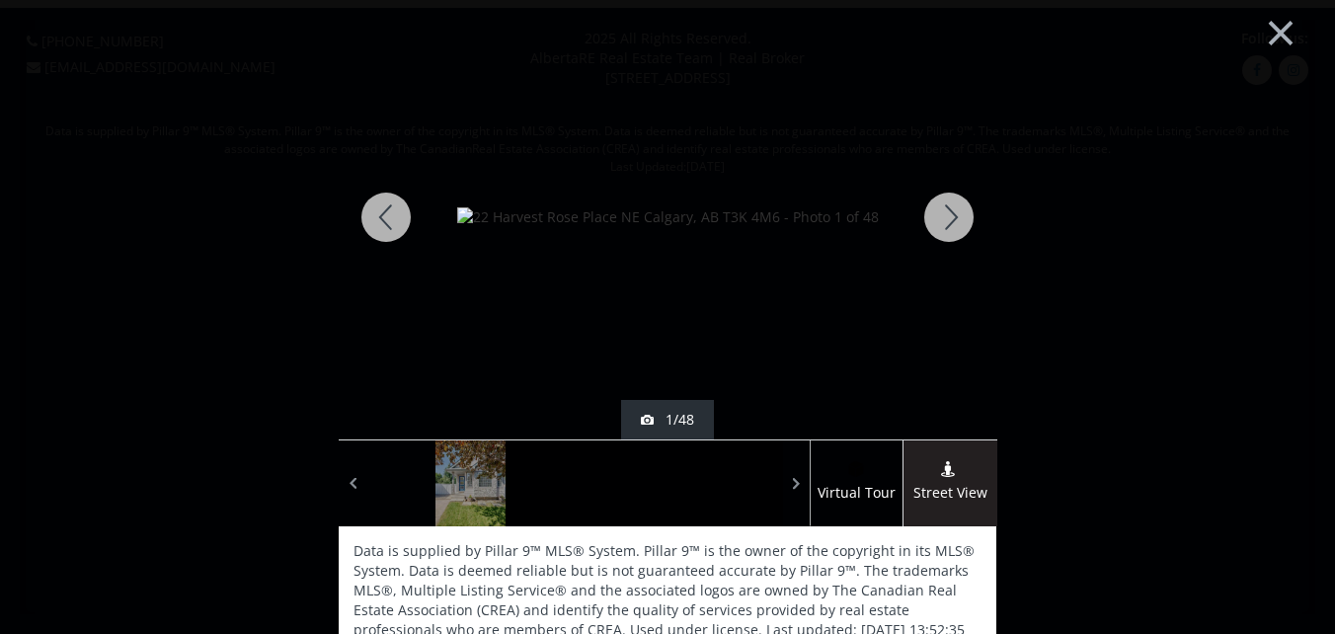
click at [942, 205] on div at bounding box center [948, 217] width 95 height 444
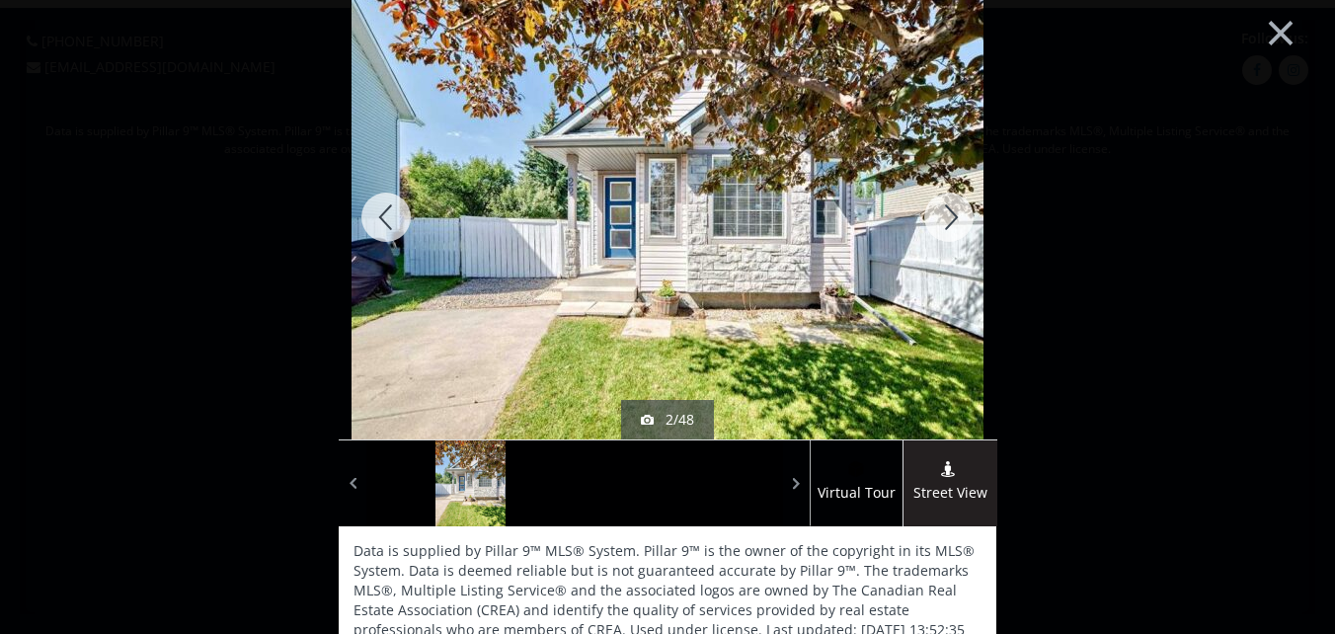
click at [945, 211] on div at bounding box center [948, 217] width 95 height 444
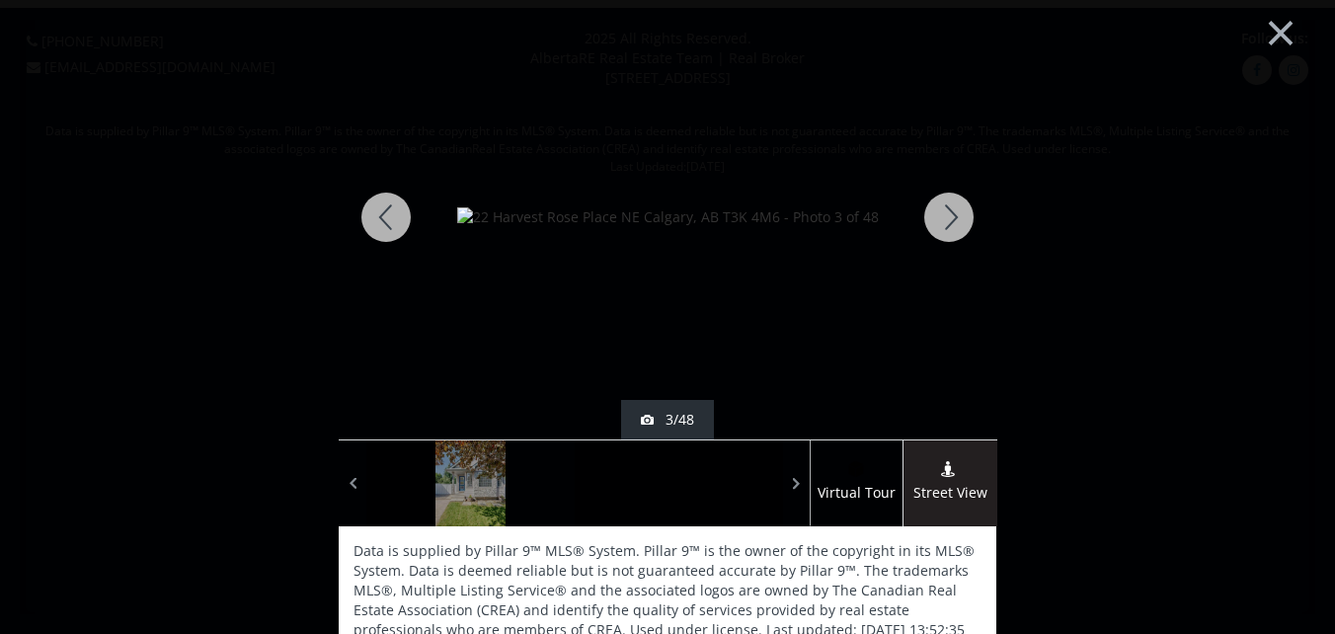
click at [945, 214] on div at bounding box center [948, 217] width 95 height 444
click at [945, 215] on div at bounding box center [948, 217] width 95 height 444
click at [943, 208] on div at bounding box center [948, 217] width 95 height 444
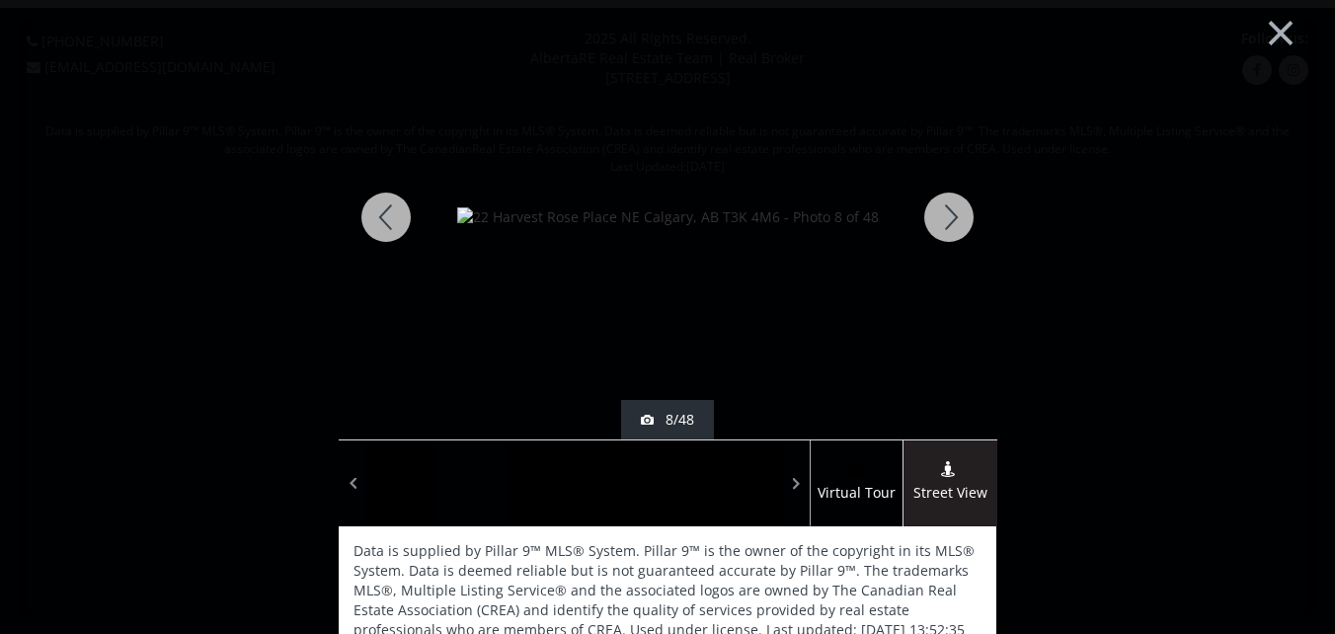
click at [943, 208] on div at bounding box center [948, 217] width 95 height 444
click at [943, 207] on div at bounding box center [948, 217] width 95 height 444
click at [944, 205] on div at bounding box center [948, 217] width 95 height 444
click at [944, 204] on div at bounding box center [948, 217] width 95 height 444
click at [954, 212] on div at bounding box center [948, 217] width 95 height 444
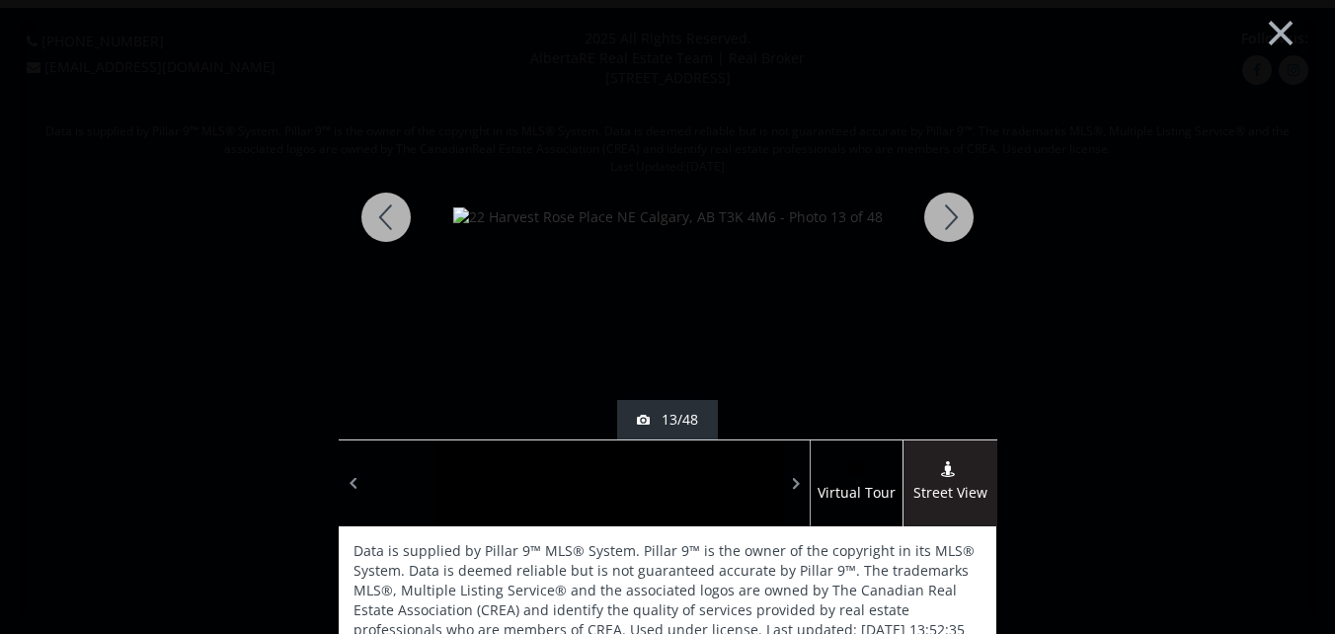
click at [954, 212] on div at bounding box center [948, 217] width 95 height 444
click at [941, 213] on div at bounding box center [948, 217] width 95 height 444
click at [943, 210] on div at bounding box center [948, 217] width 95 height 444
click at [946, 205] on div at bounding box center [948, 217] width 95 height 444
click at [946, 204] on div at bounding box center [948, 217] width 95 height 444
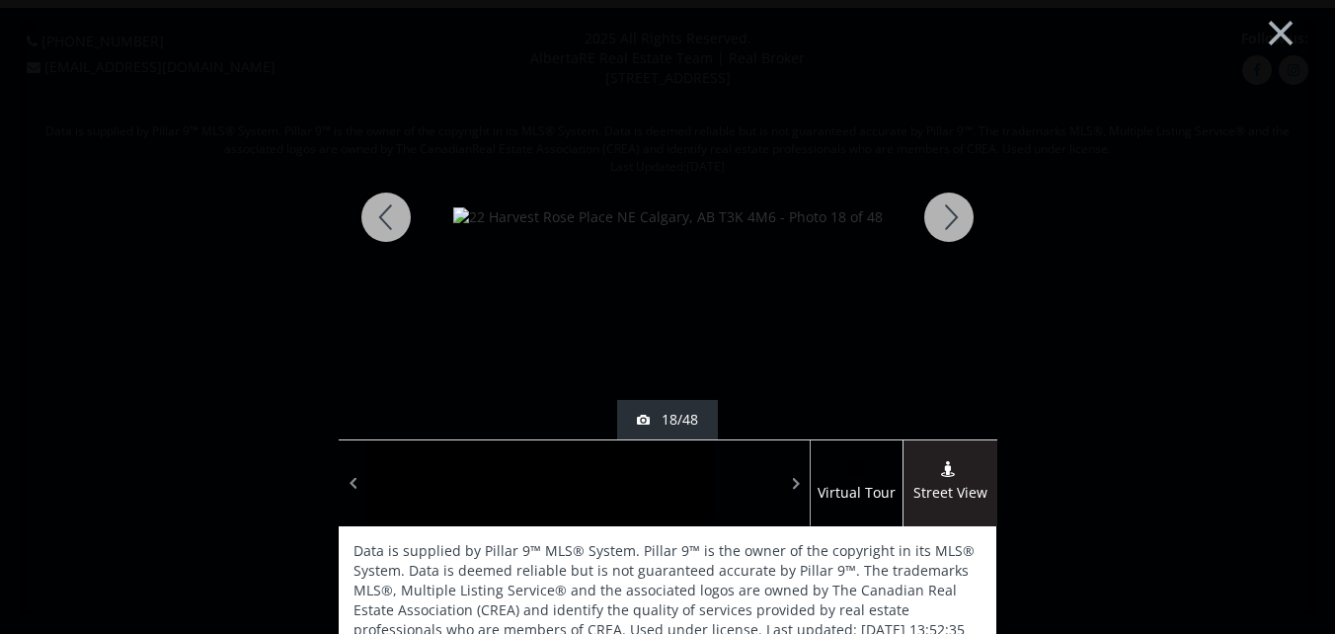
click at [946, 204] on div at bounding box center [948, 217] width 95 height 444
click at [943, 211] on div at bounding box center [948, 217] width 95 height 444
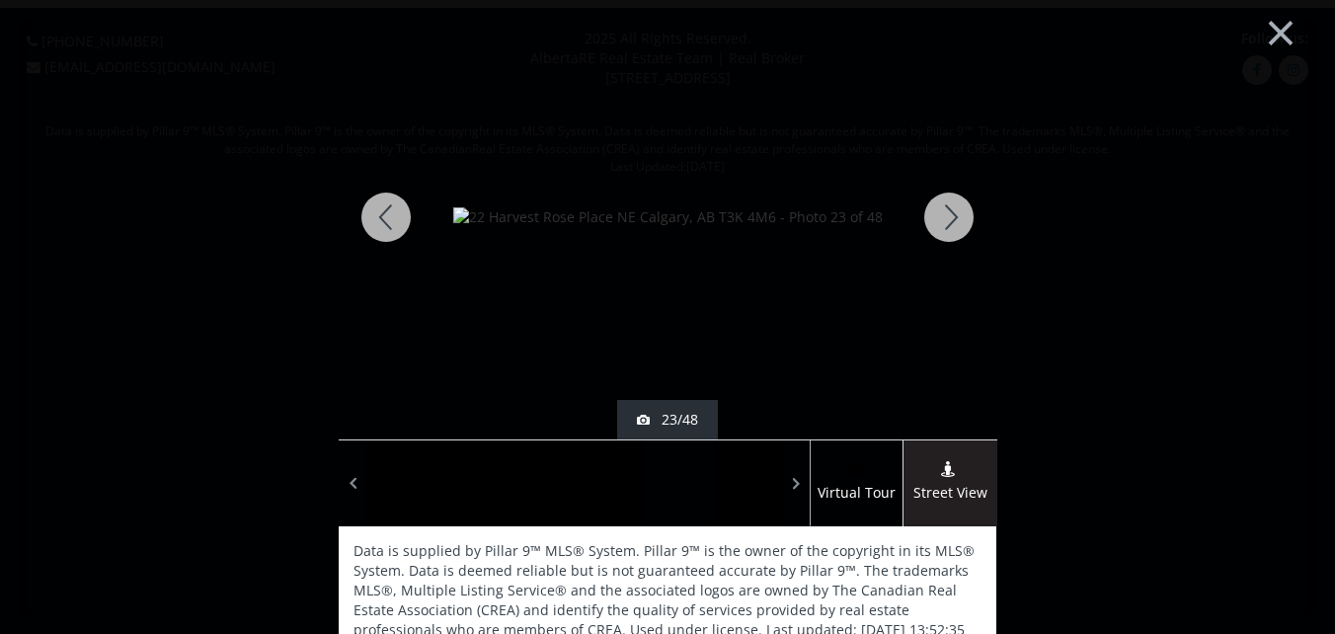
click at [943, 211] on div at bounding box center [948, 217] width 95 height 444
click at [947, 209] on div at bounding box center [948, 217] width 95 height 444
click at [943, 216] on div at bounding box center [948, 217] width 95 height 444
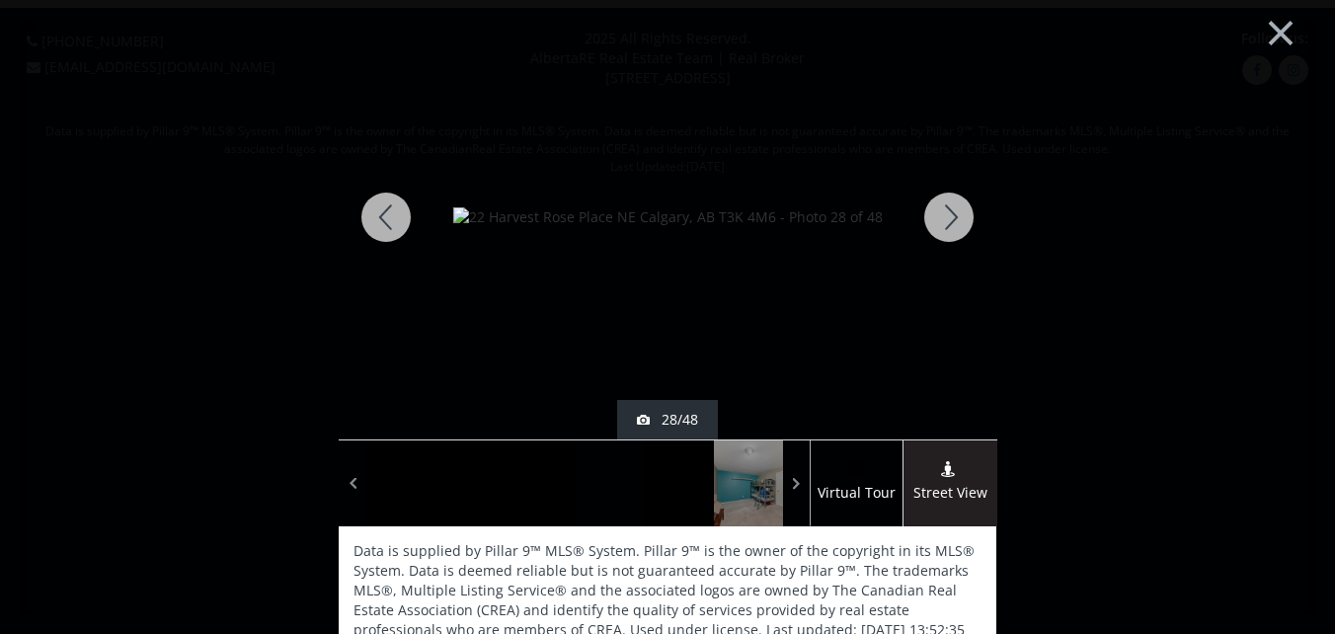
click at [947, 212] on div at bounding box center [948, 217] width 95 height 444
click at [943, 213] on div at bounding box center [948, 217] width 95 height 444
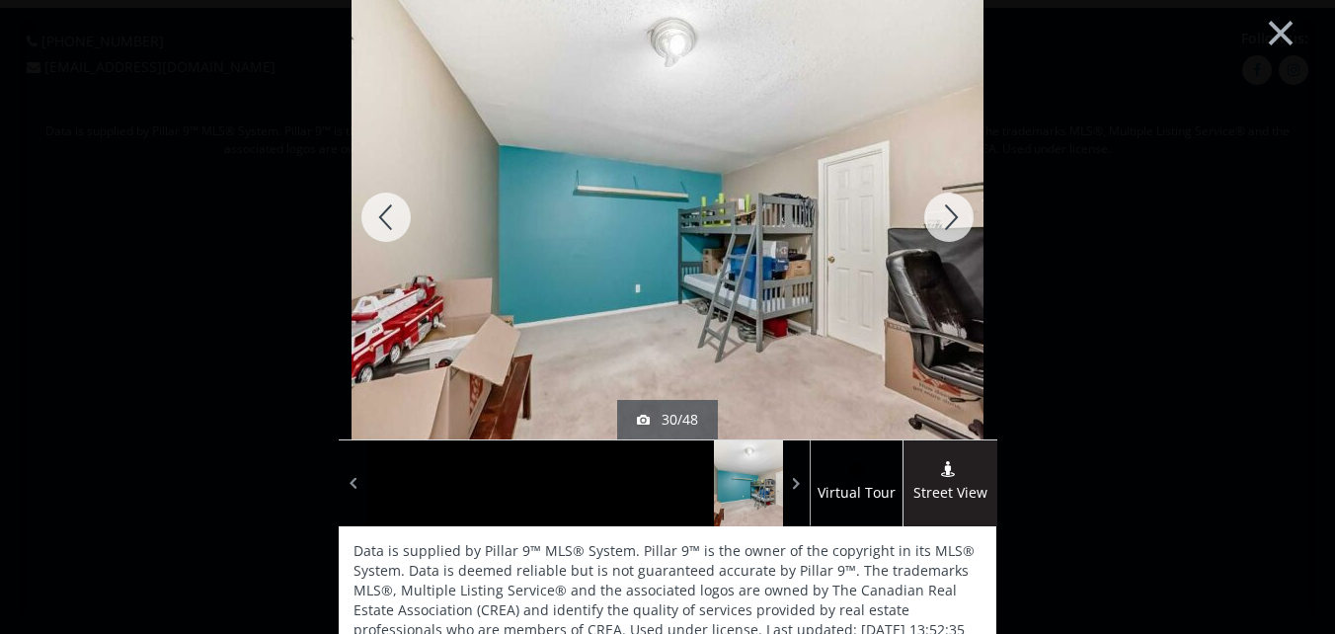
click at [362, 195] on div at bounding box center [386, 217] width 95 height 444
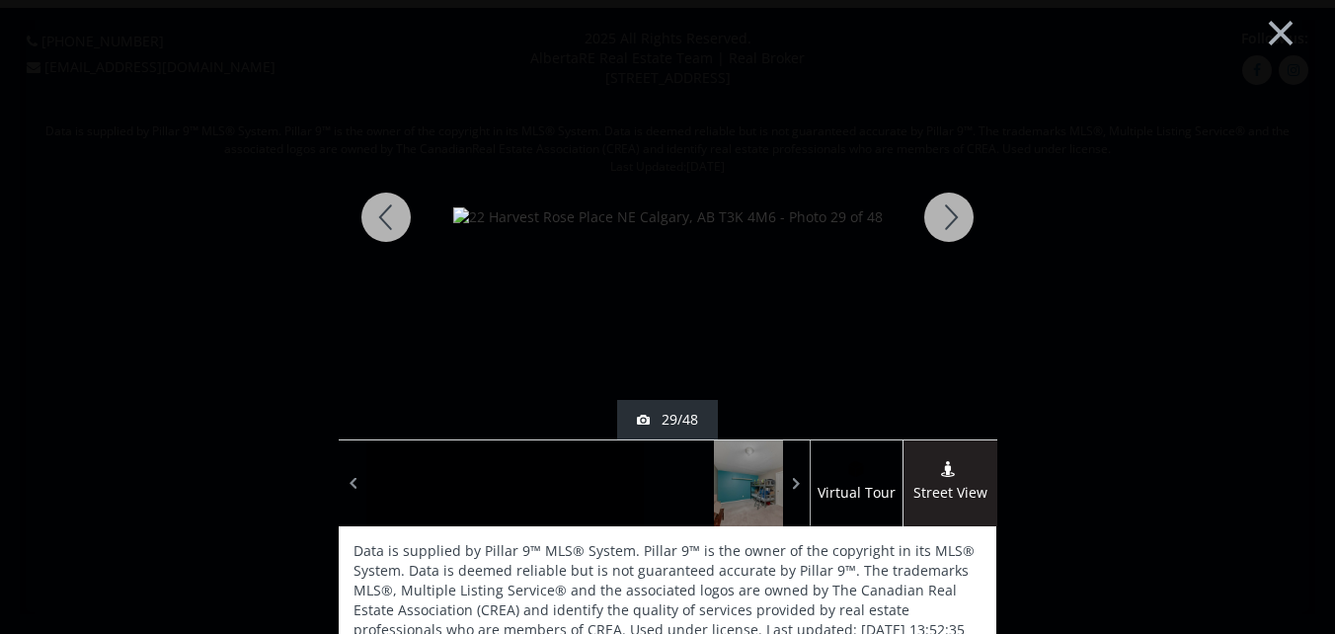
click at [951, 212] on div at bounding box center [948, 217] width 95 height 444
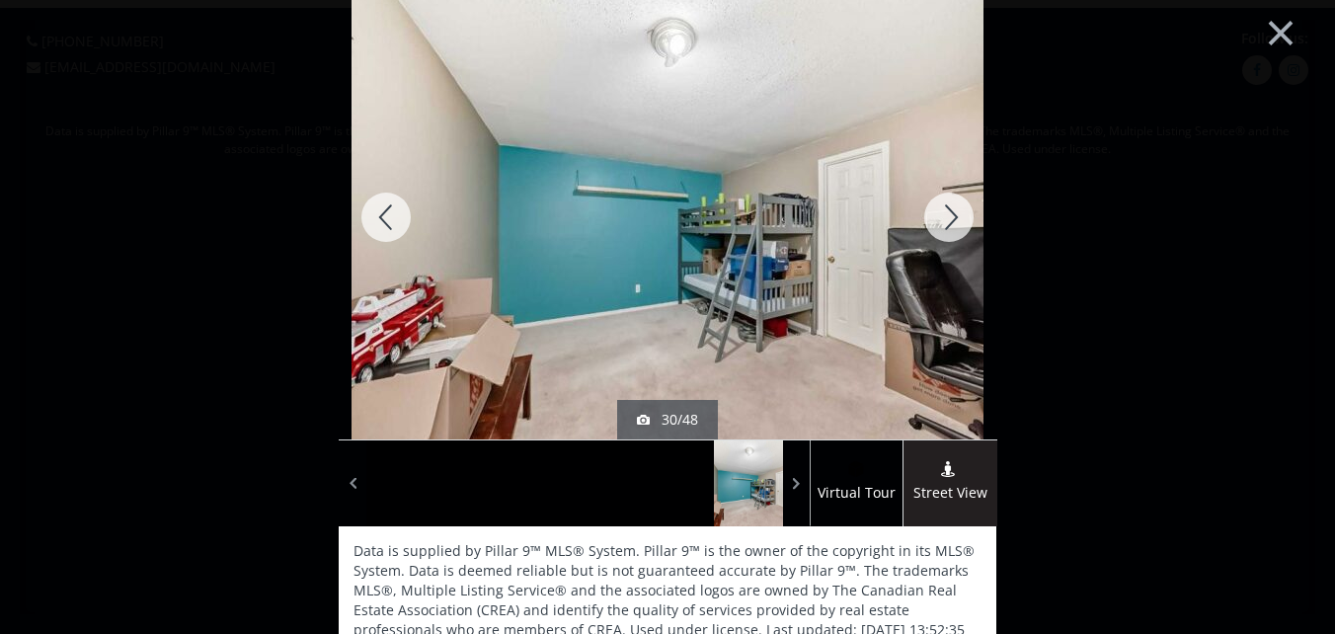
click at [951, 212] on div at bounding box center [948, 217] width 95 height 444
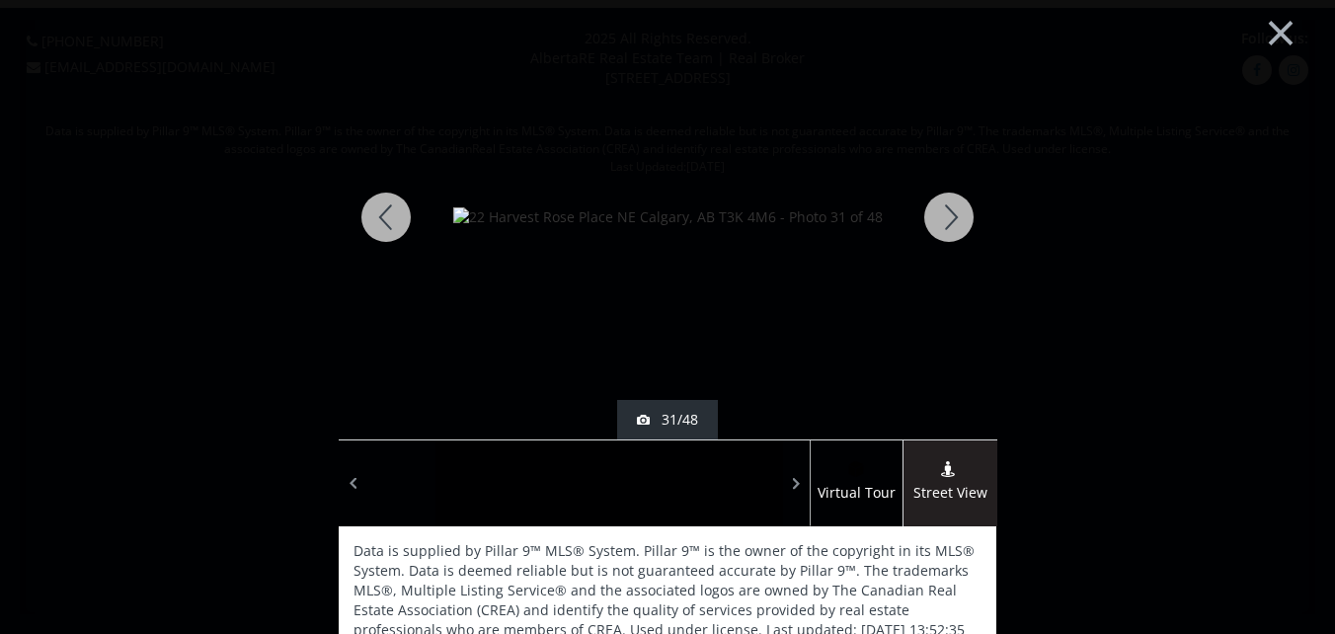
click at [943, 215] on div at bounding box center [948, 217] width 95 height 444
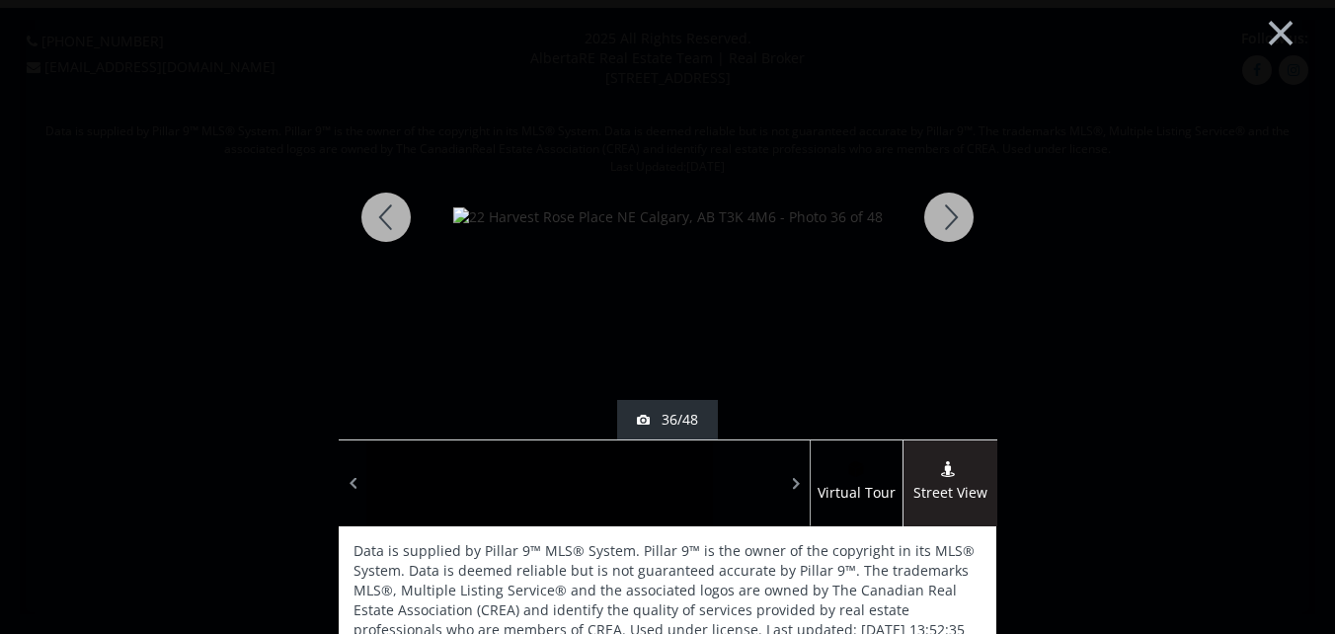
click at [948, 216] on div at bounding box center [948, 217] width 95 height 444
click at [946, 210] on div at bounding box center [948, 217] width 95 height 444
click at [944, 212] on div at bounding box center [948, 217] width 95 height 444
click at [944, 215] on div at bounding box center [948, 217] width 95 height 444
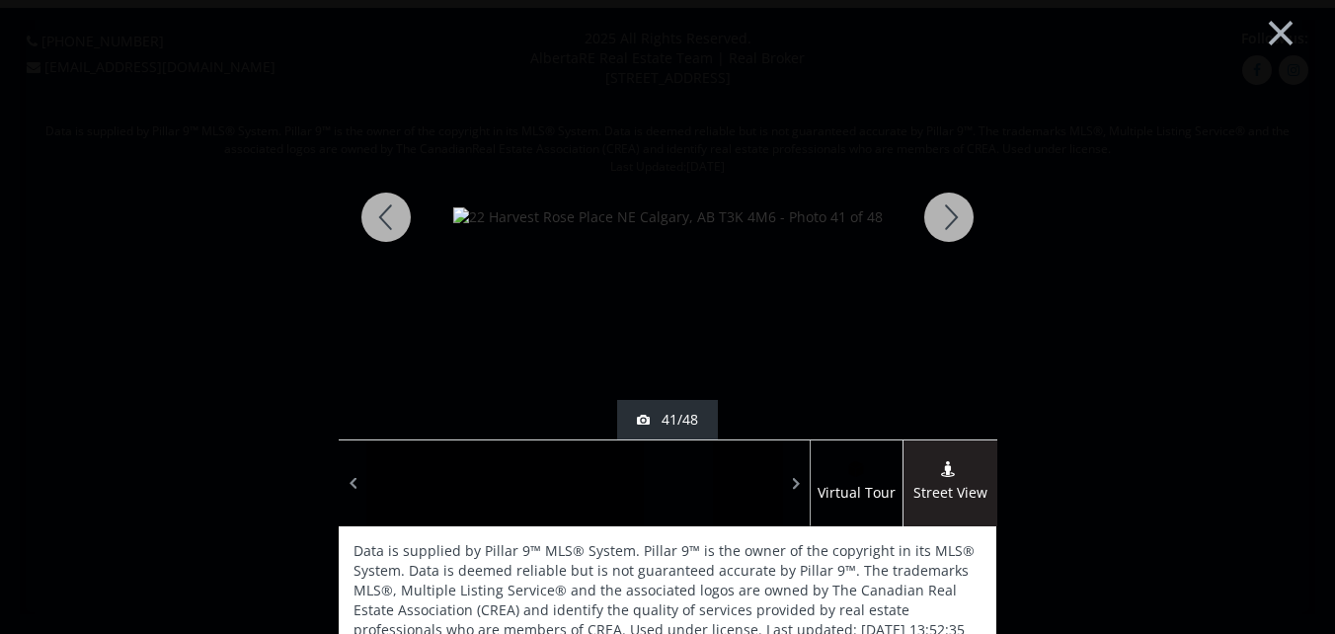
click at [947, 213] on div at bounding box center [948, 217] width 95 height 444
click at [943, 217] on div at bounding box center [948, 217] width 95 height 444
click at [945, 210] on div at bounding box center [948, 217] width 95 height 444
click at [945, 211] on div at bounding box center [948, 217] width 95 height 444
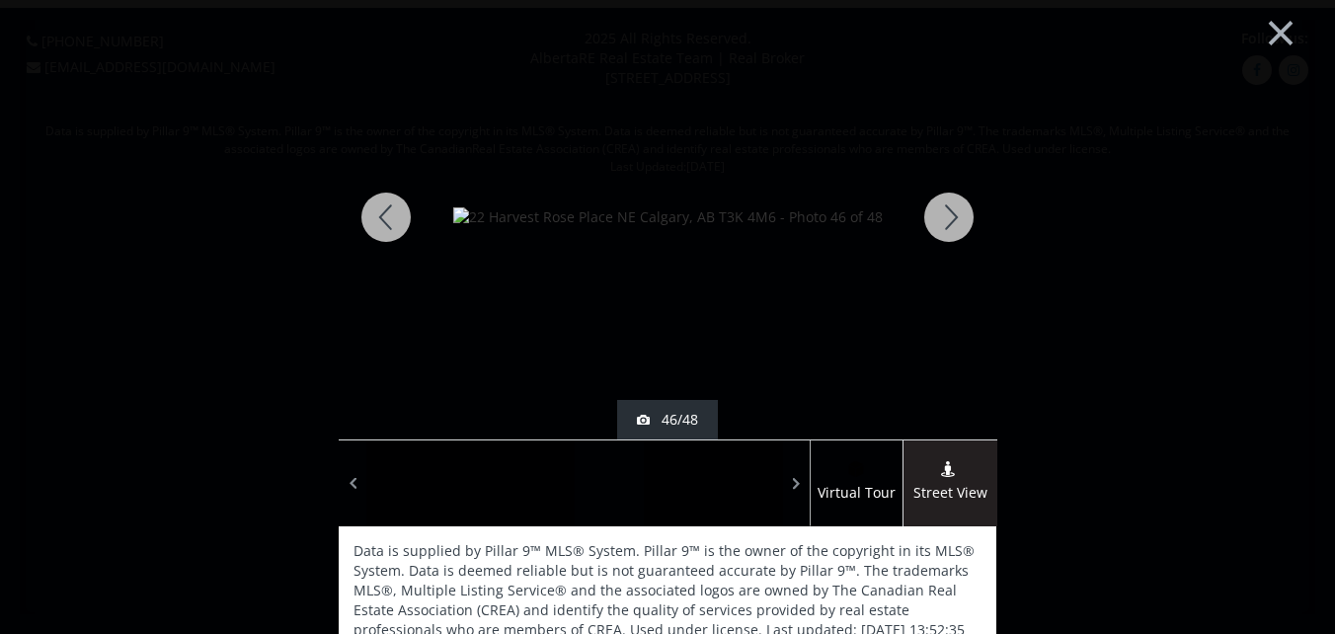
click at [945, 211] on div at bounding box center [948, 217] width 95 height 444
click at [1264, 27] on button "×" at bounding box center [1280, 30] width 109 height 81
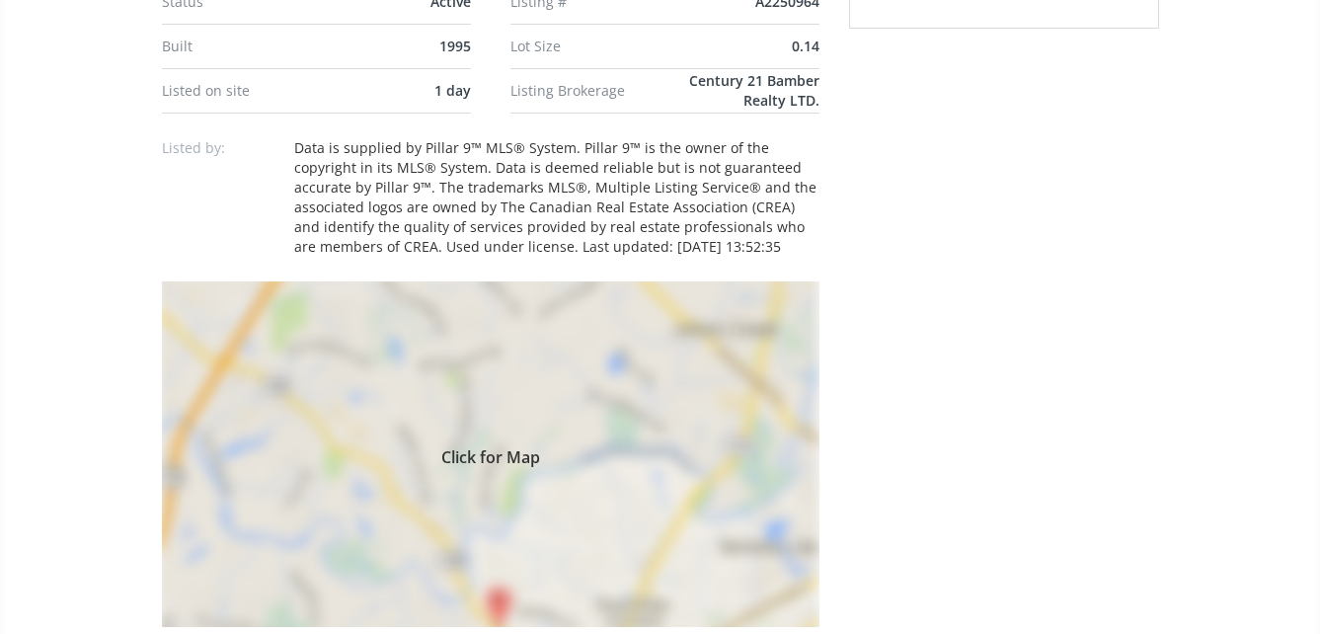
scroll to position [1382, 0]
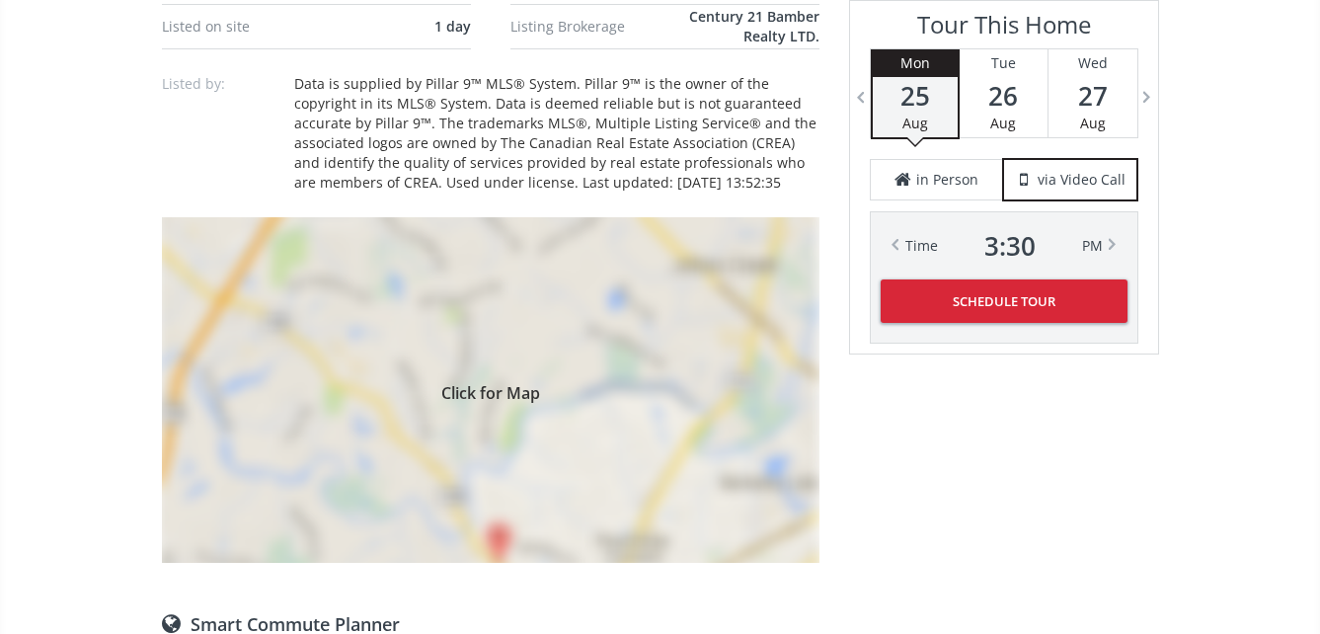
click at [524, 429] on div "Click for Map" at bounding box center [491, 390] width 658 height 346
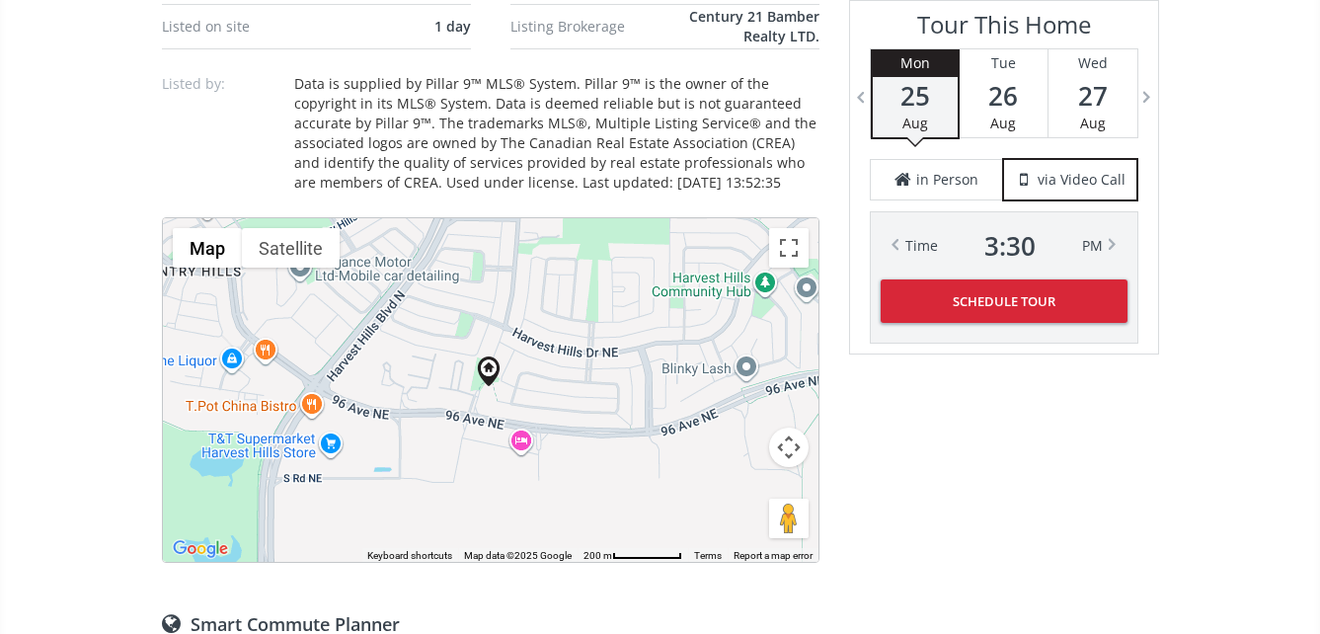
click at [522, 396] on div at bounding box center [491, 390] width 656 height 344
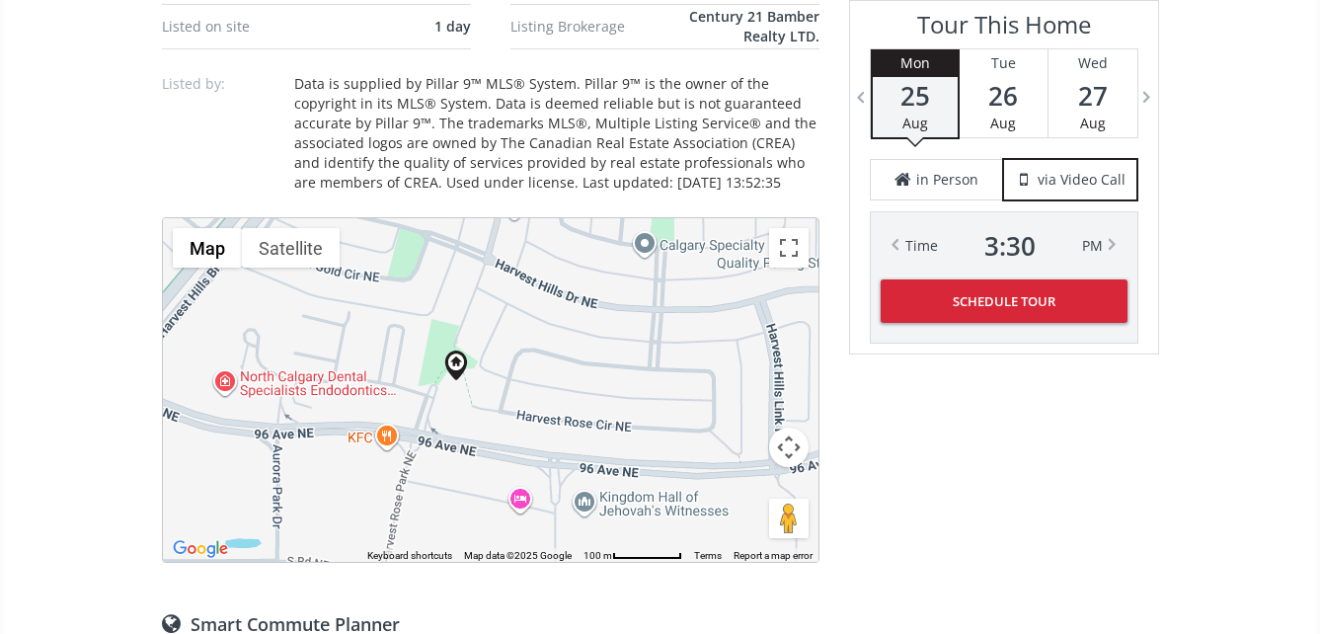
click at [509, 379] on div at bounding box center [491, 390] width 656 height 344
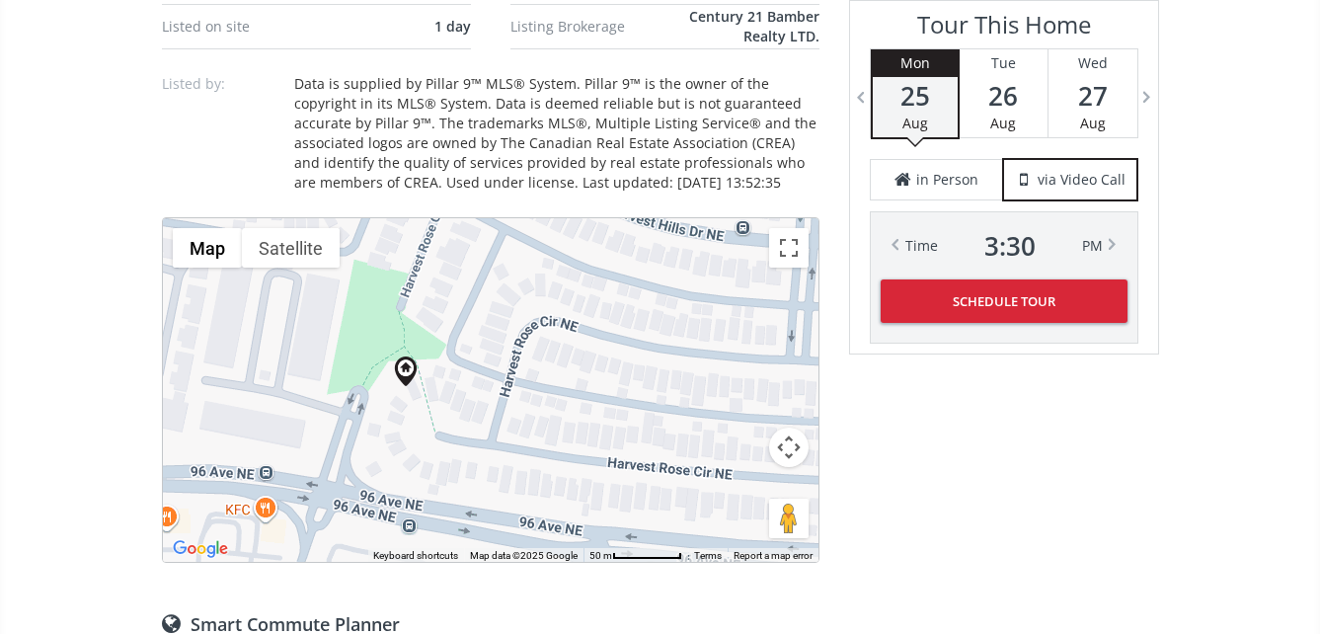
click at [495, 376] on div at bounding box center [491, 390] width 656 height 344
click at [491, 376] on div at bounding box center [491, 390] width 656 height 344
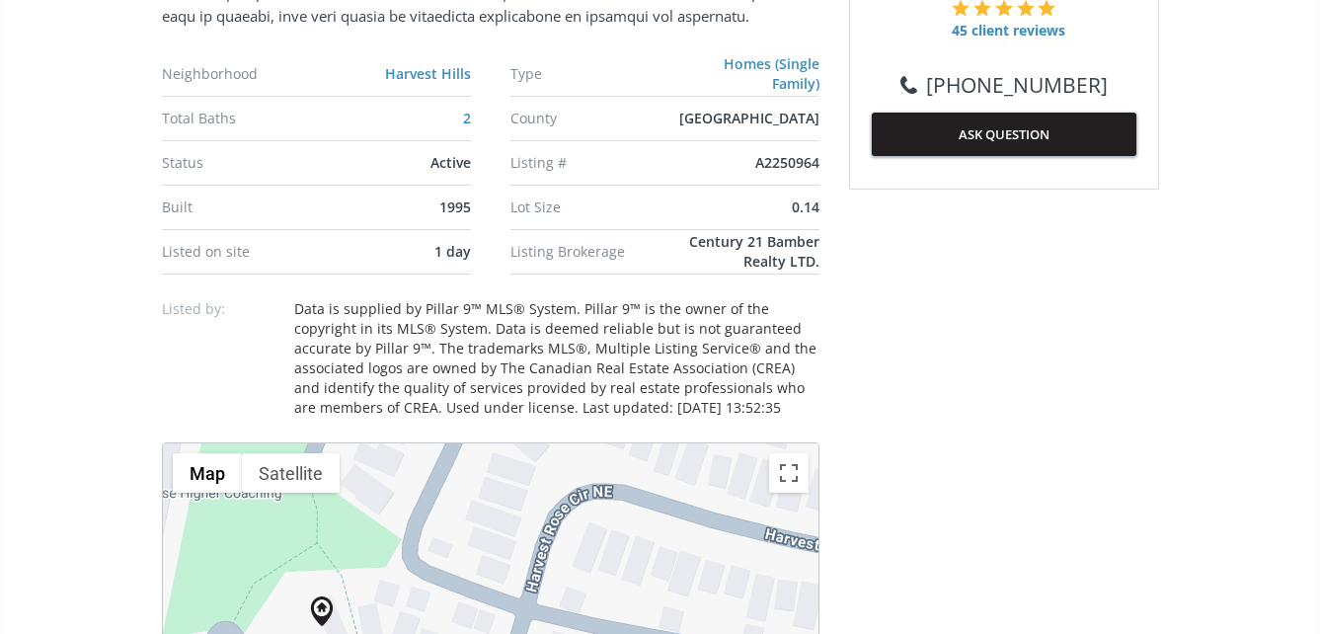
scroll to position [1481, 0]
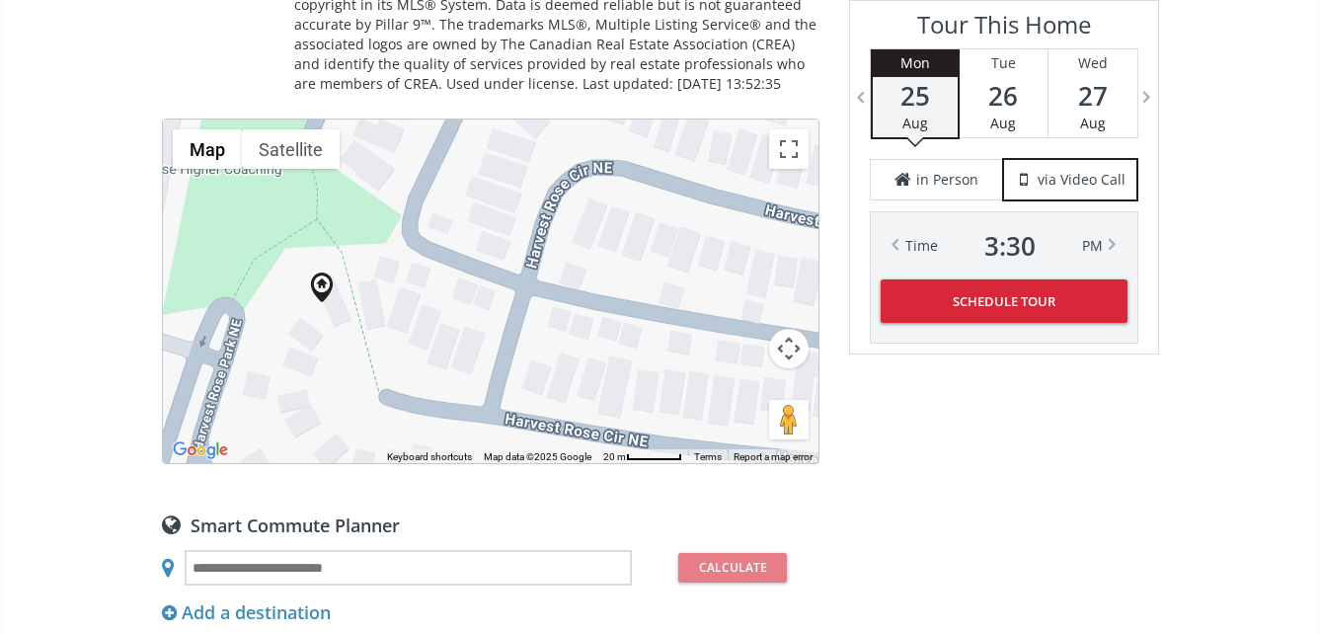
click at [789, 338] on button "Map camera controls" at bounding box center [788, 348] width 39 height 39
click at [741, 386] on button "Zoom out" at bounding box center [739, 397] width 39 height 39
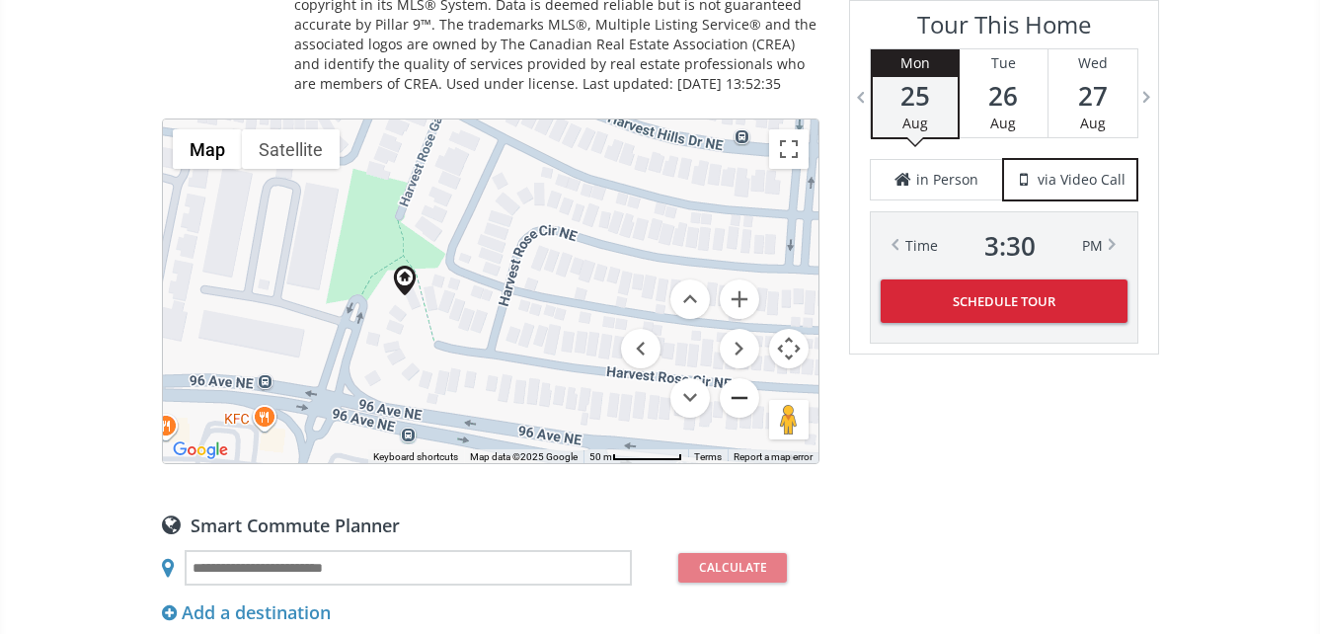
click at [741, 386] on button "Zoom out" at bounding box center [739, 397] width 39 height 39
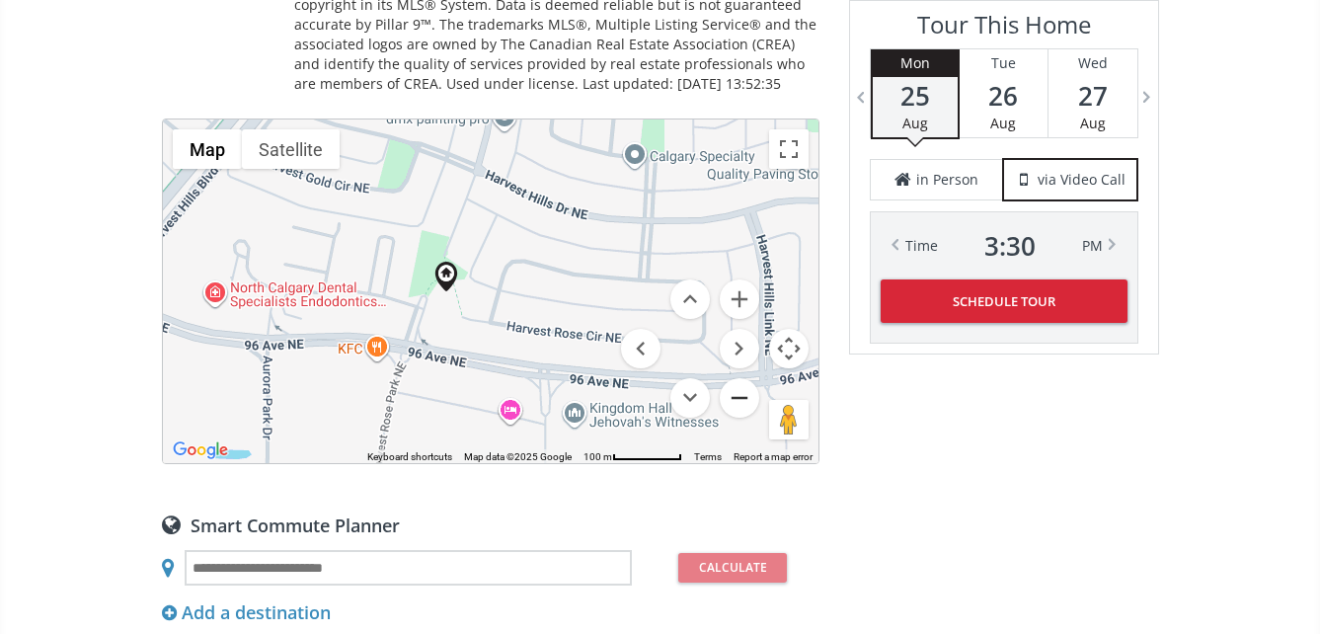
click at [741, 386] on button "Zoom out" at bounding box center [739, 397] width 39 height 39
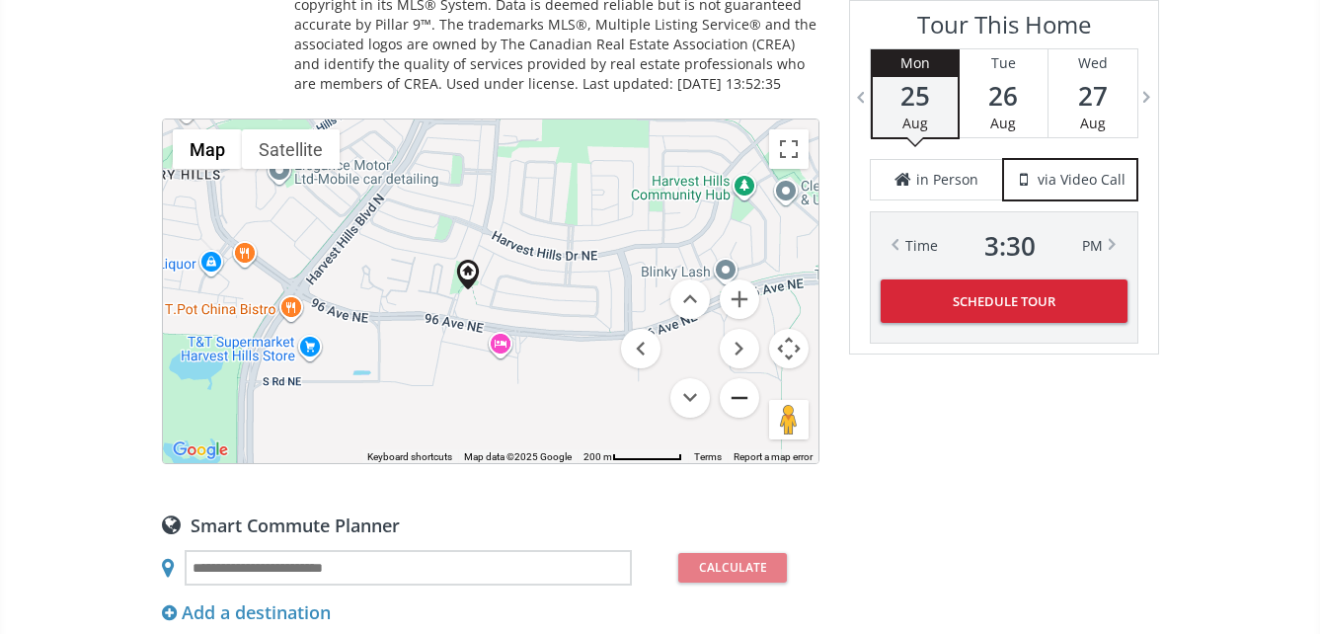
click at [741, 386] on button "Zoom out" at bounding box center [739, 397] width 39 height 39
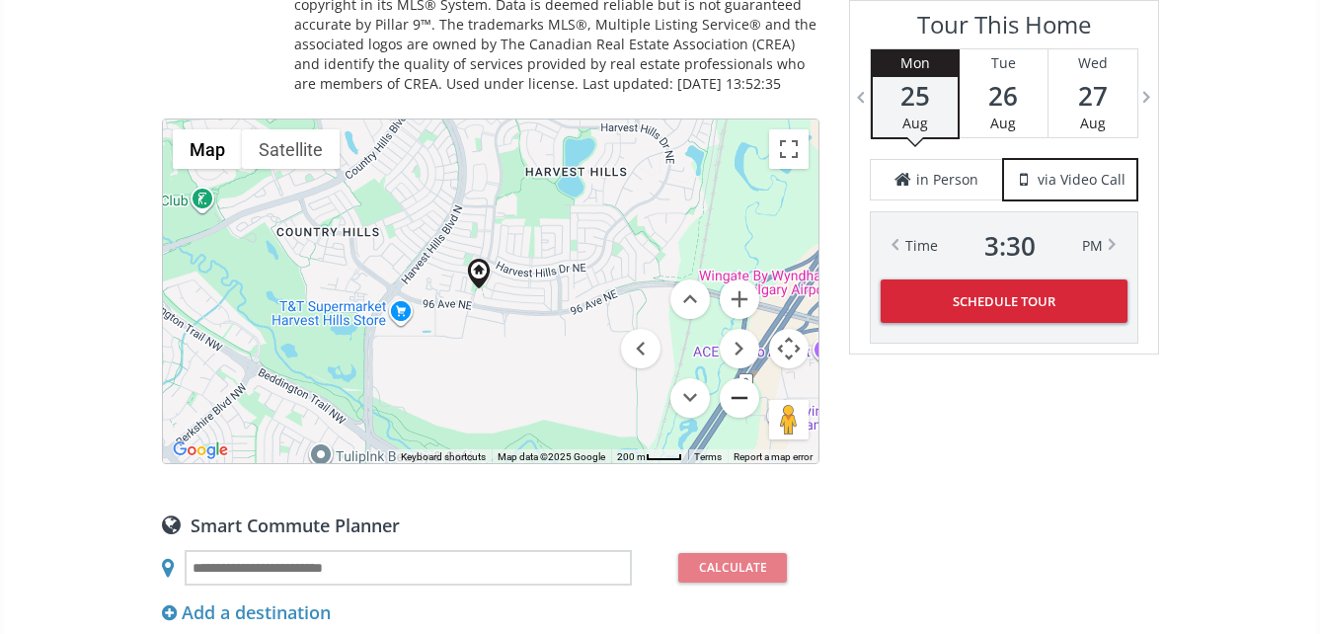
click at [741, 386] on button "Zoom out" at bounding box center [739, 397] width 39 height 39
